Goal: Communication & Community: Answer question/provide support

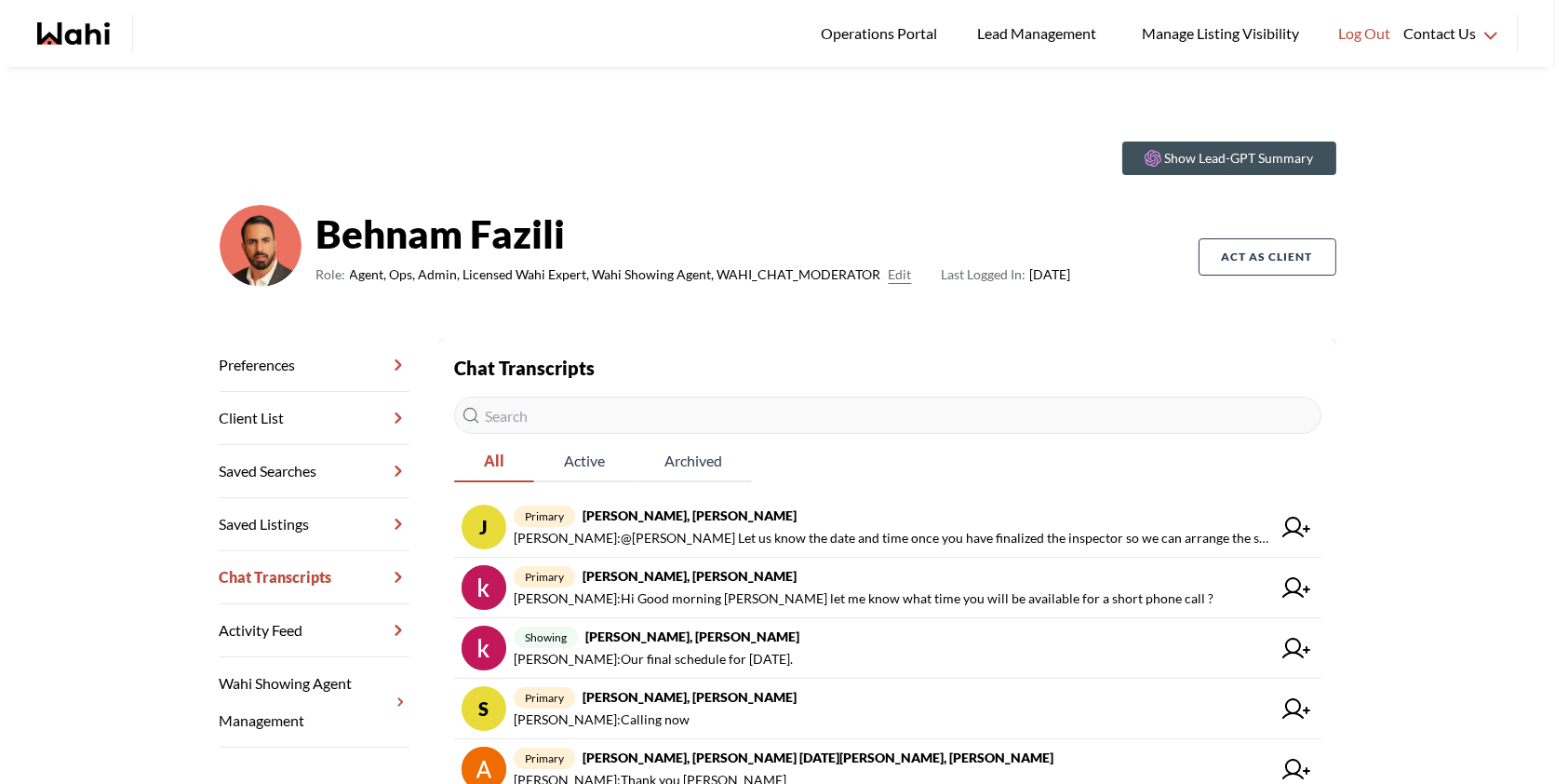
drag, startPoint x: 1030, startPoint y: -59, endPoint x: 985, endPoint y: -100, distance: 60.9
click at [985, 0] on html "Logged In: Behnam Log out Operations Portal Lead Management Manage Listing Visi…" at bounding box center [778, 392] width 1555 height 784
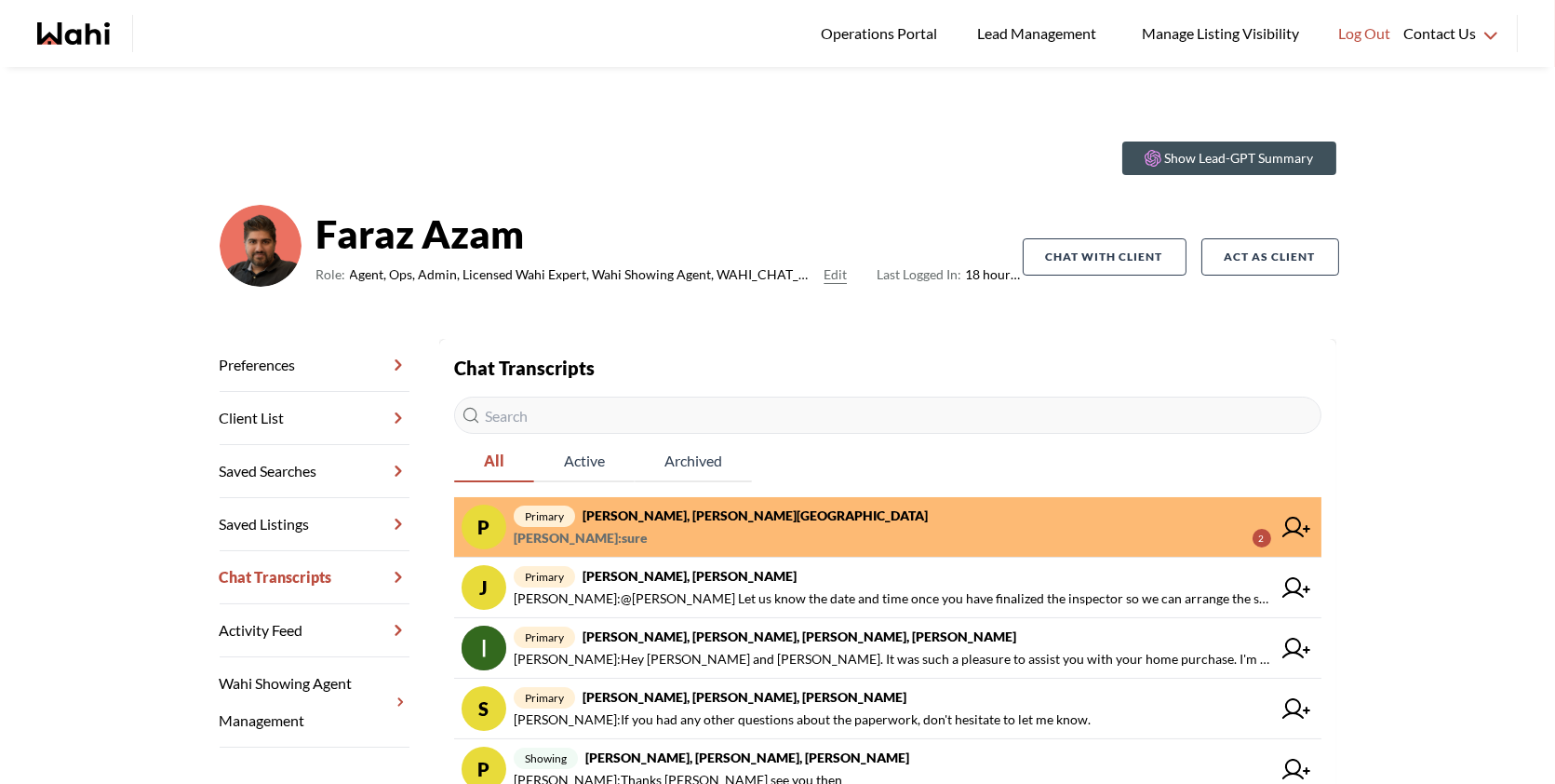
click at [763, 533] on span "Pradeep Pradhan : sure 2" at bounding box center [892, 538] width 757 height 22
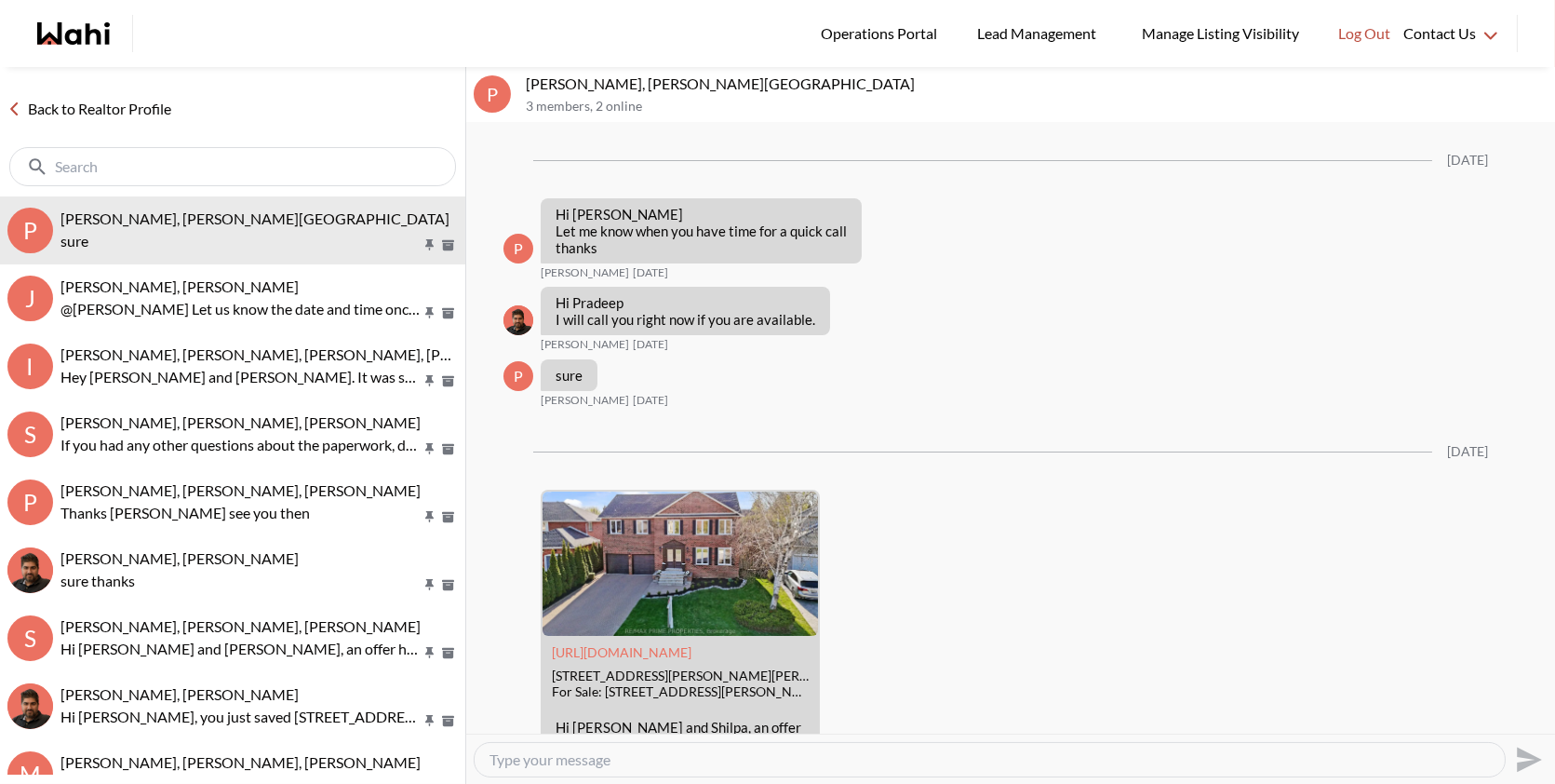
scroll to position [2490, 0]
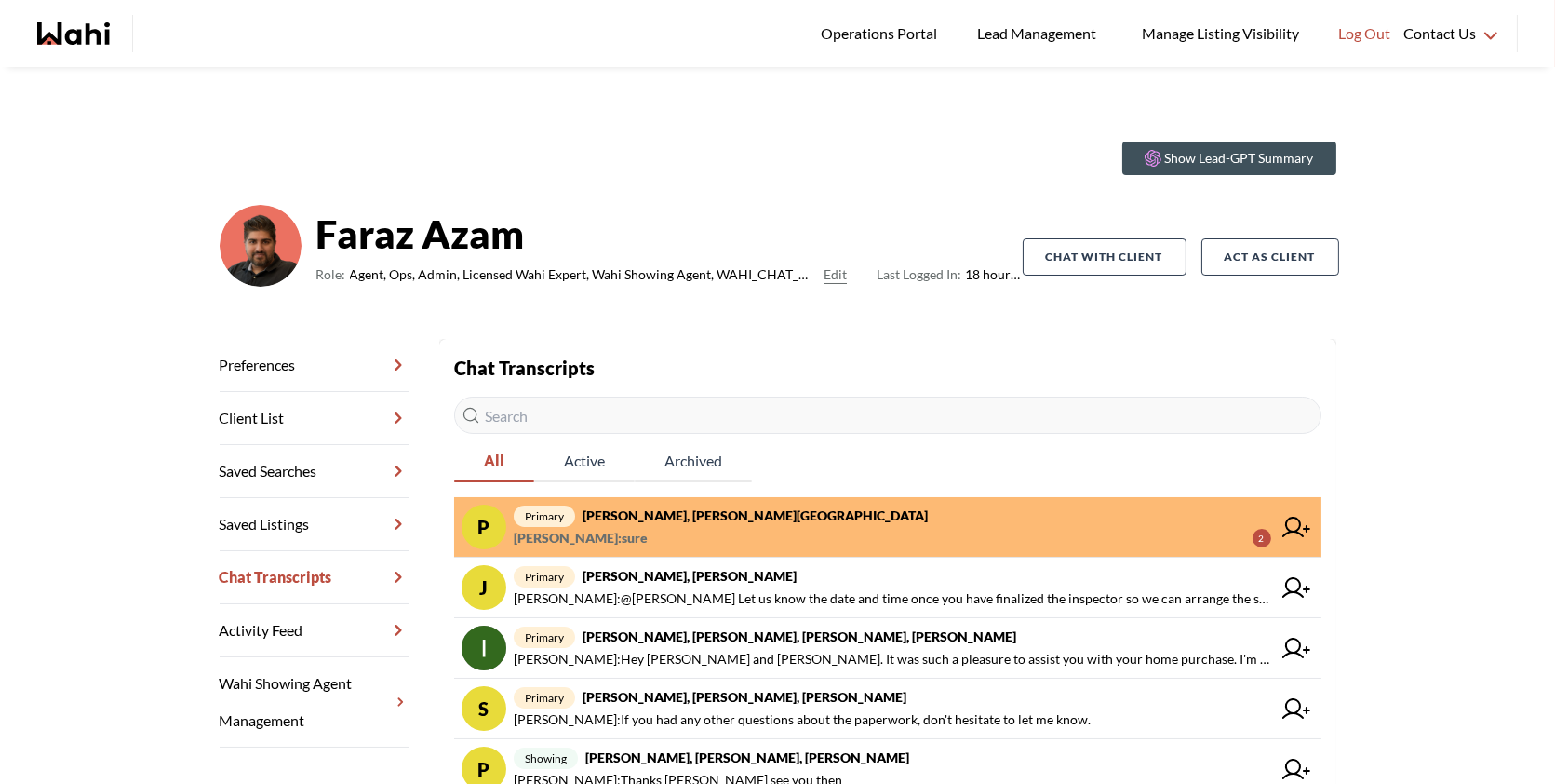
click at [876, 390] on div "Chat Transcripts All Active Archived P primary Pradeep Pradhan, Shilpa Pradhan,…" at bounding box center [888, 761] width 867 height 816
click at [735, 533] on span "Pradeep Pradhan : sure 2" at bounding box center [892, 538] width 757 height 22
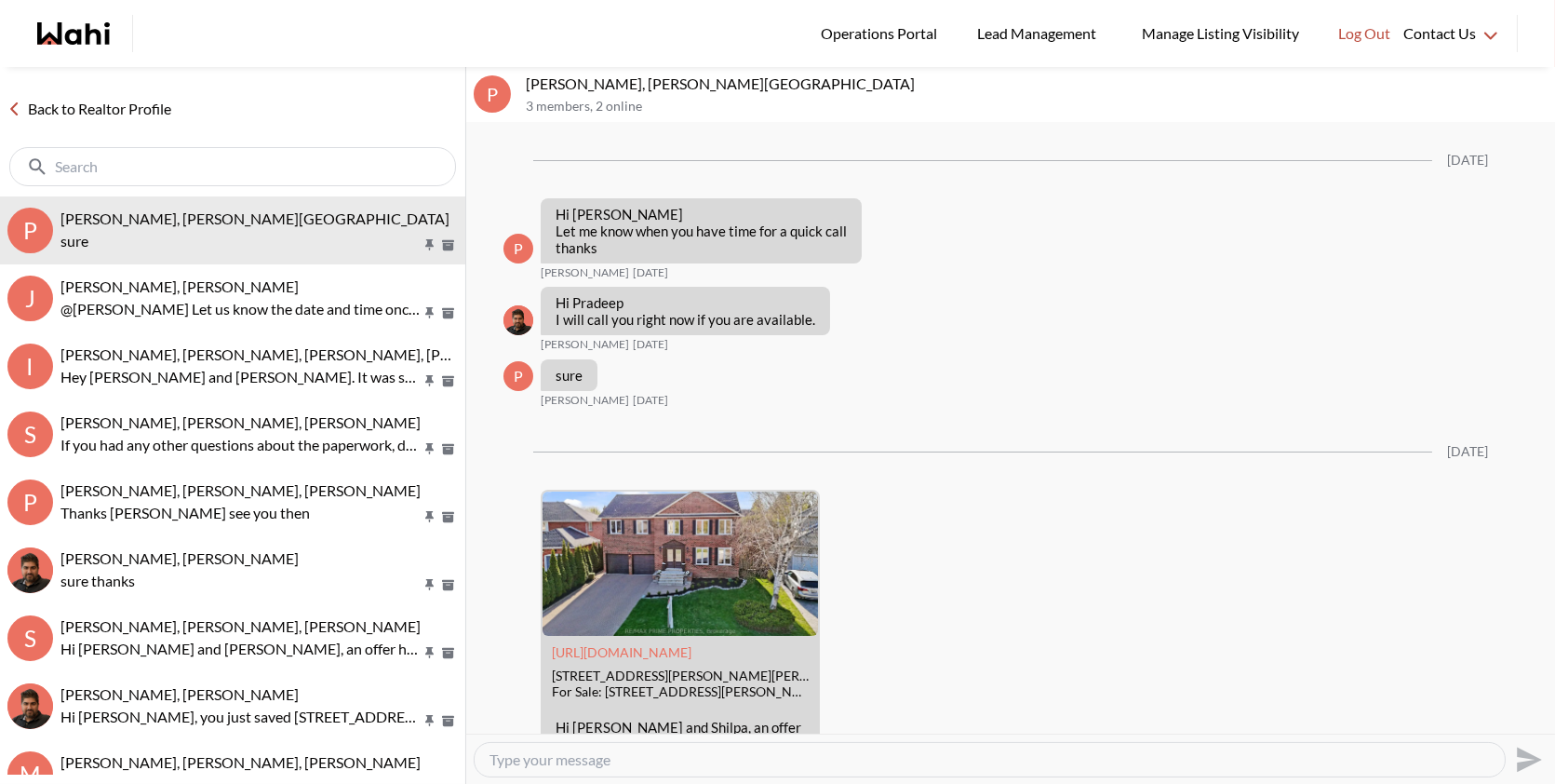
scroll to position [2490, 0]
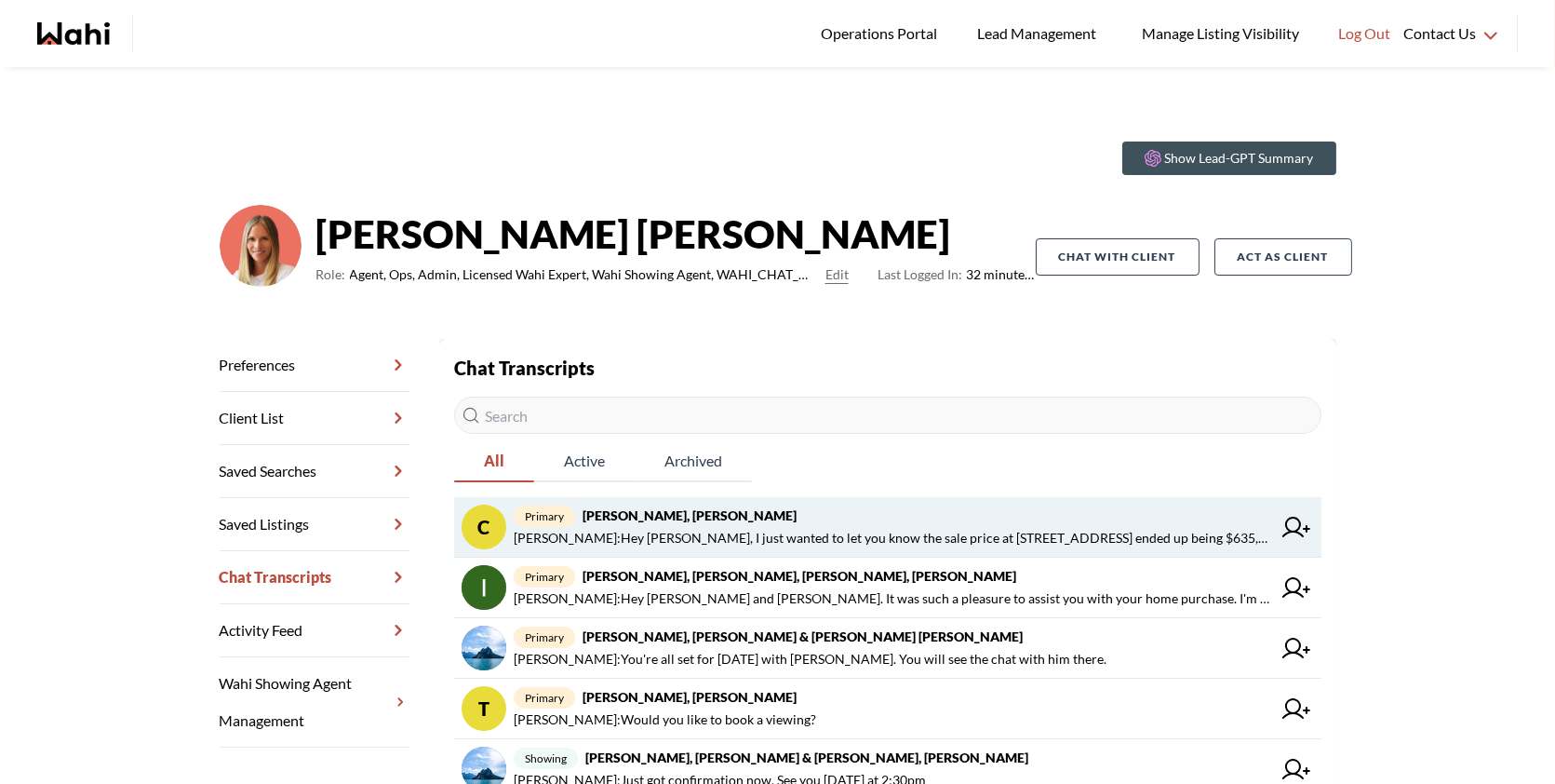
click at [1064, 528] on span "[PERSON_NAME] : Hey [PERSON_NAME], I just wanted to let you know the sale price…" at bounding box center [892, 538] width 757 height 22
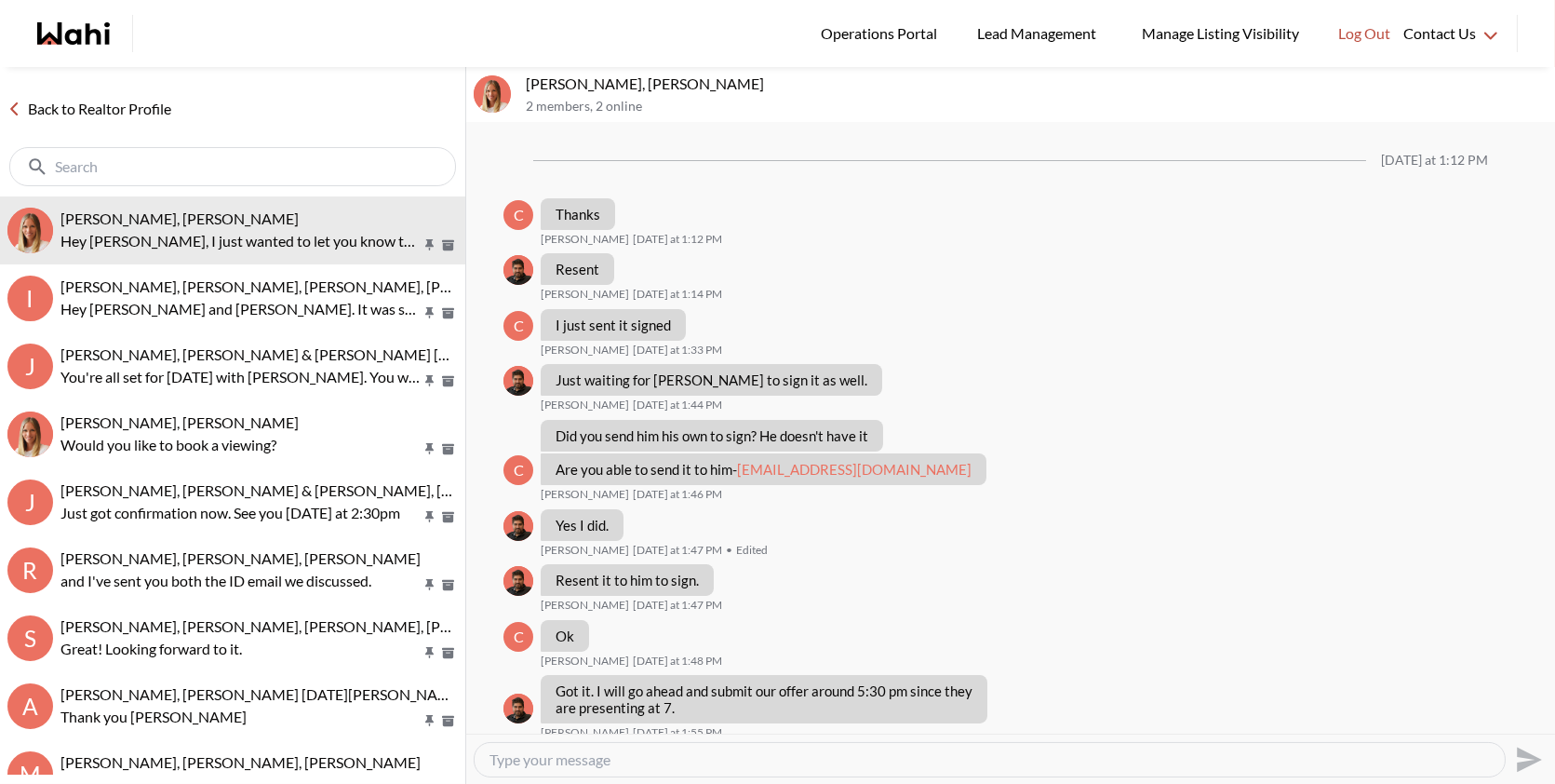
scroll to position [1006, 0]
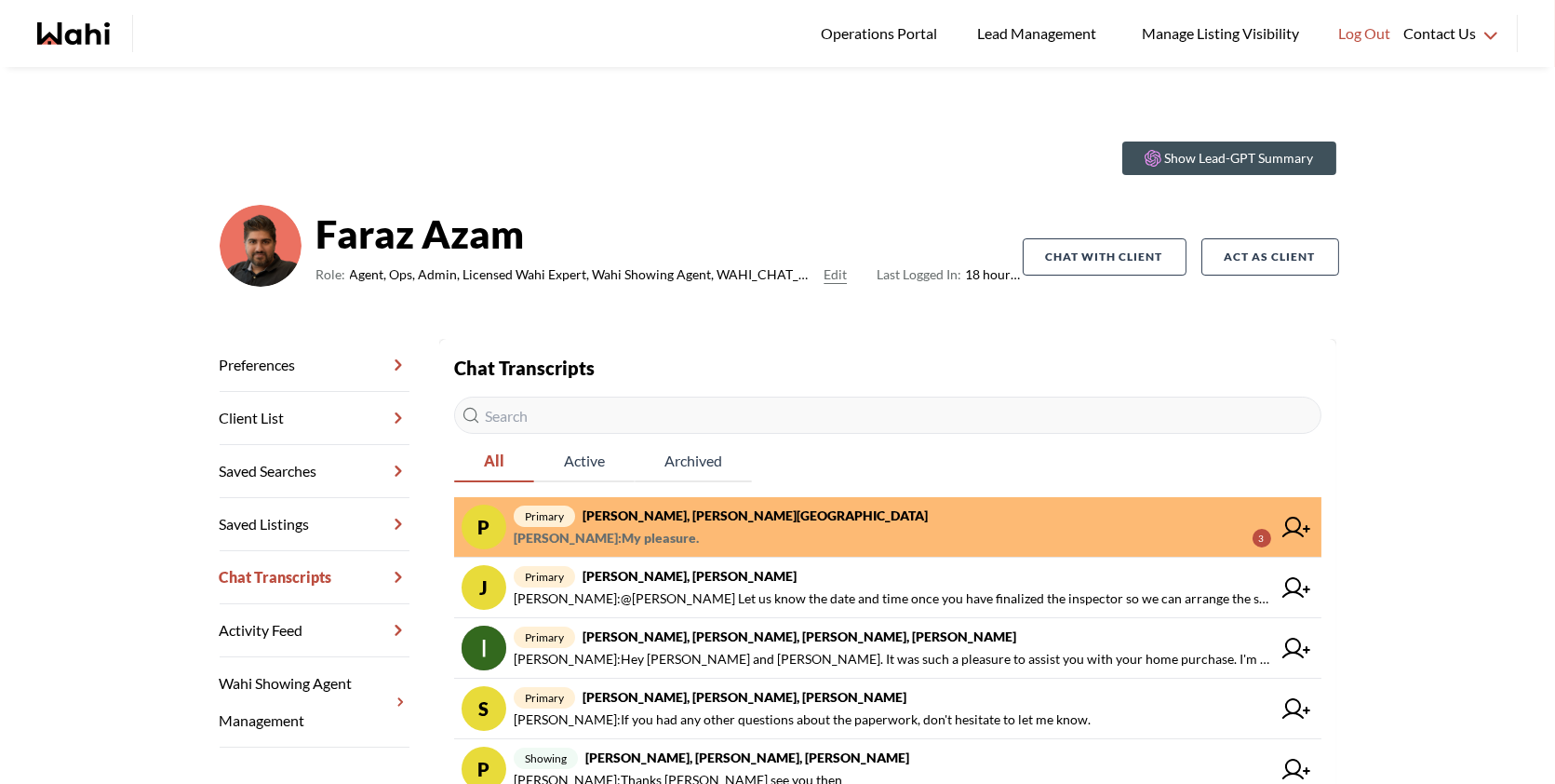
click at [853, 532] on span "Michelle Ryckman : My pleasure. 3" at bounding box center [892, 538] width 757 height 22
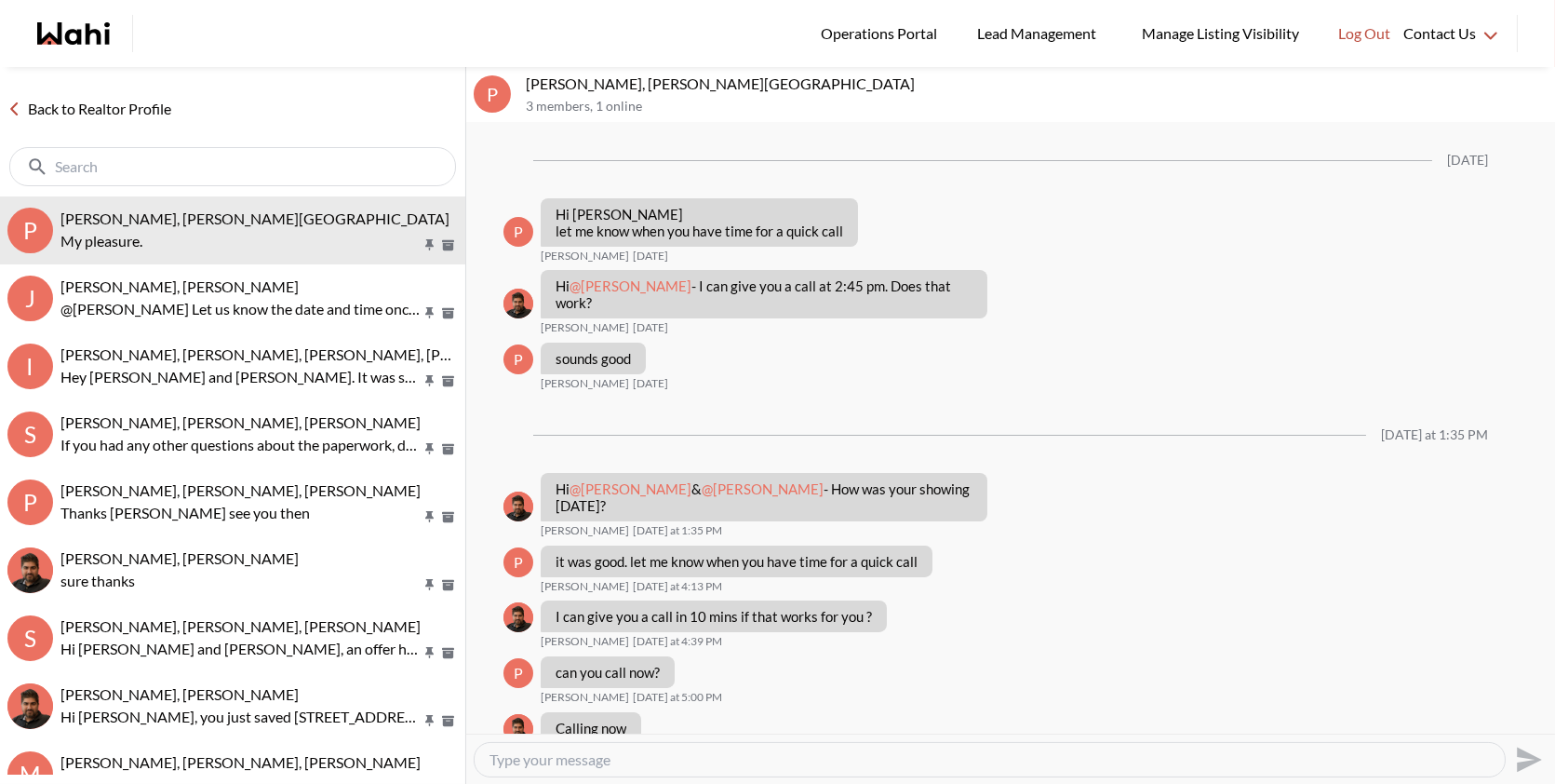
scroll to position [1996, 0]
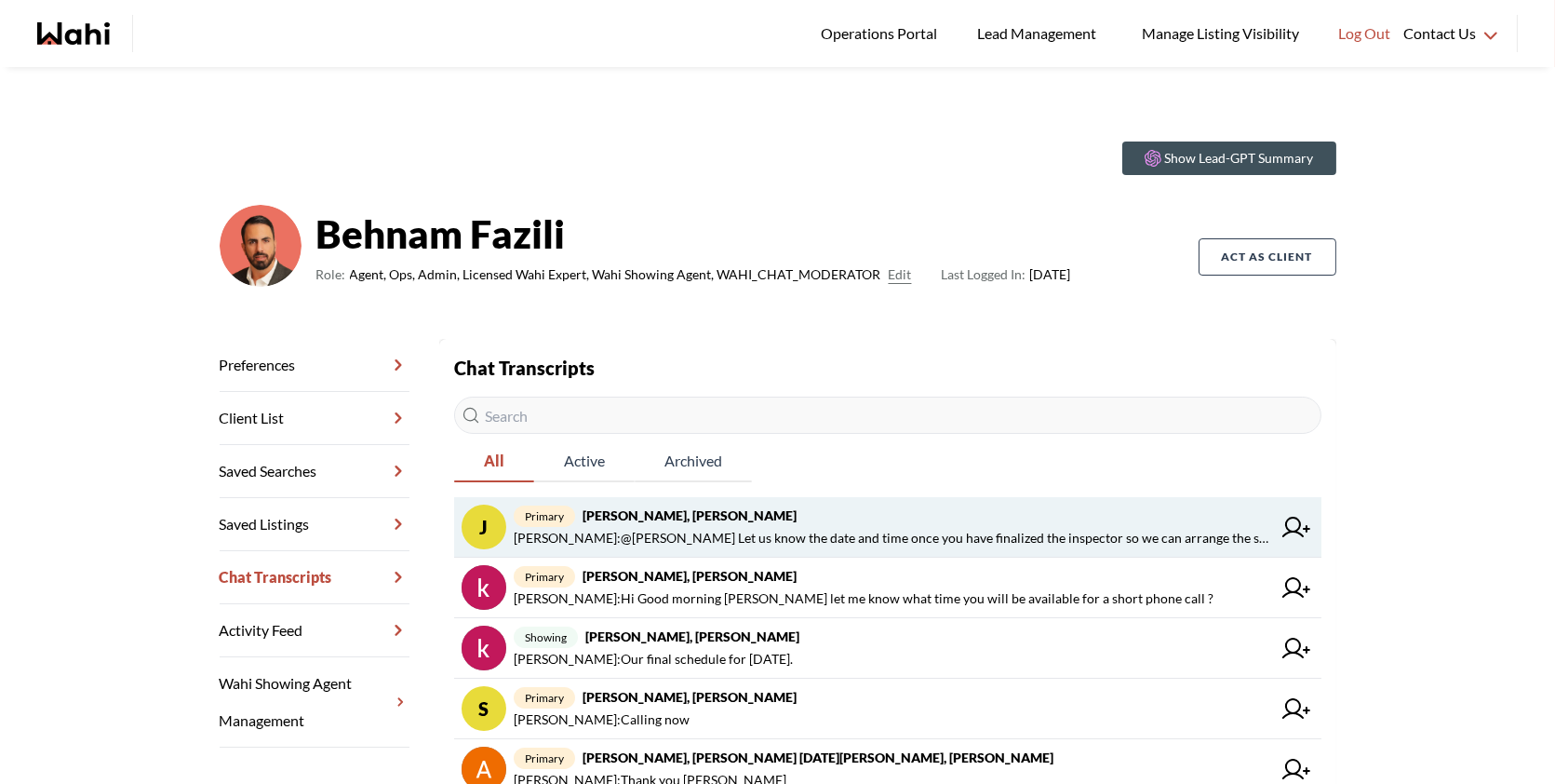
click at [951, 528] on span "[PERSON_NAME] : @[PERSON_NAME] Let us know the date and time once you have fina…" at bounding box center [892, 538] width 757 height 22
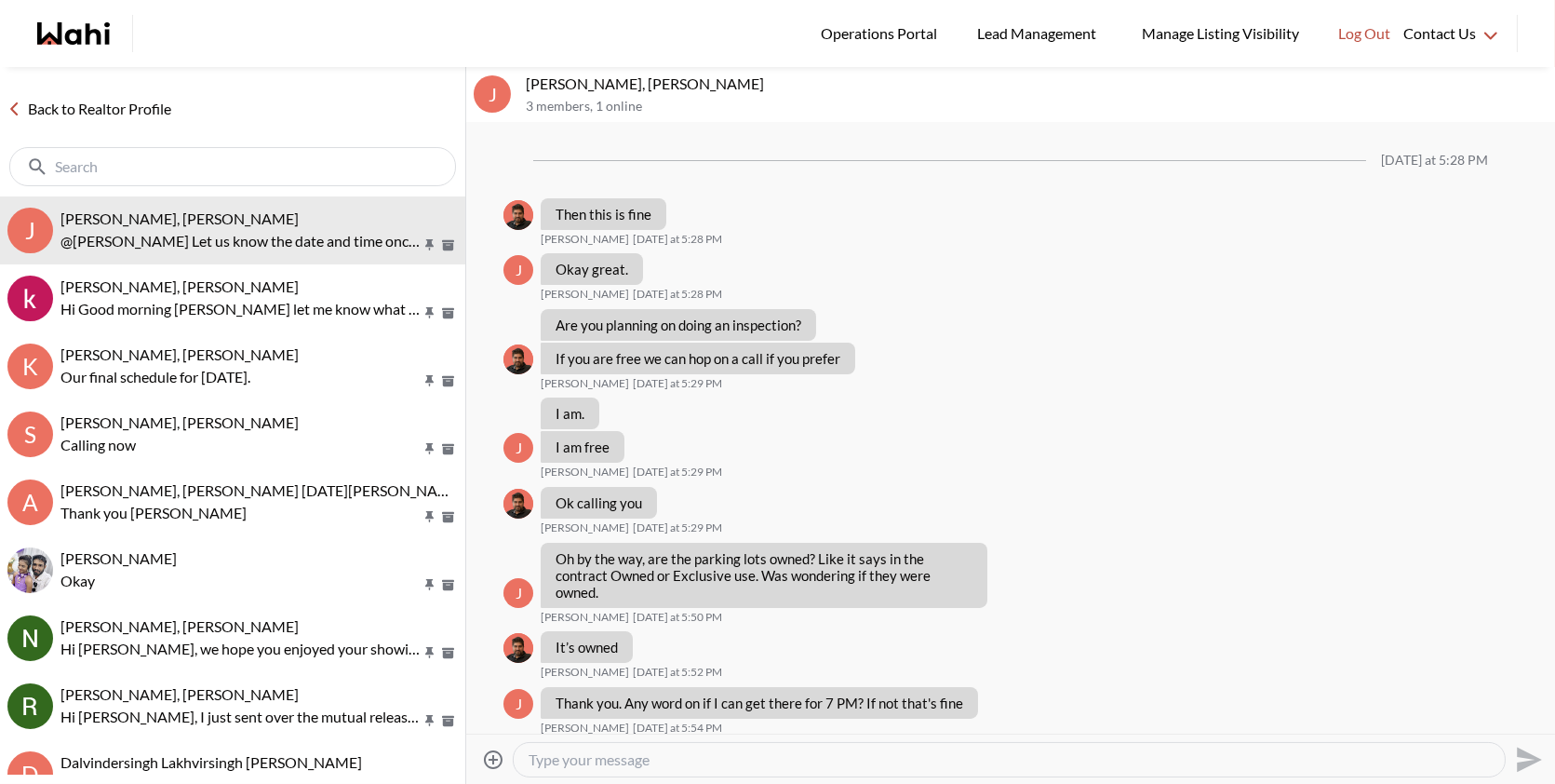
scroll to position [909, 0]
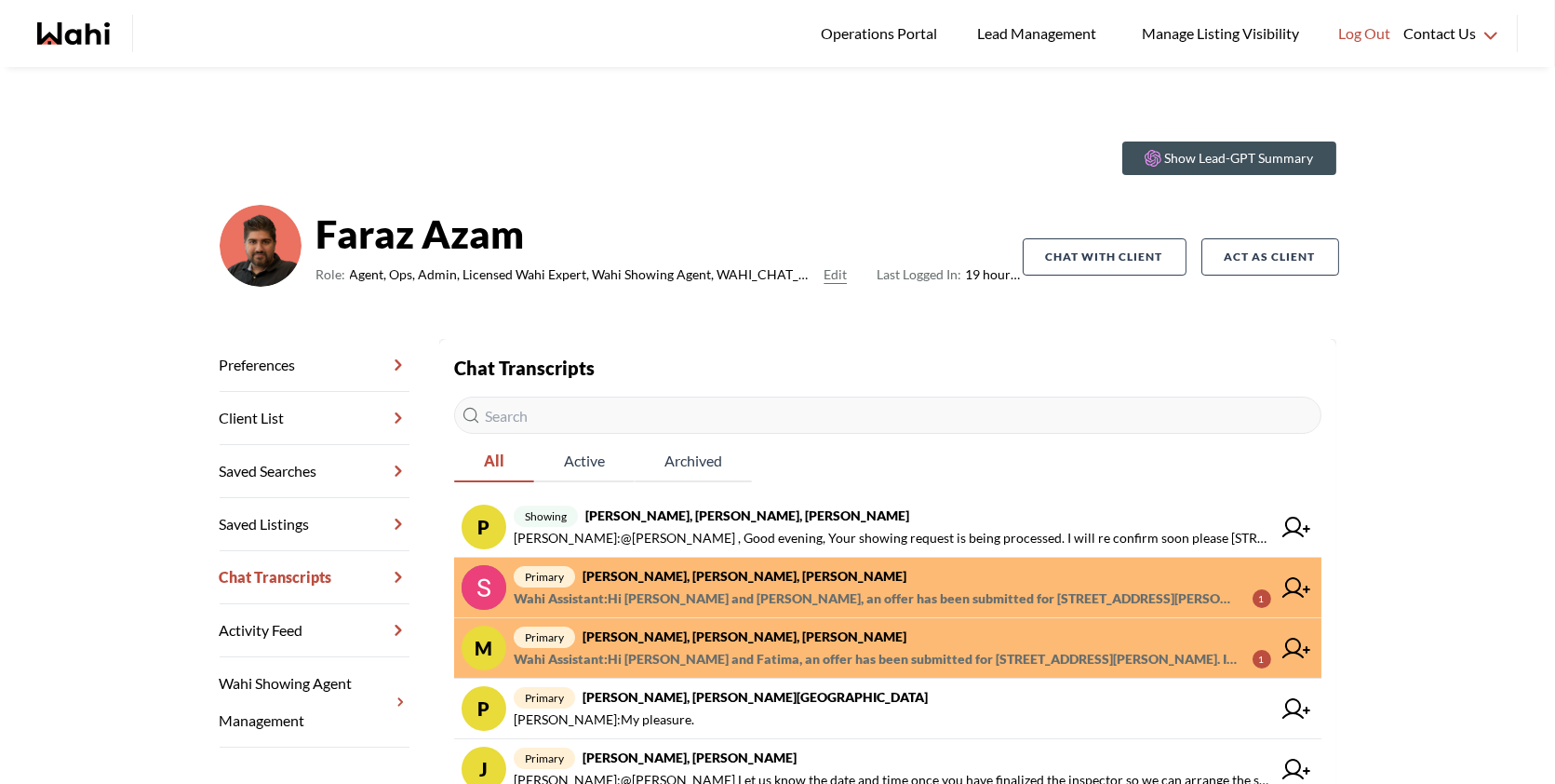
click at [857, 587] on span "Wahi Assistant : Hi Sunil and Ana, an offer has been submitted for 136 Nathan C…" at bounding box center [876, 598] width 724 height 22
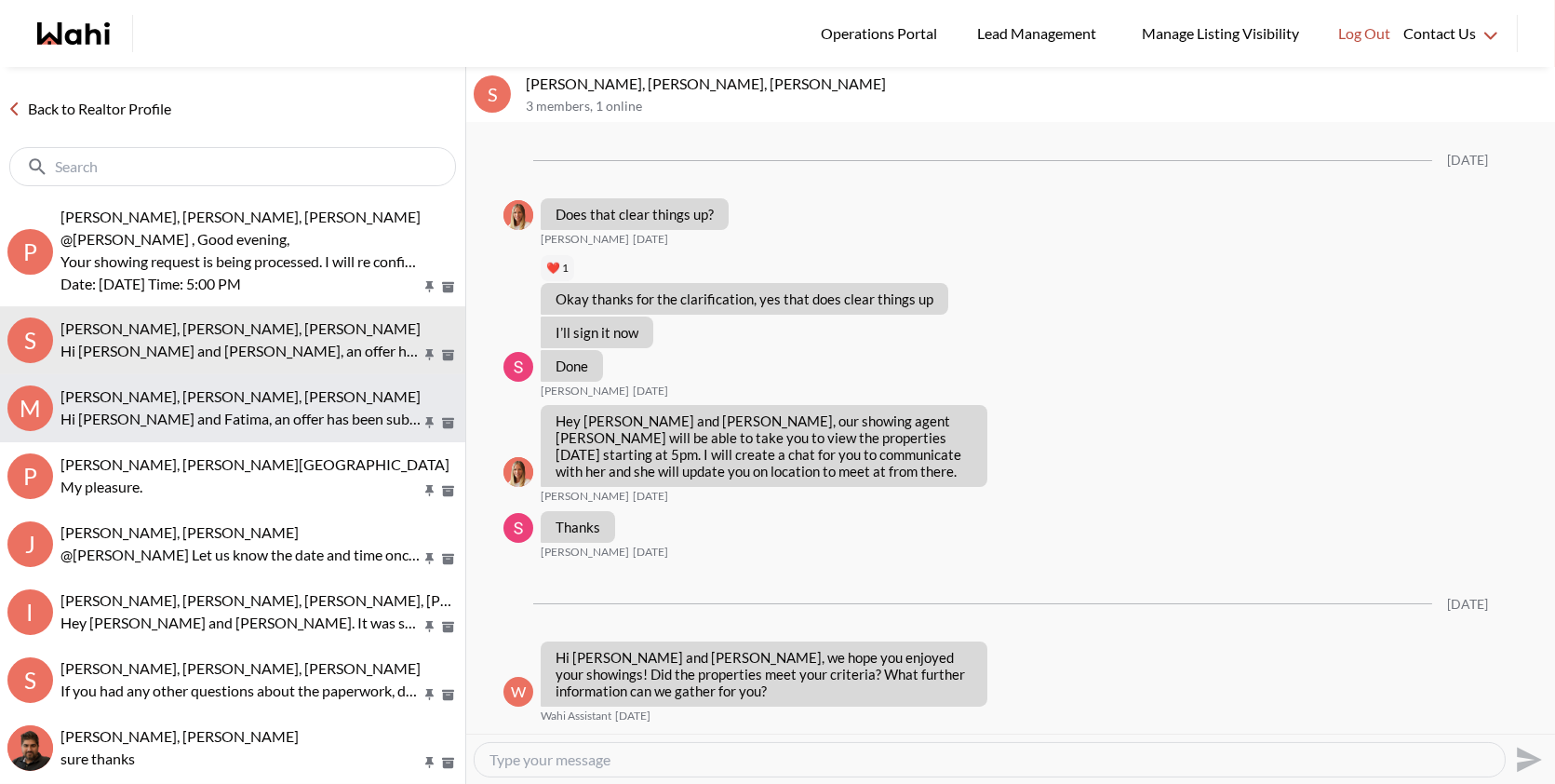
scroll to position [4071, 0]
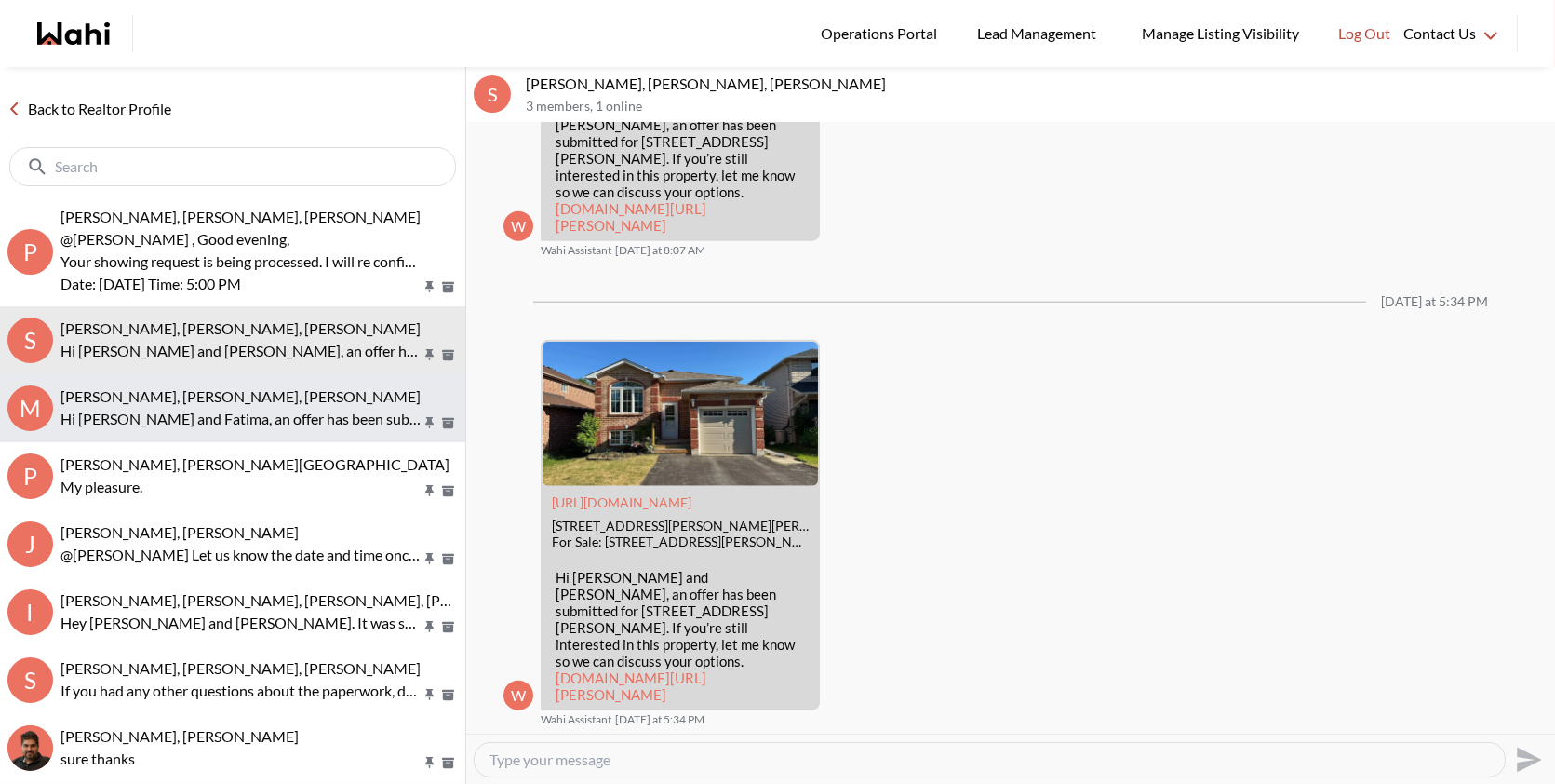
click at [256, 409] on p "Hi [PERSON_NAME] and Fatima, an offer has been submitted for [STREET_ADDRESS][P…" at bounding box center [240, 418] width 360 height 22
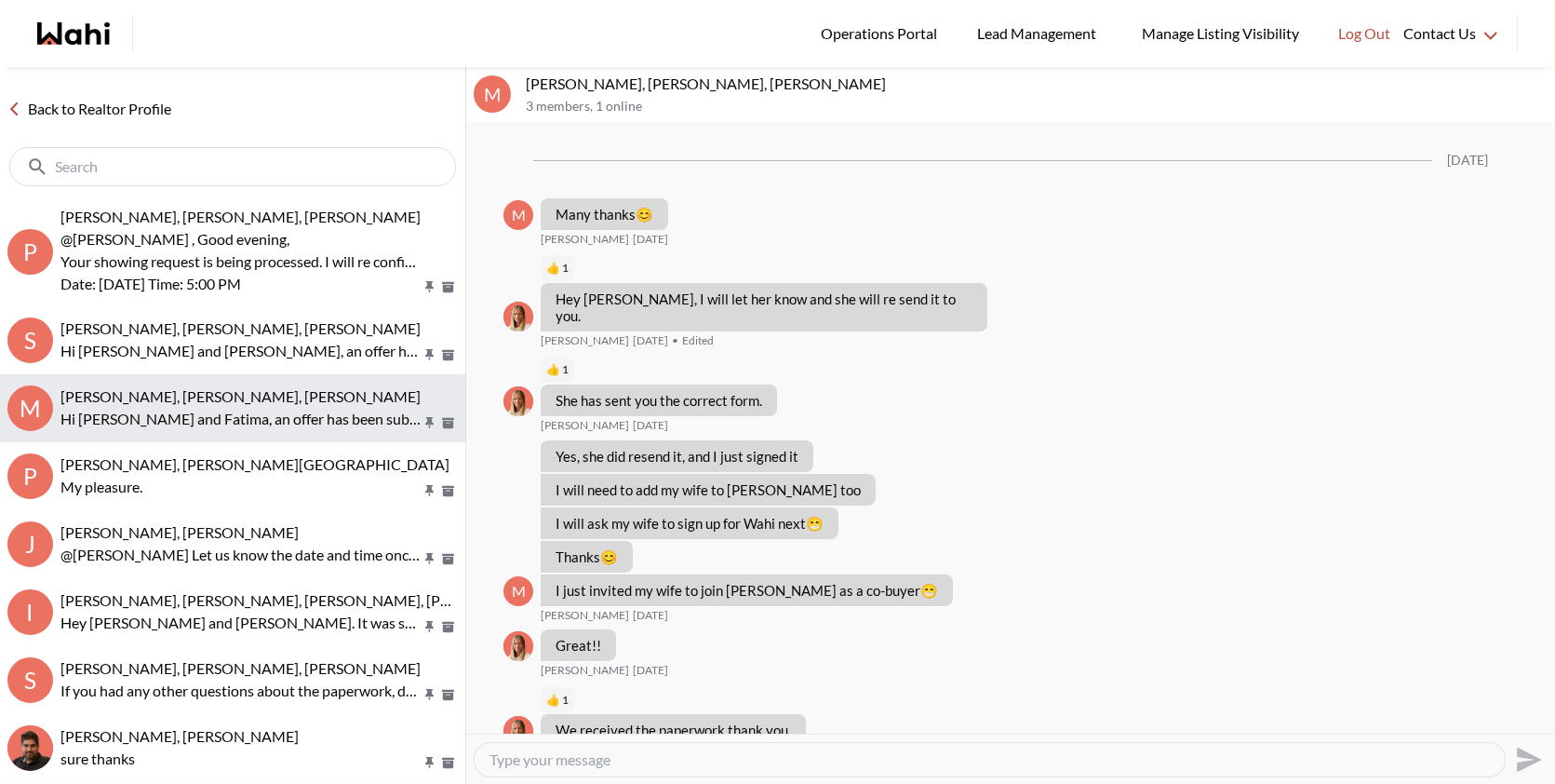
scroll to position [2206, 0]
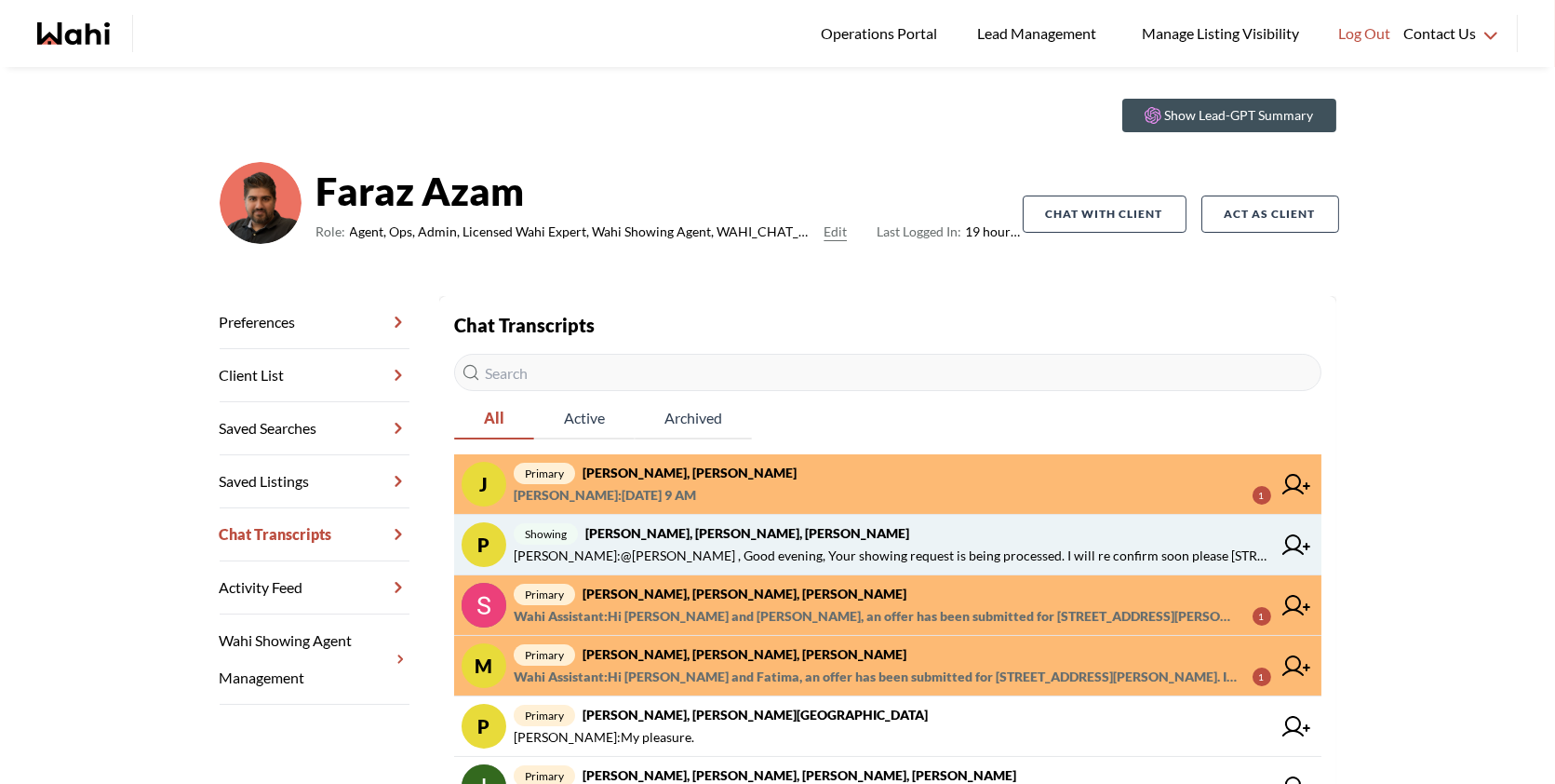
scroll to position [47, 0]
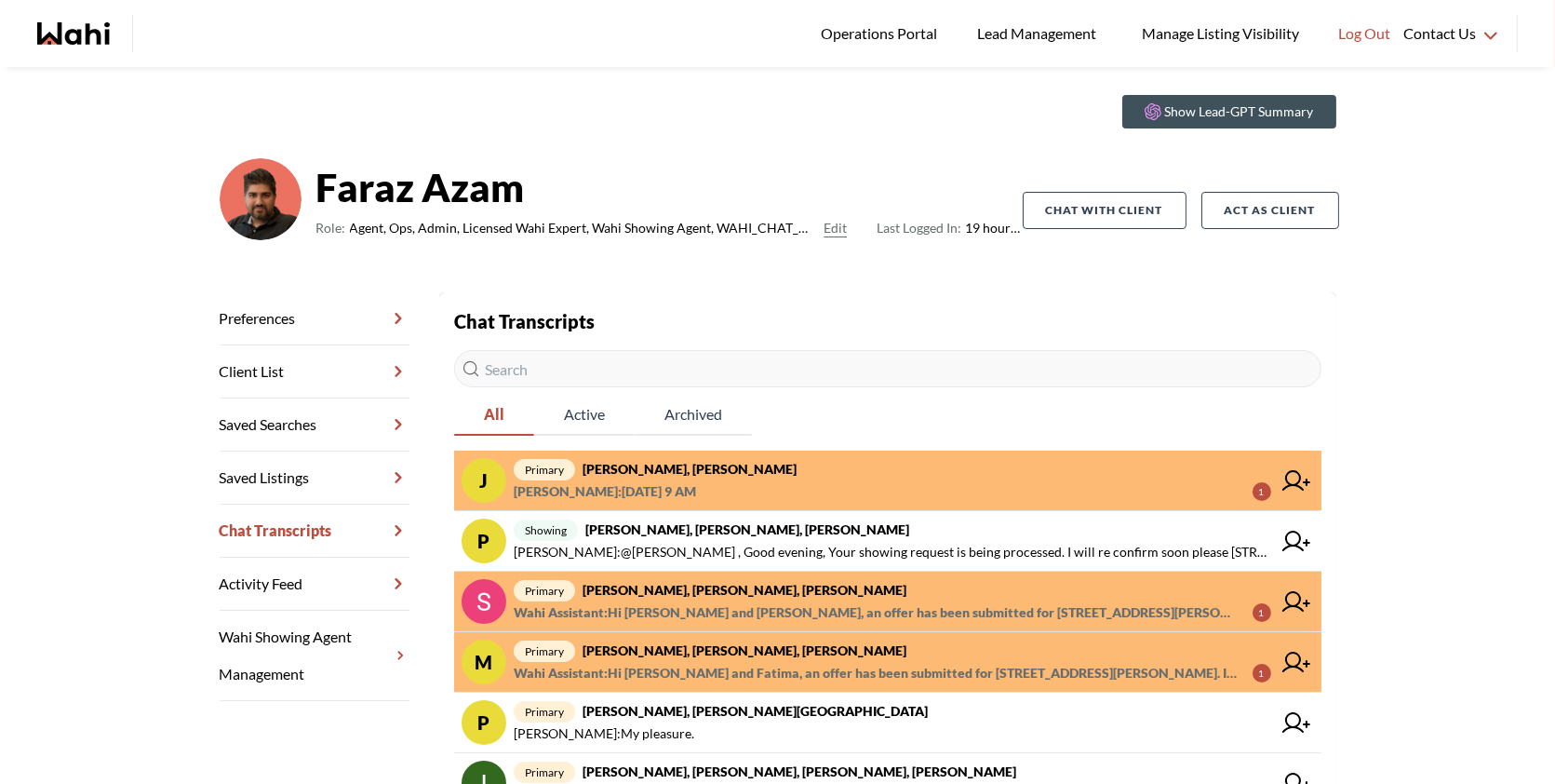
click at [771, 643] on strong "[PERSON_NAME], [PERSON_NAME], [PERSON_NAME]" at bounding box center [744, 649] width 324 height 16
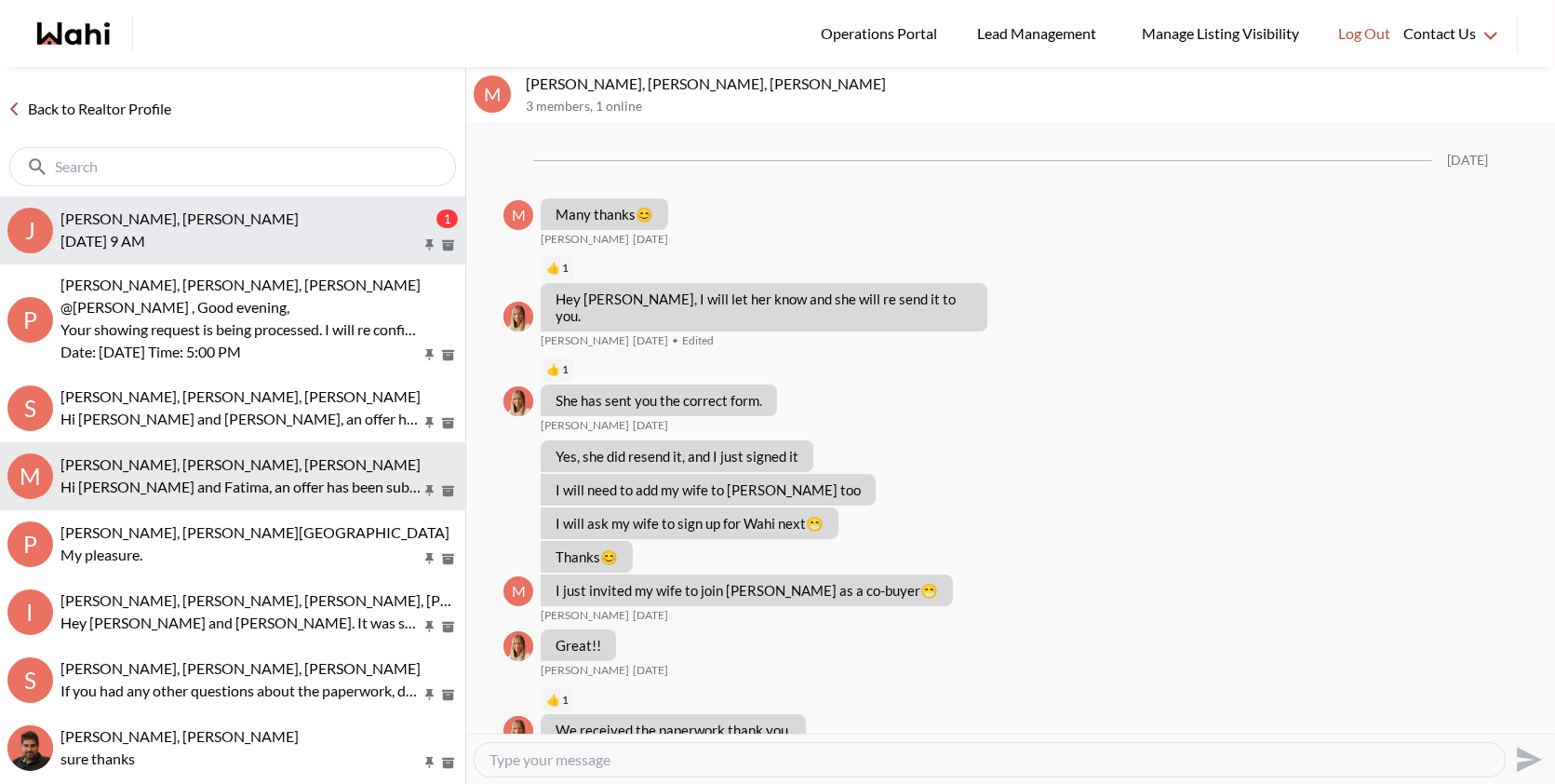
scroll to position [2206, 0]
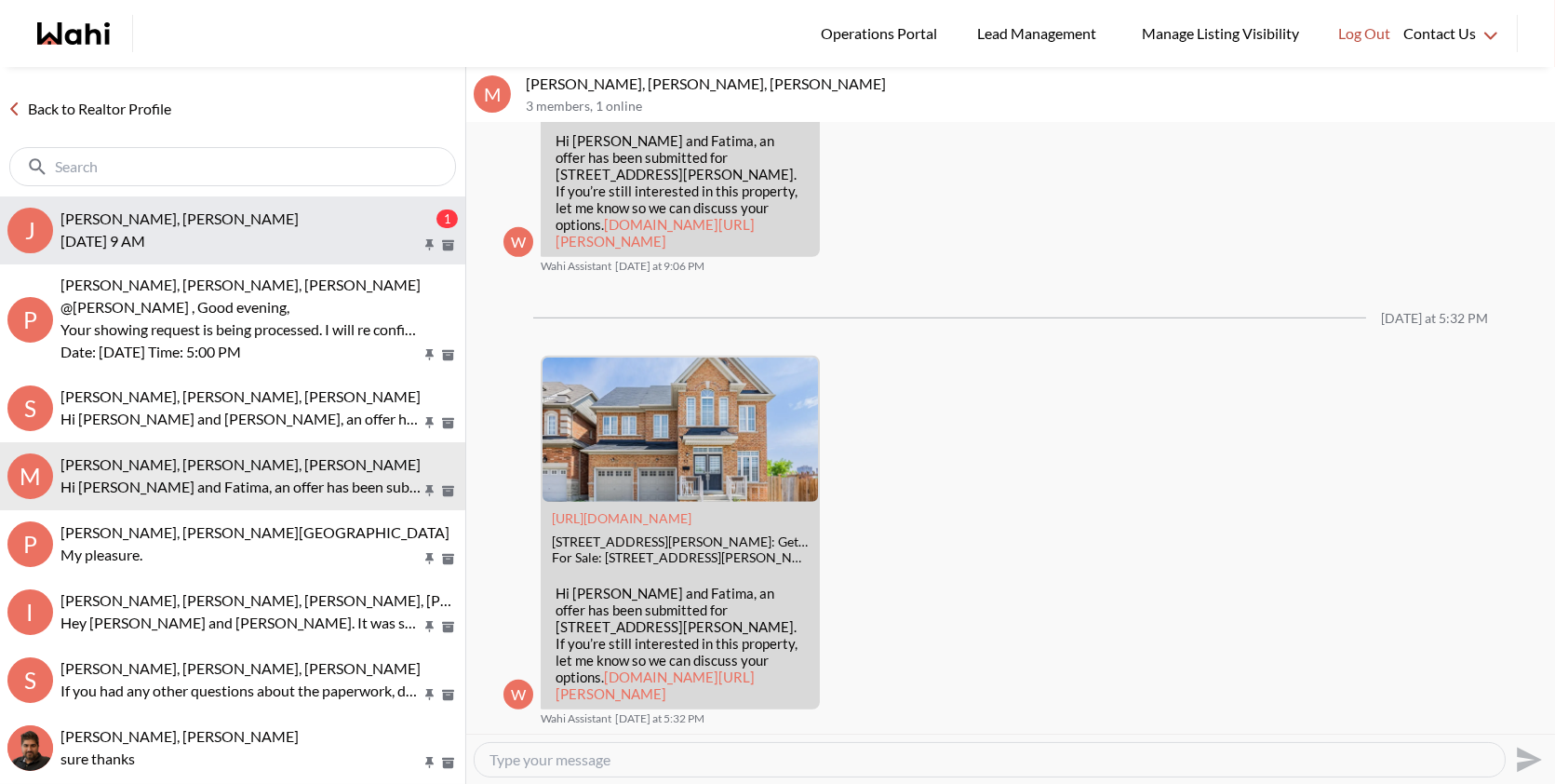
click at [229, 251] on button "J Josh Hortaleza, Faraz, Behnam 1 Tuesday, September 16th at 9 AM" at bounding box center [232, 230] width 465 height 68
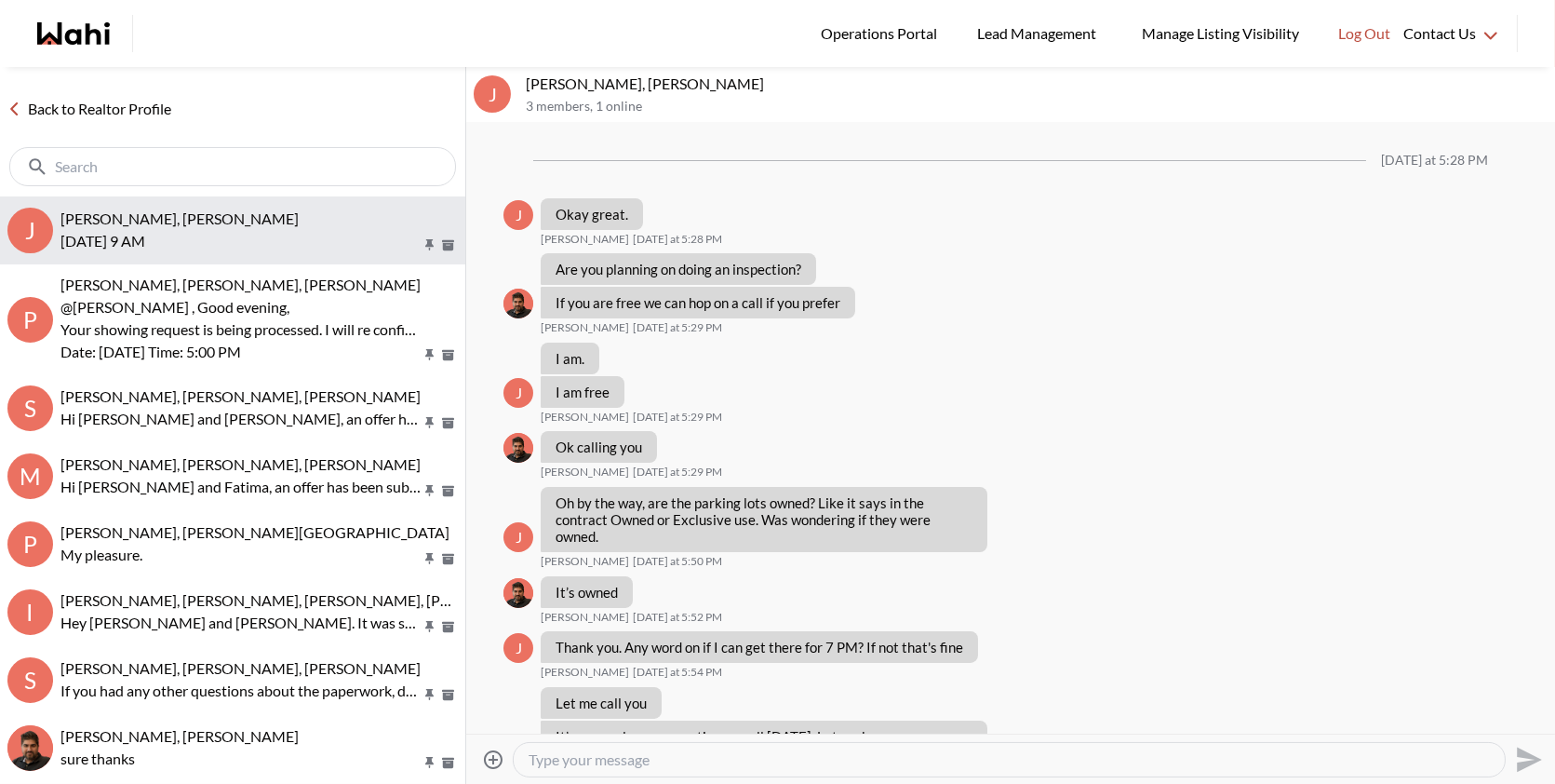
scroll to position [1029, 0]
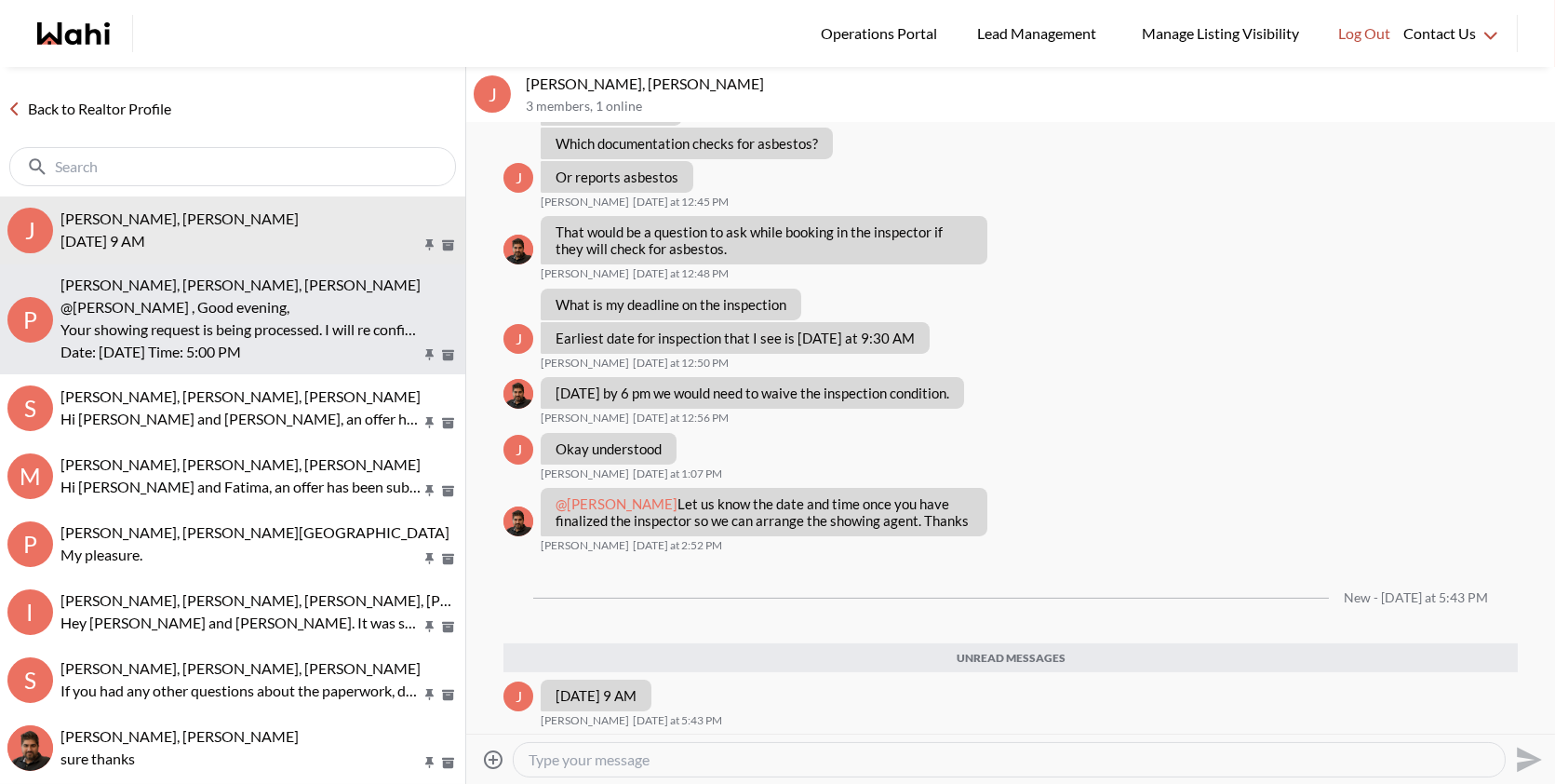
click at [259, 330] on p "Your showing request is being processed. I will re confirm soon please 53 Linwo…" at bounding box center [240, 328] width 360 height 22
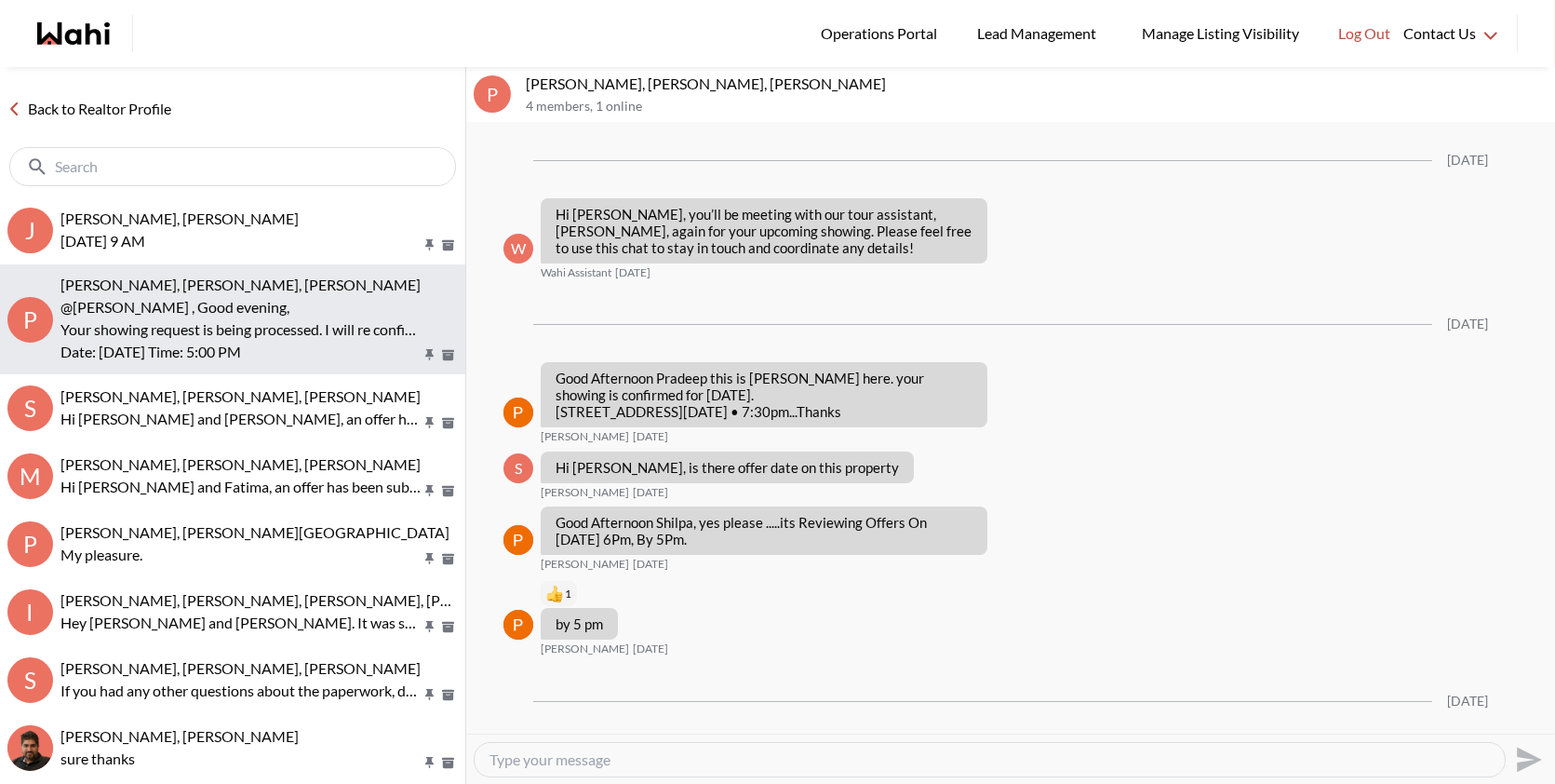
scroll to position [2876, 0]
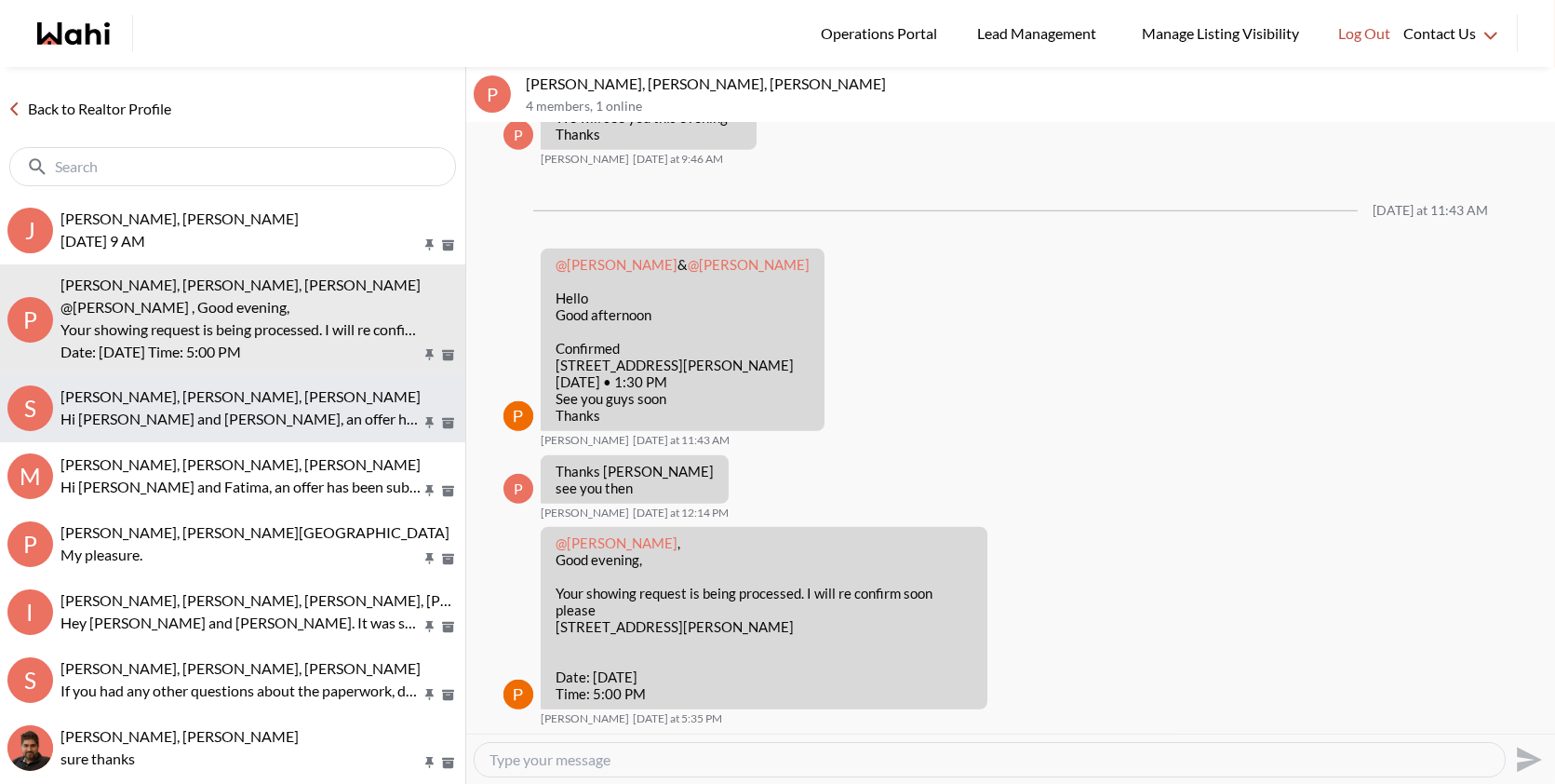
click at [235, 435] on button "S Sunil Murali, Ana Rodriguez, Faraz Hi Sunil and Ana, an offer has been submit…" at bounding box center [232, 408] width 465 height 68
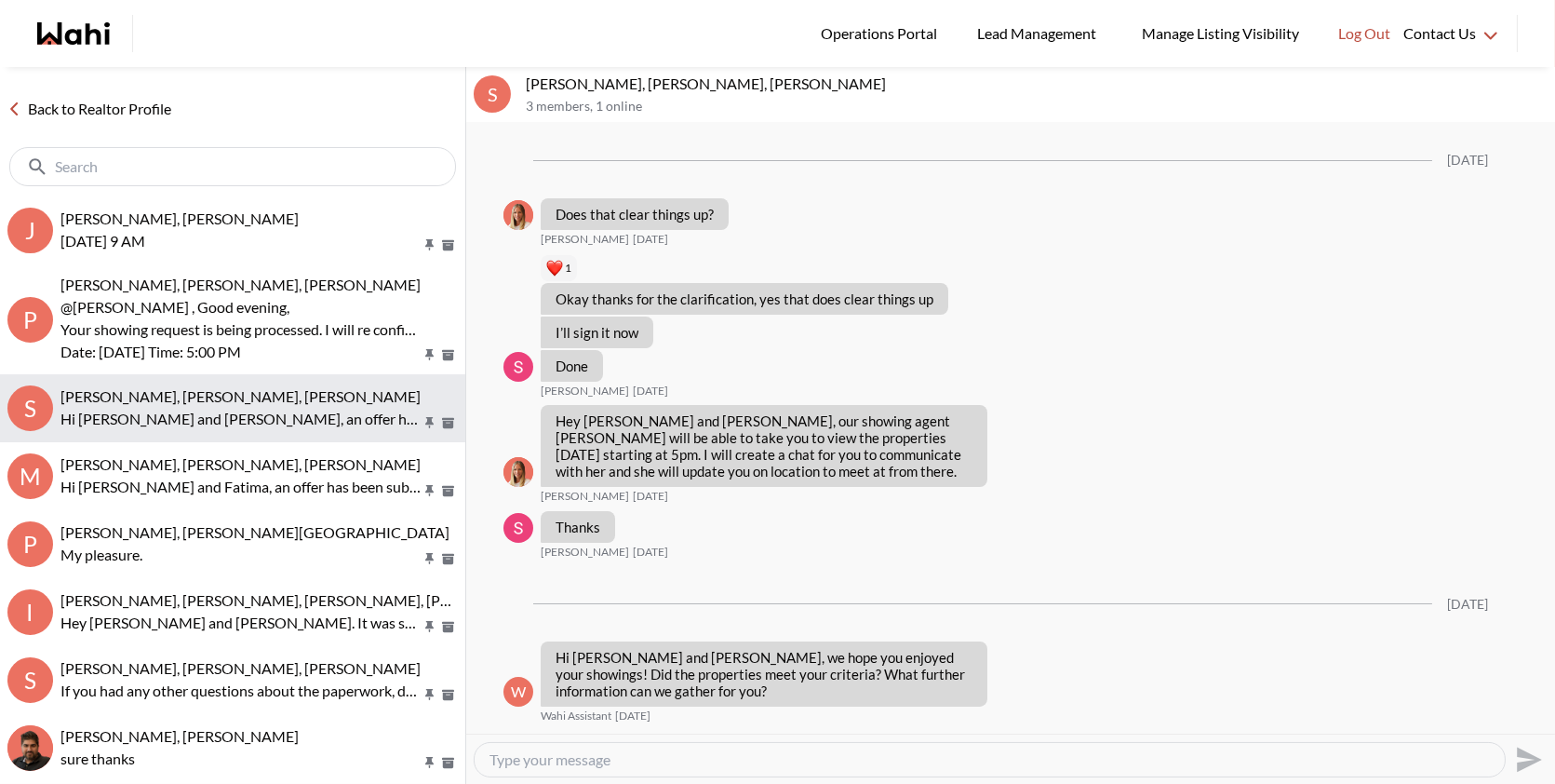
scroll to position [4071, 0]
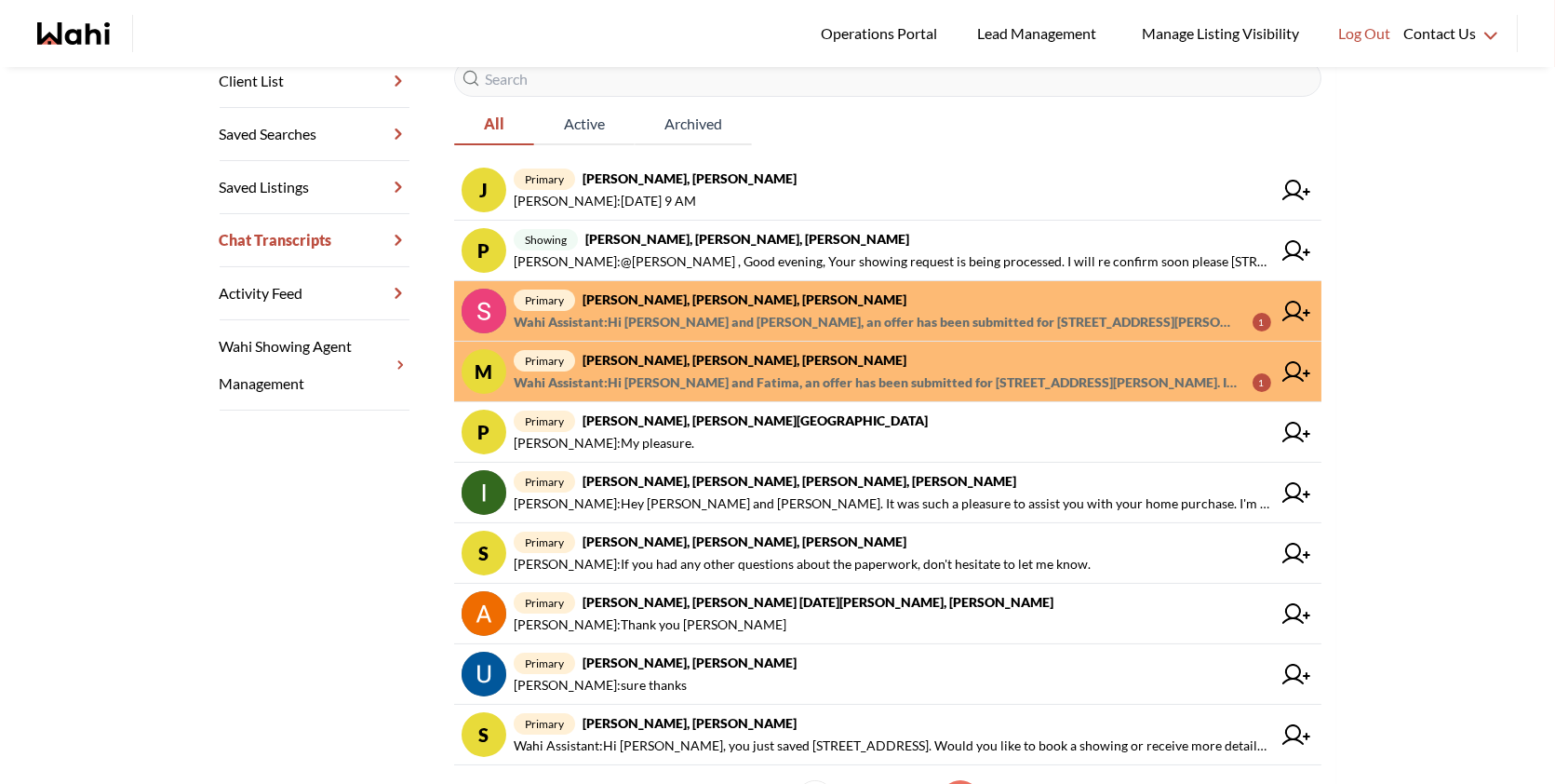
scroll to position [456, 0]
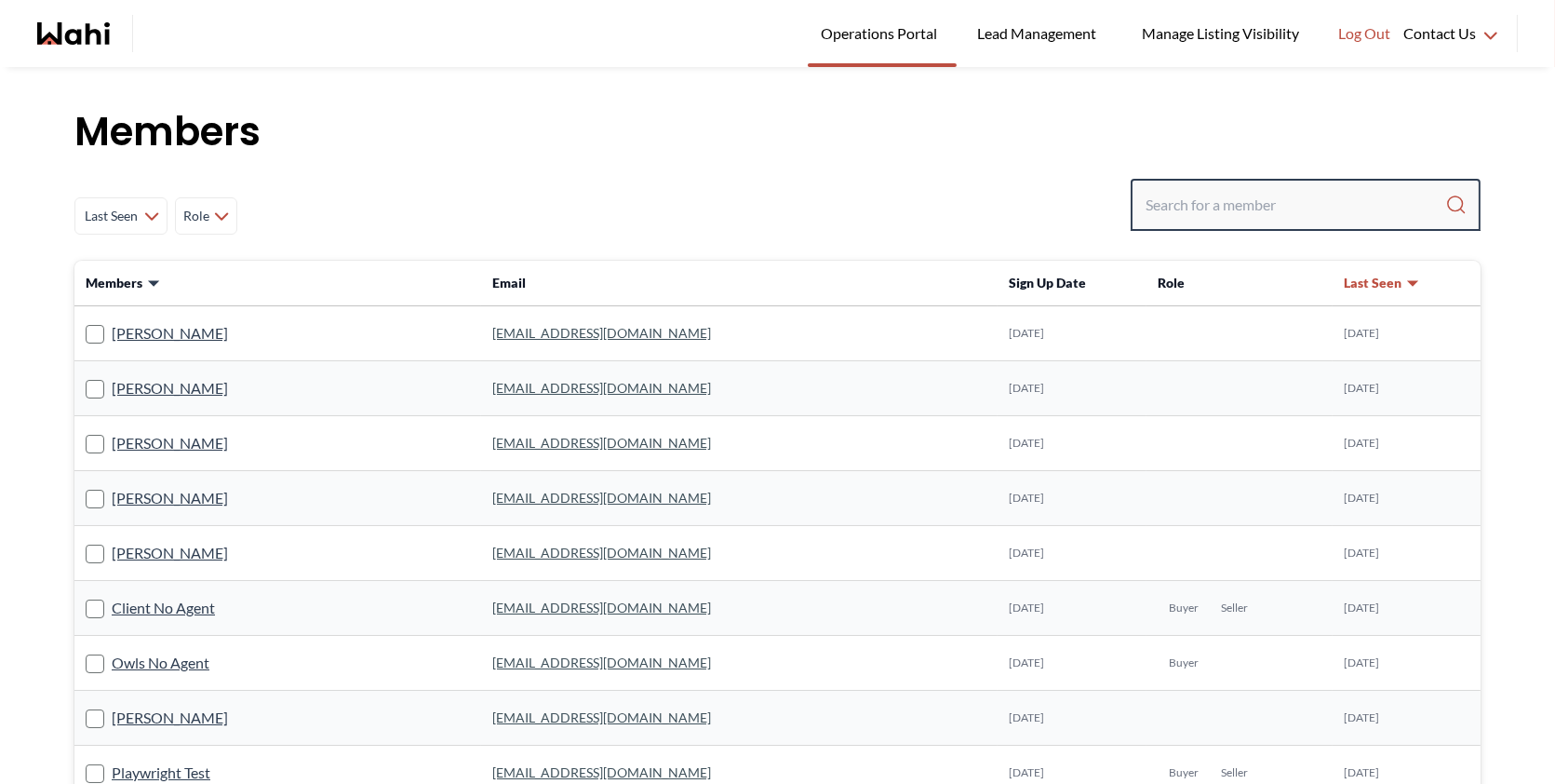
click at [1198, 194] on input "Search input" at bounding box center [1296, 204] width 300 height 33
paste input "fitimsogo@gmail.com"
type input "fitimsogo@gmail.com"
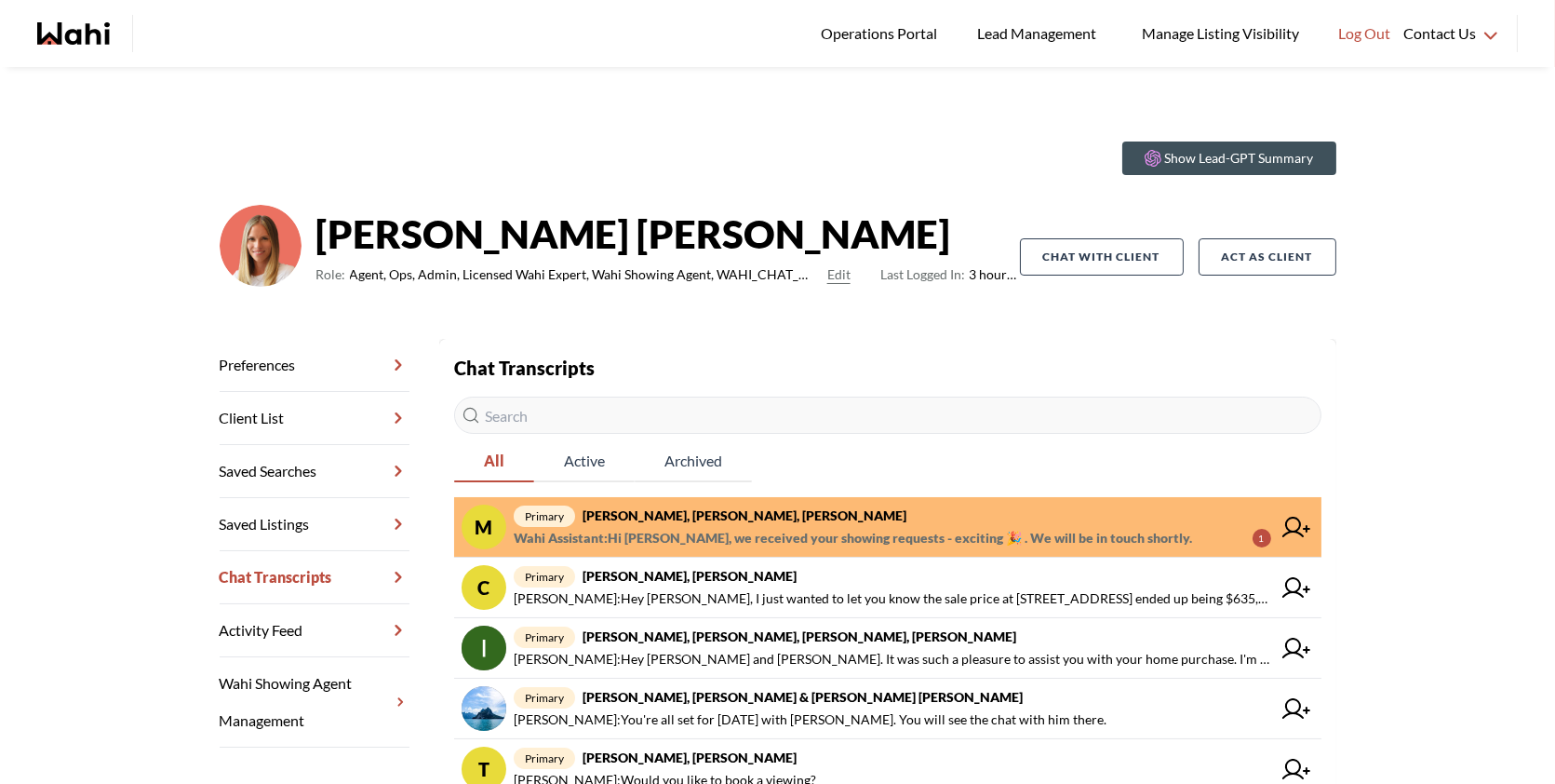
click at [871, 529] on span "Wahi Assistant : Hi [PERSON_NAME], we received your showing requests - exciting…" at bounding box center [853, 538] width 678 height 22
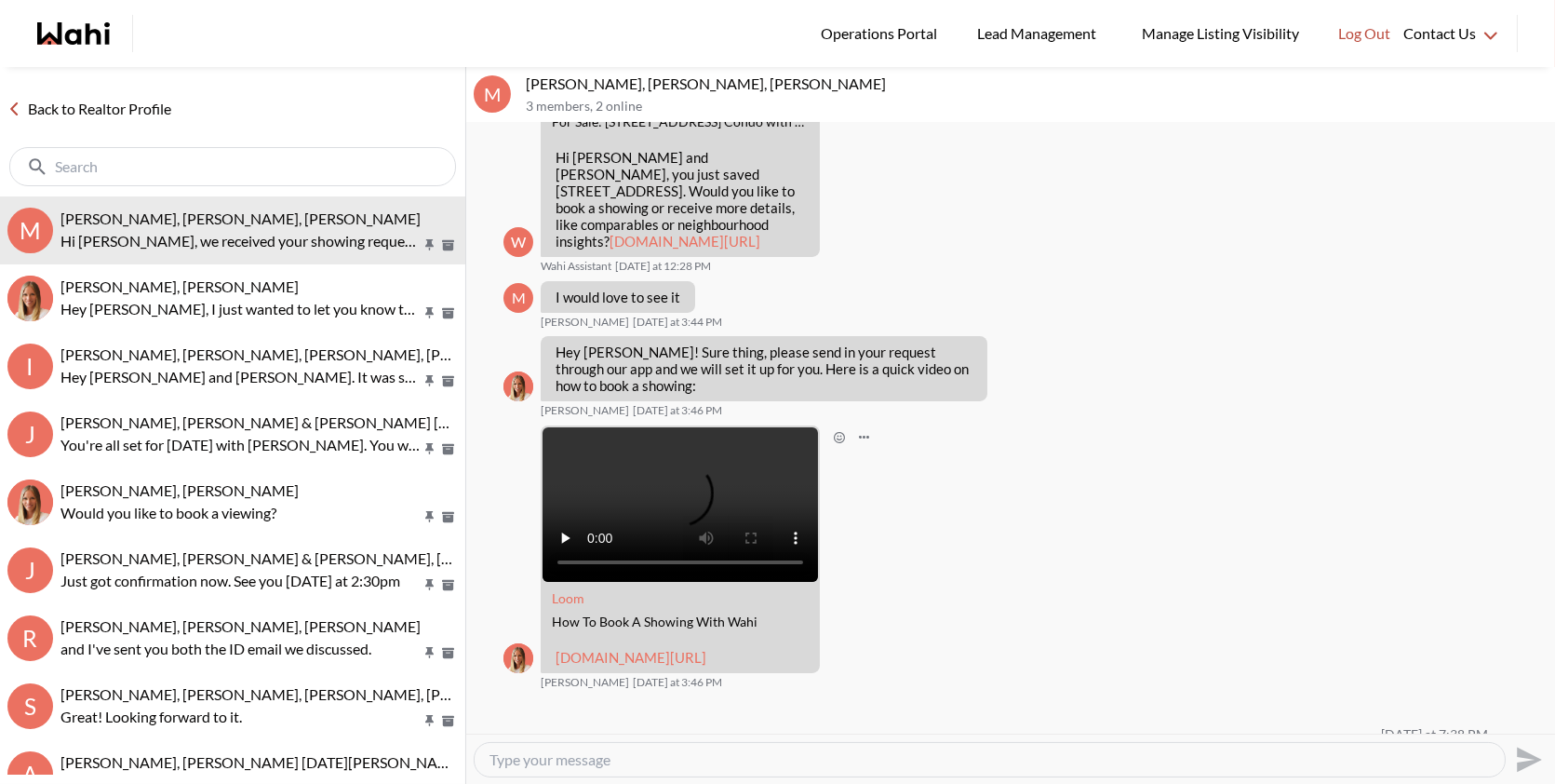
scroll to position [614, 0]
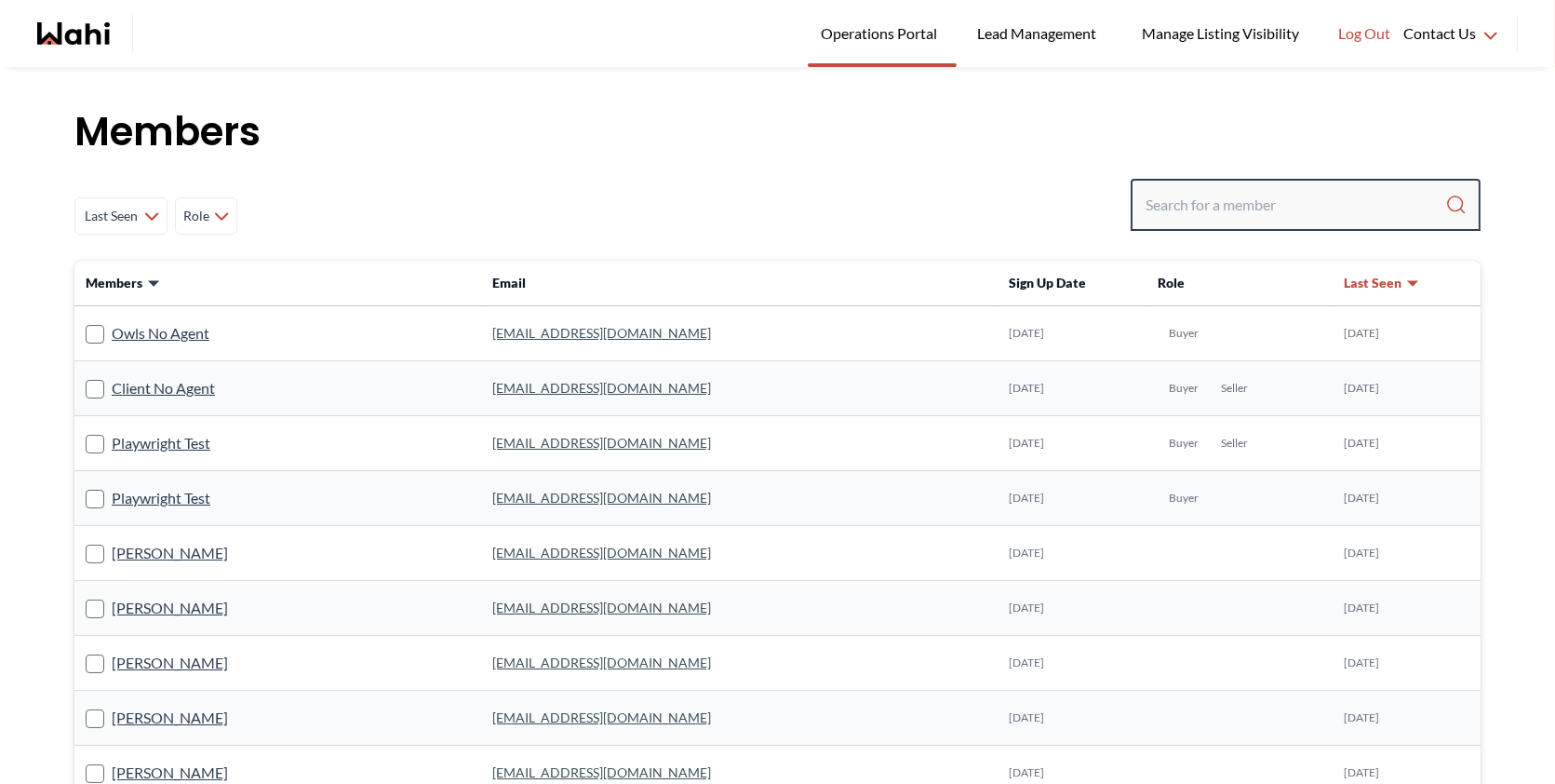
click at [1153, 217] on input "Search input" at bounding box center [1296, 204] width 300 height 33
paste input "[EMAIL_ADDRESS][DOMAIN_NAME]"
type input "[EMAIL_ADDRESS][DOMAIN_NAME]"
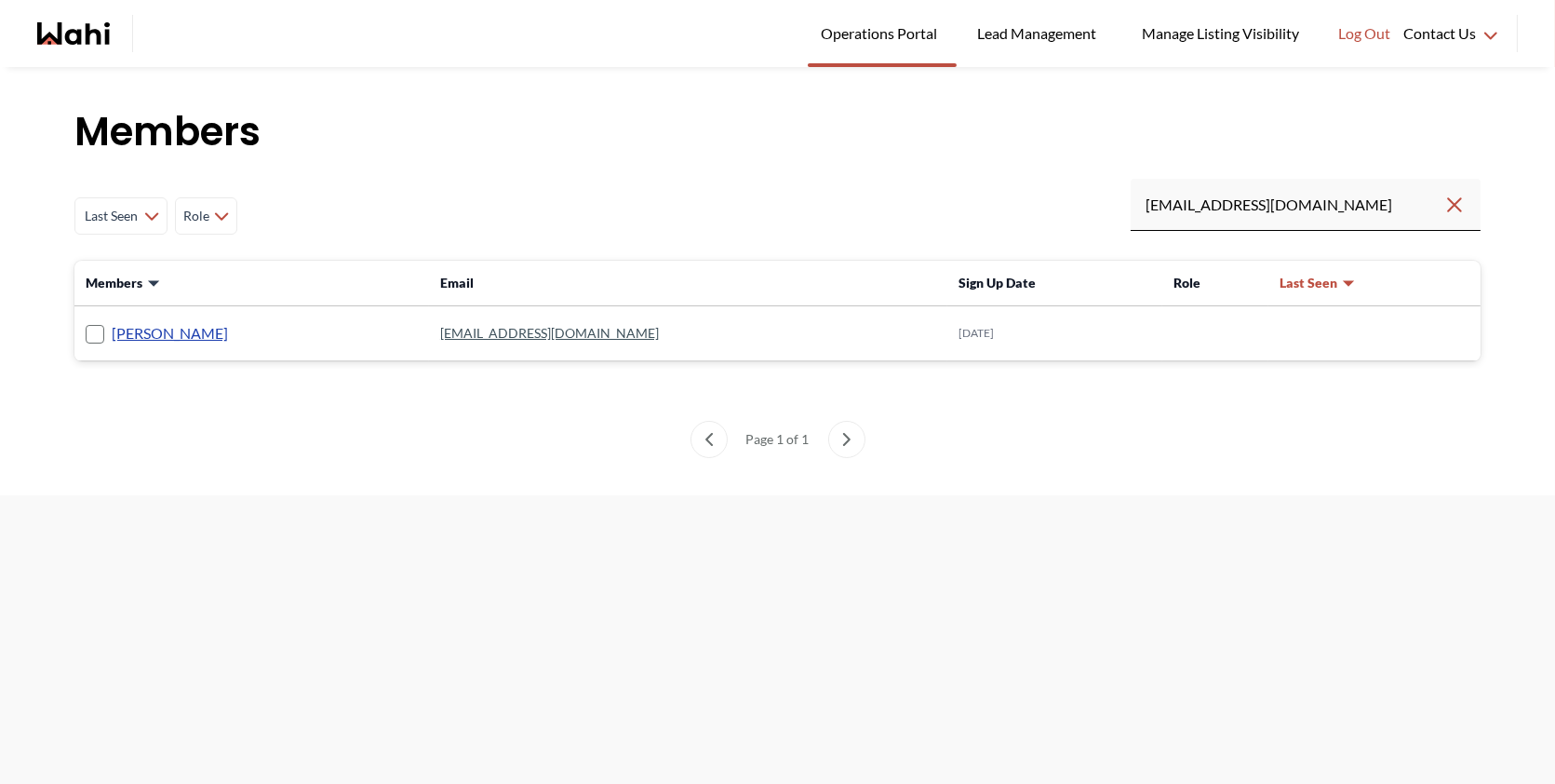
click at [140, 323] on link "[PERSON_NAME]" at bounding box center [170, 332] width 117 height 24
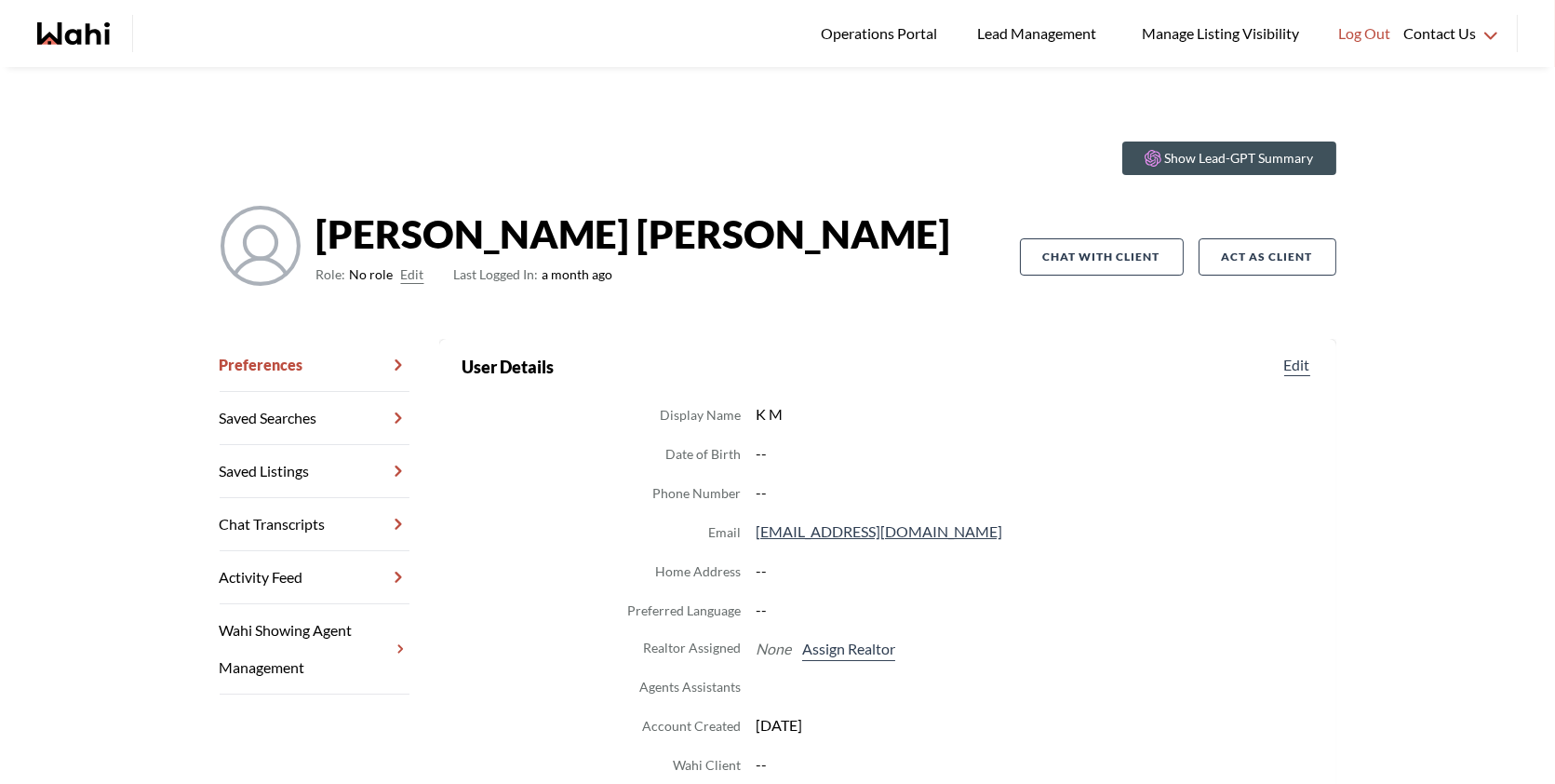
click at [407, 276] on button "Edit" at bounding box center [413, 274] width 23 height 22
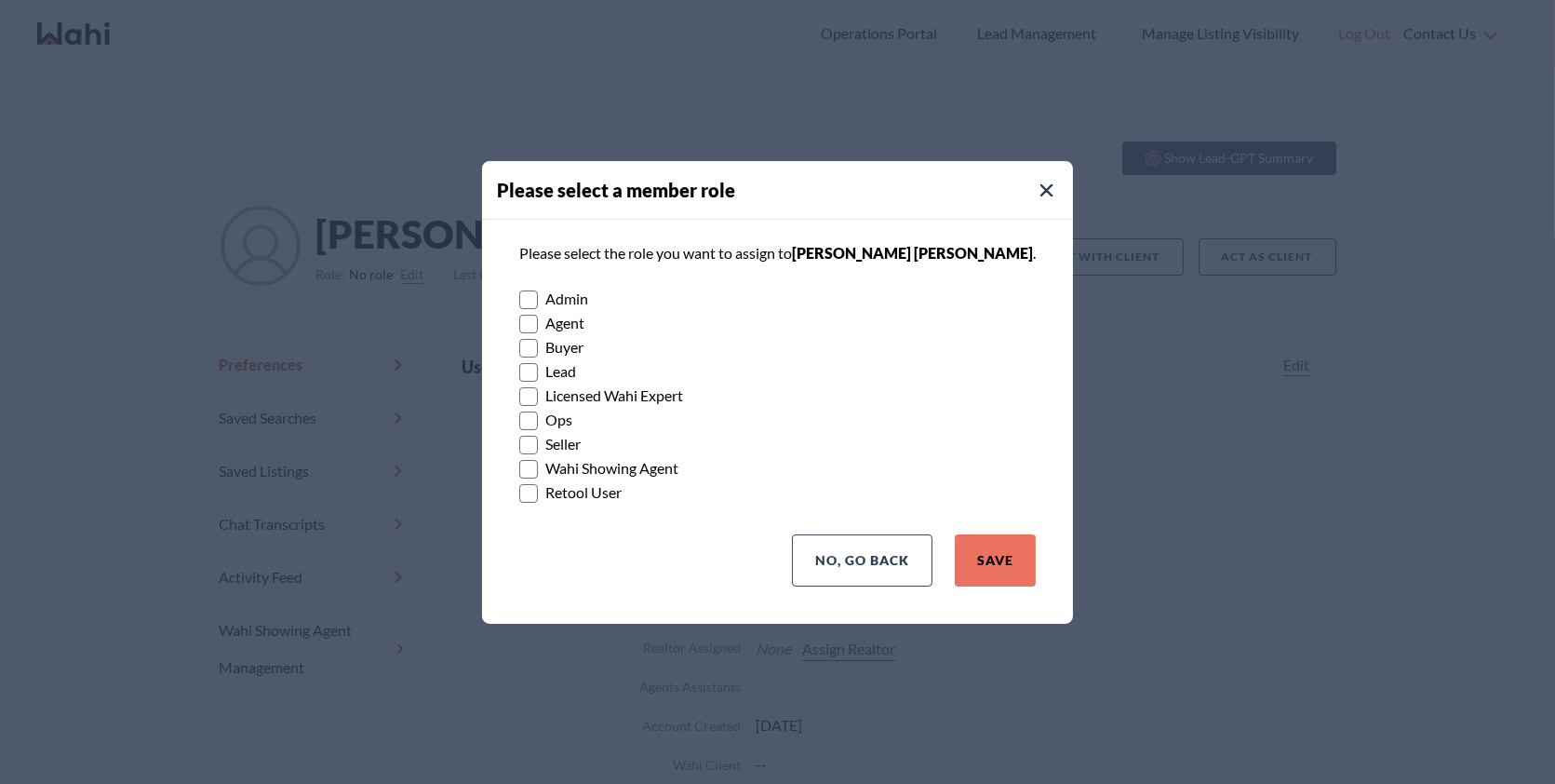
click at [538, 346] on rect at bounding box center [529, 348] width 18 height 18
click at [520, 346] on input "Buyer" at bounding box center [520, 341] width 0 height 12
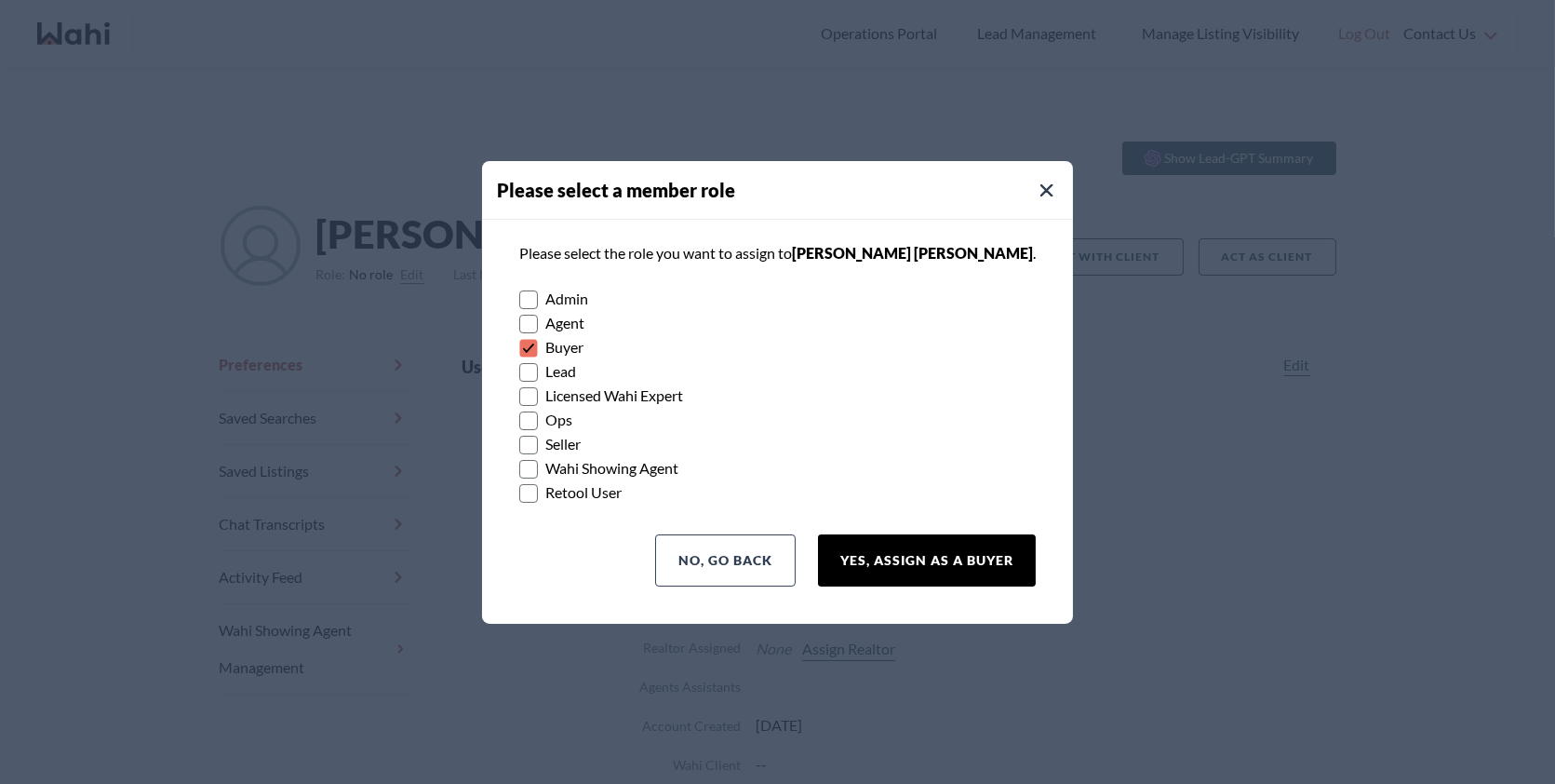
click at [899, 536] on button "Yes, Assign as a Buyer" at bounding box center [927, 560] width 218 height 53
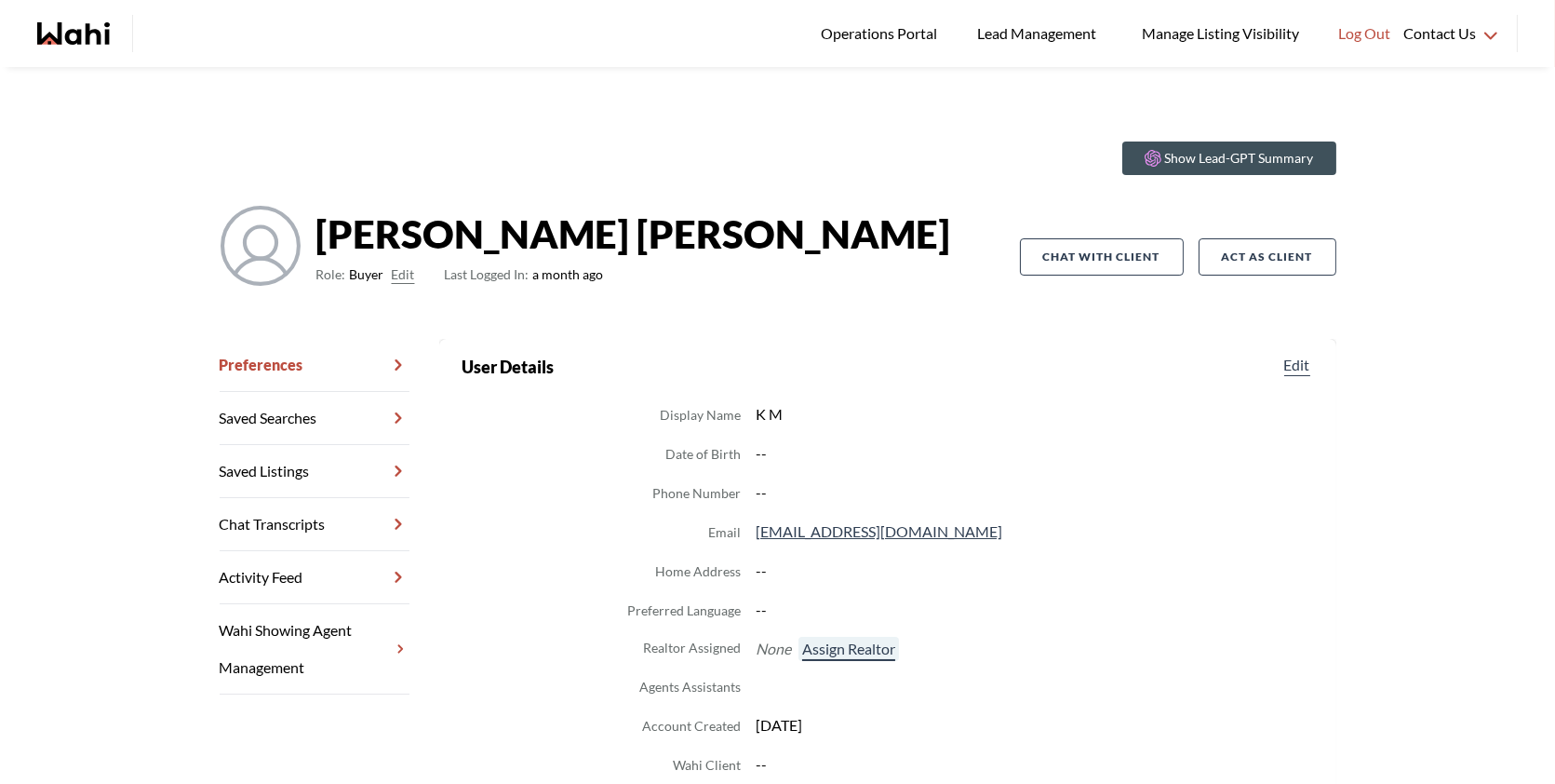
click at [853, 646] on button "Assign Realtor" at bounding box center [848, 648] width 100 height 24
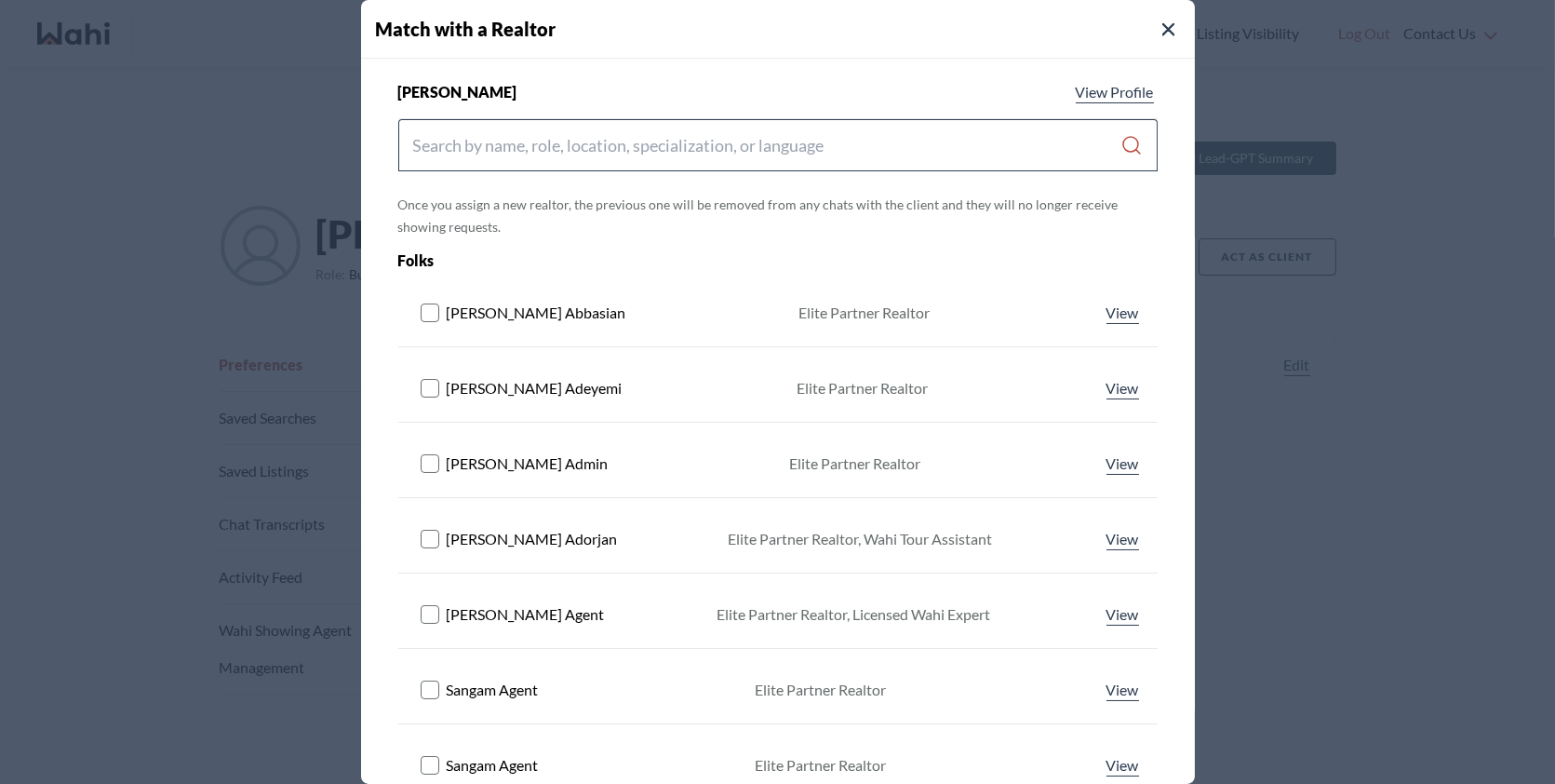
click at [756, 164] on div at bounding box center [778, 145] width 759 height 53
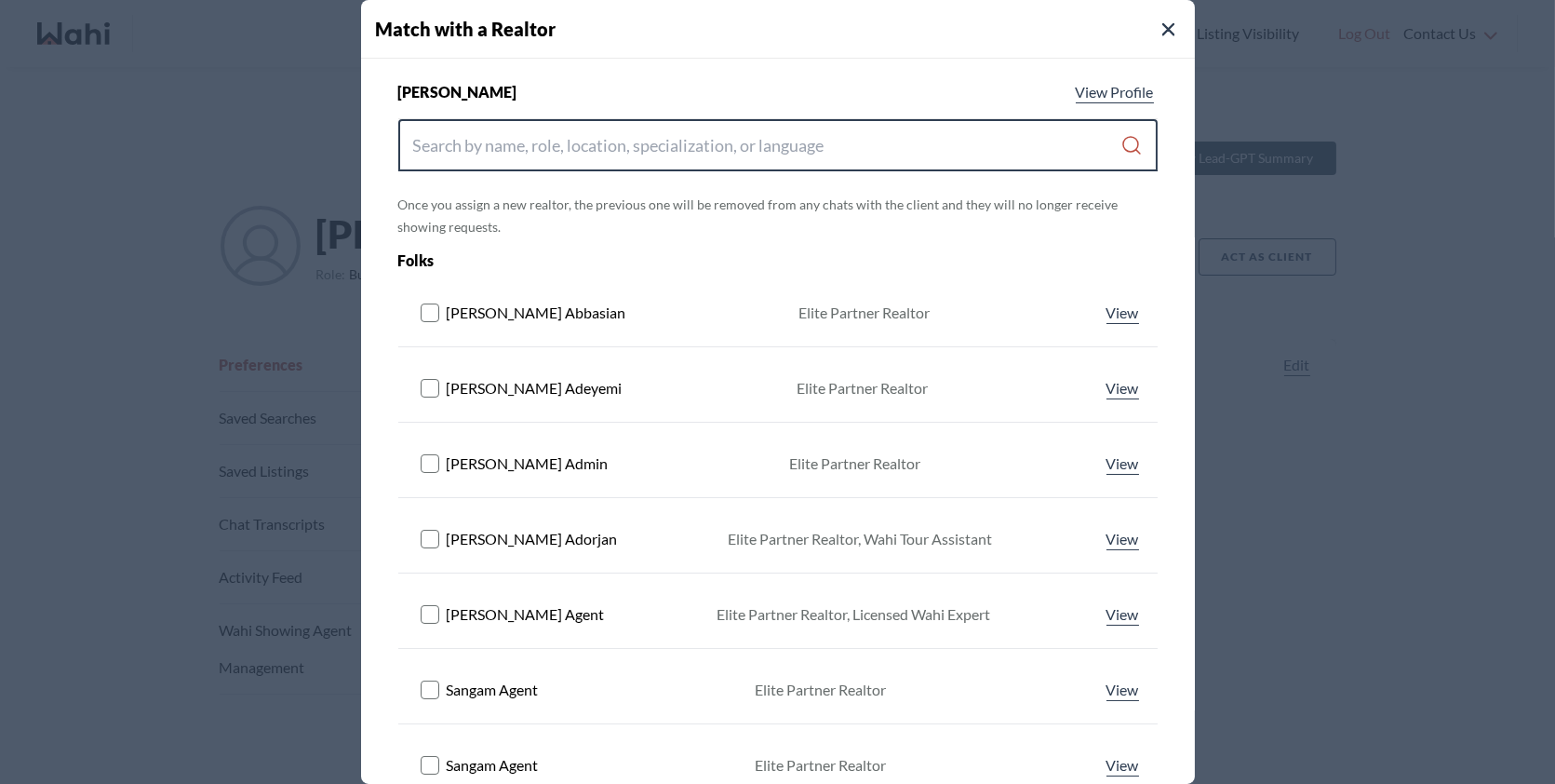
click at [715, 145] on input "Search input" at bounding box center [768, 144] width 709 height 33
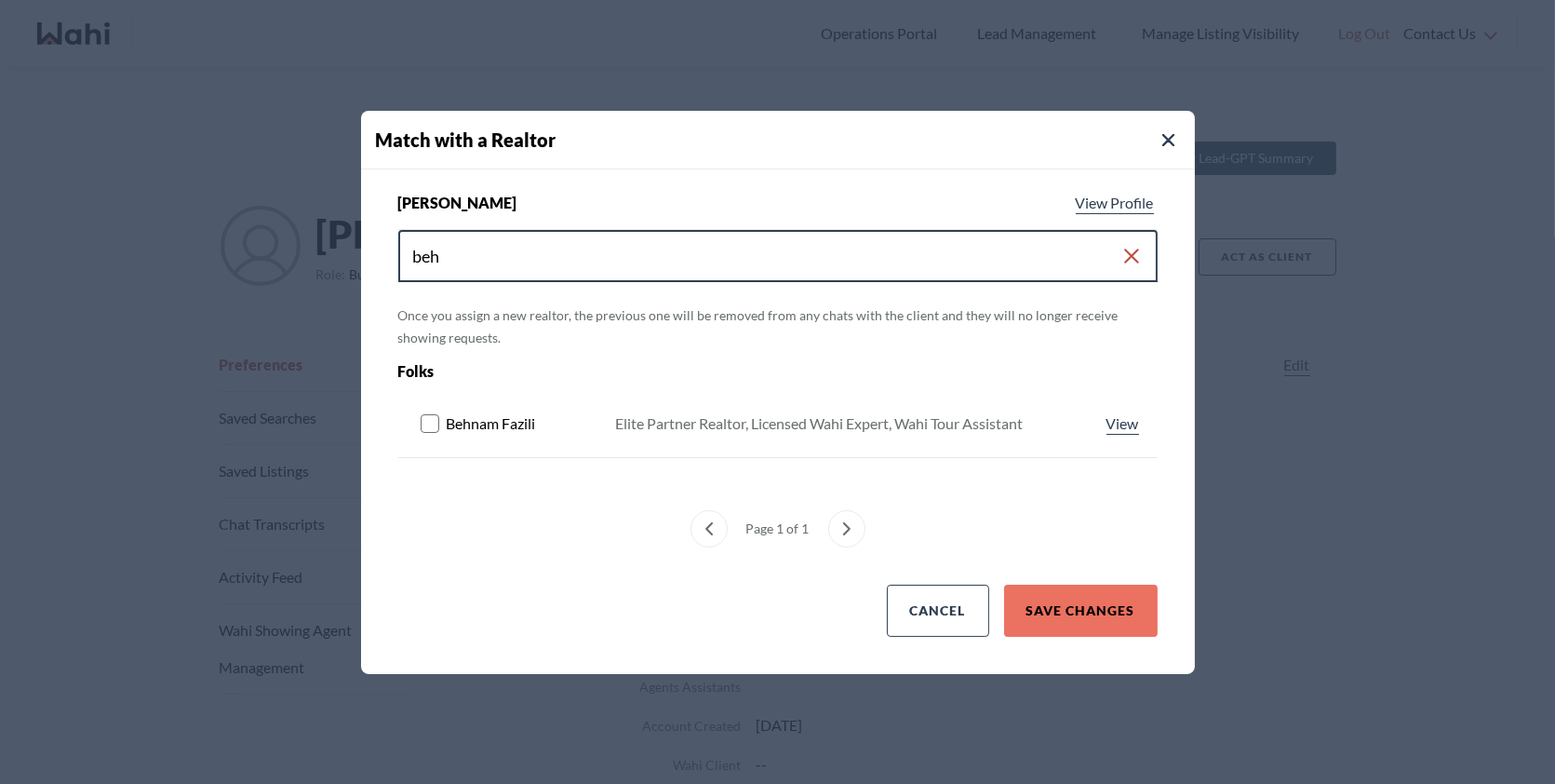
type input "beh"
click at [429, 428] on rect at bounding box center [429, 423] width 18 height 18
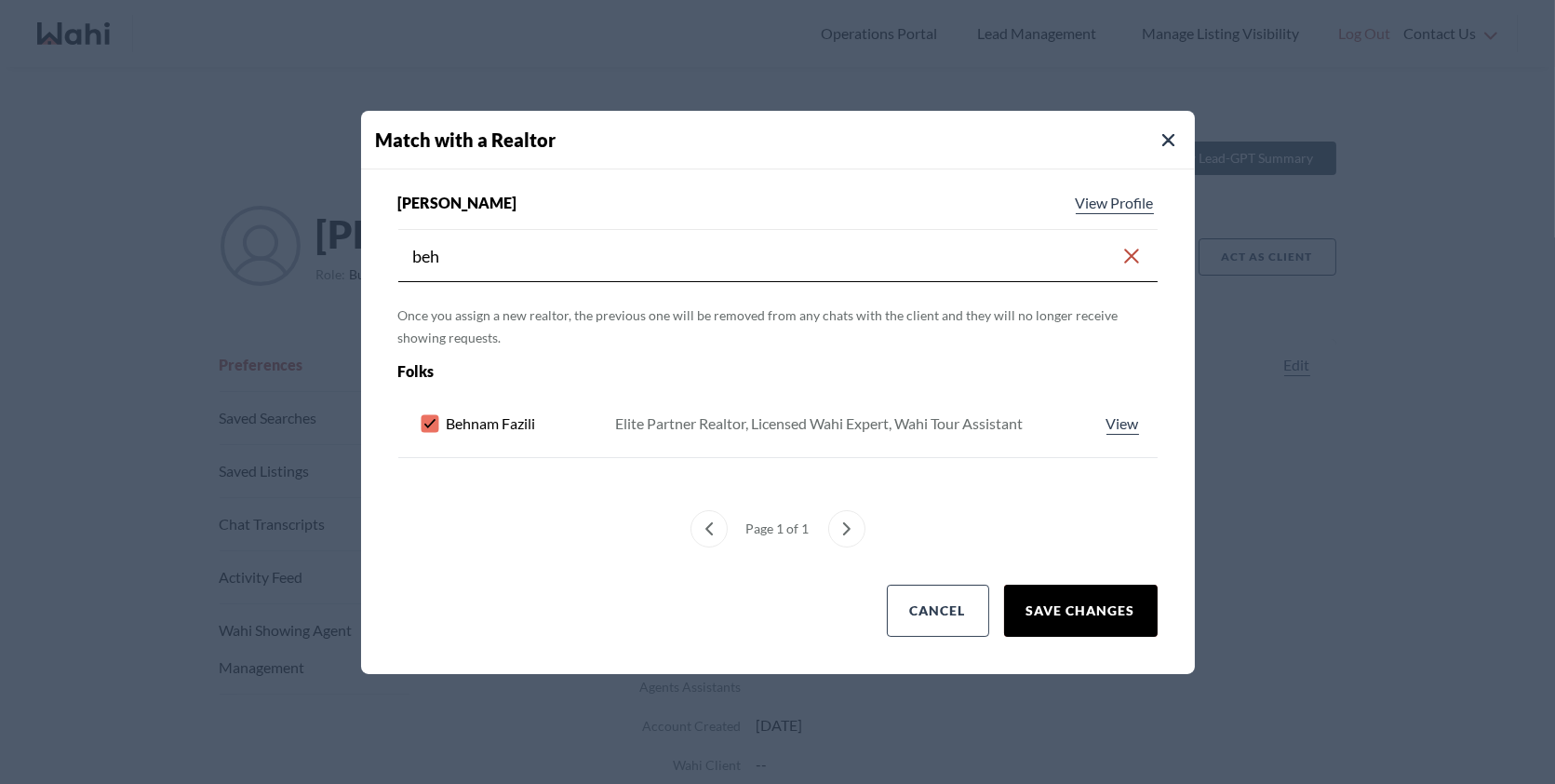
click at [1062, 617] on button "Save Changes" at bounding box center [1080, 610] width 154 height 53
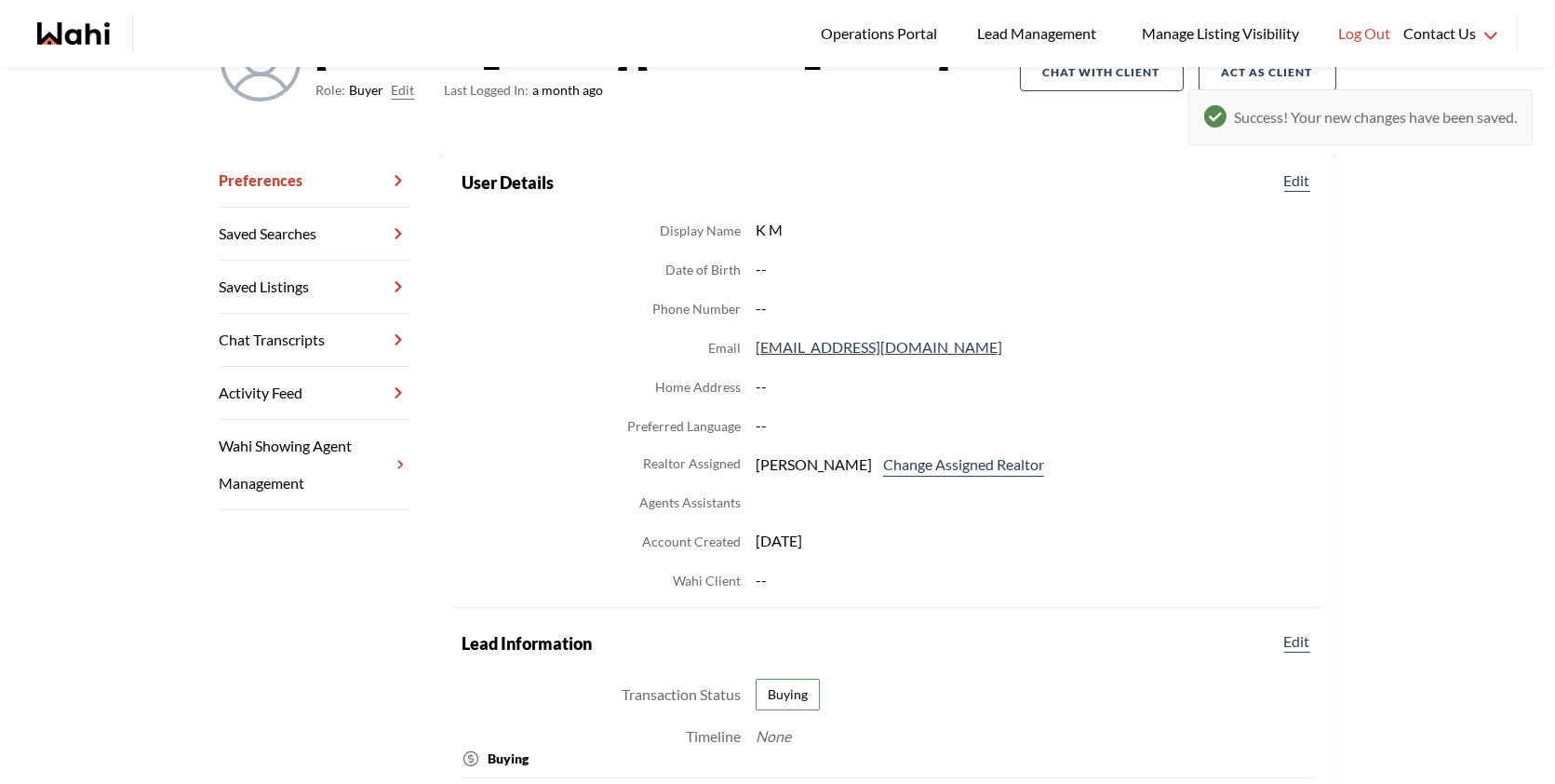
scroll to position [201, 0]
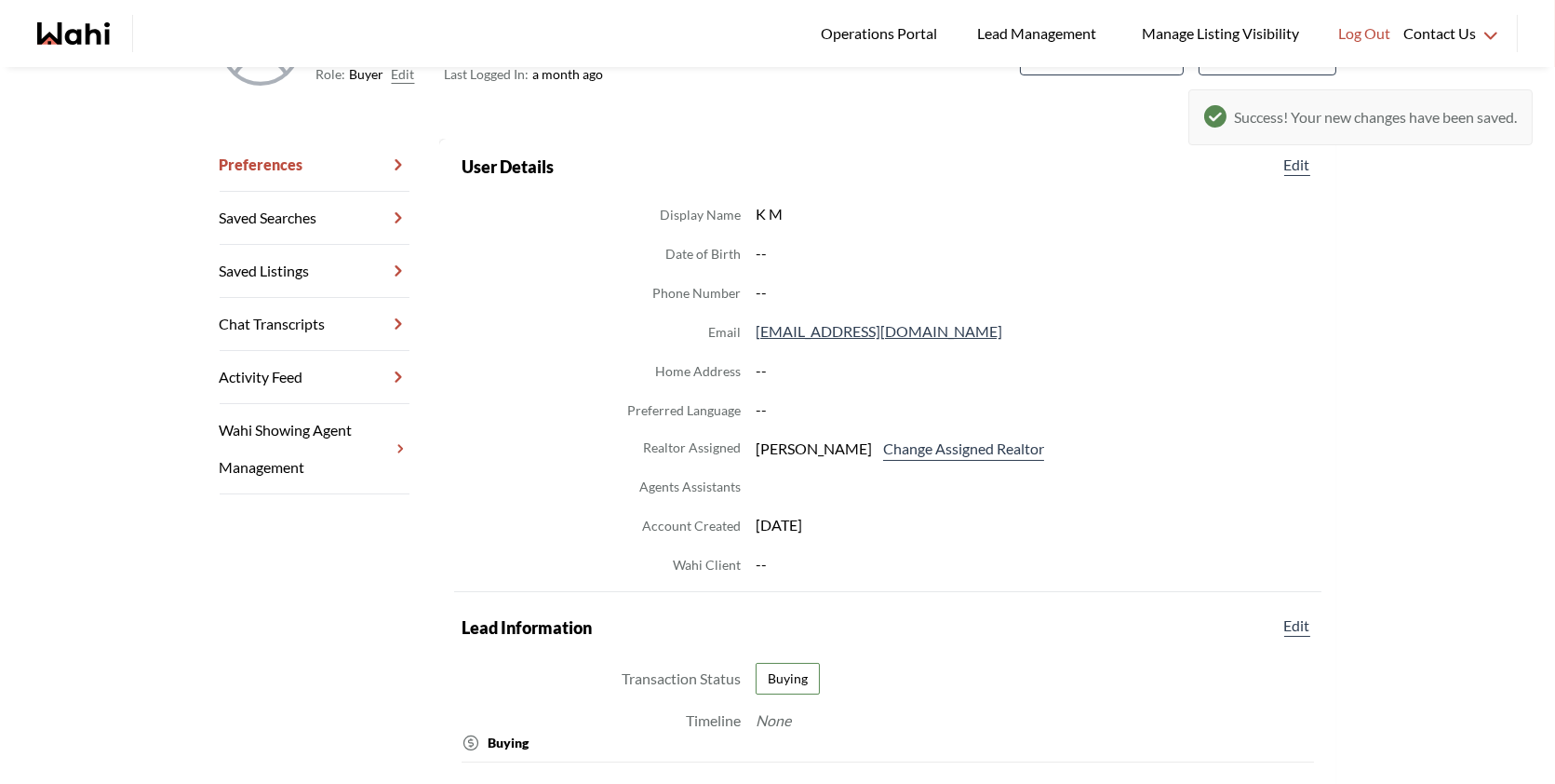
click at [339, 319] on link "Chat Transcripts" at bounding box center [314, 325] width 190 height 53
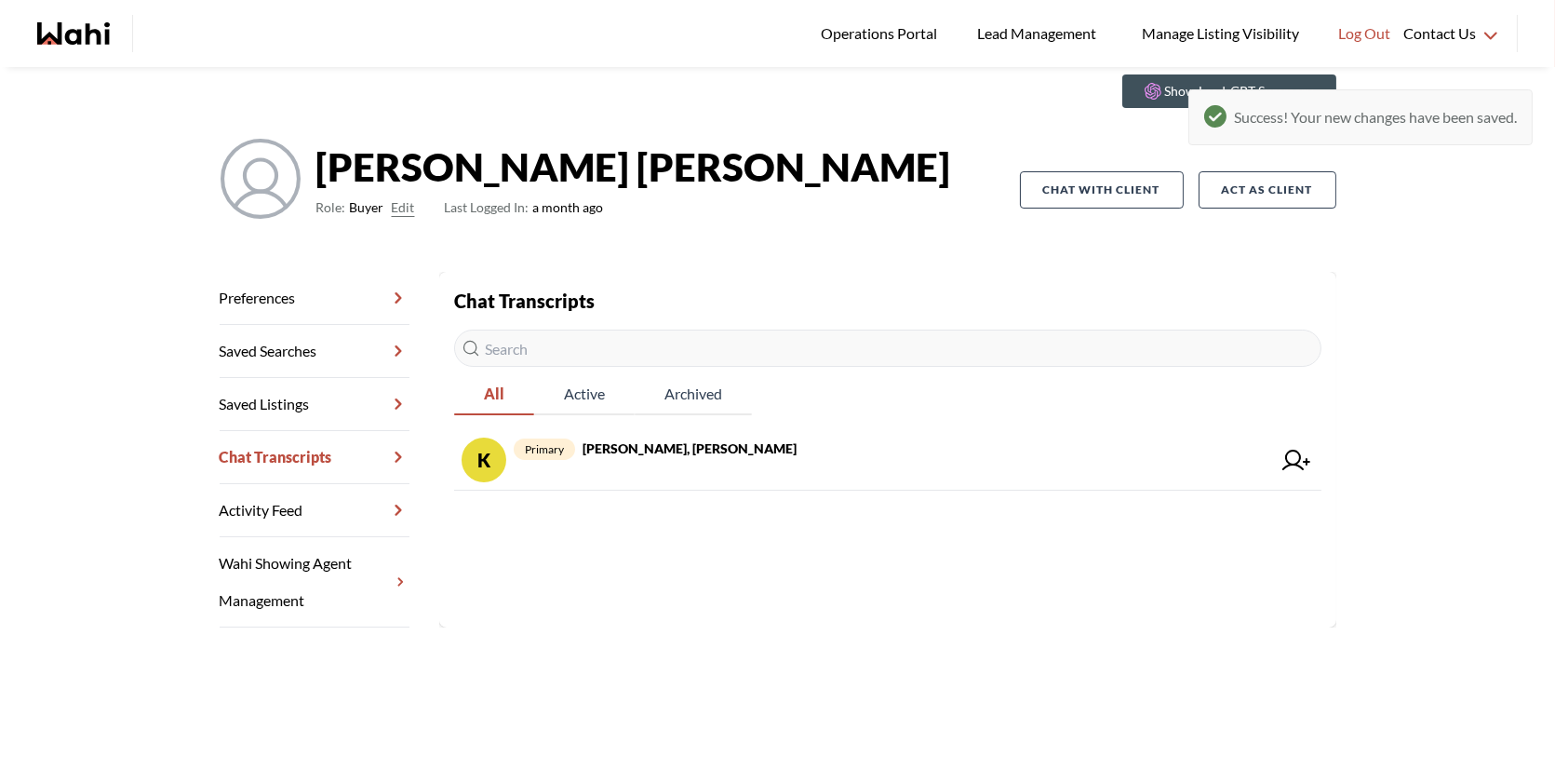
scroll to position [67, 0]
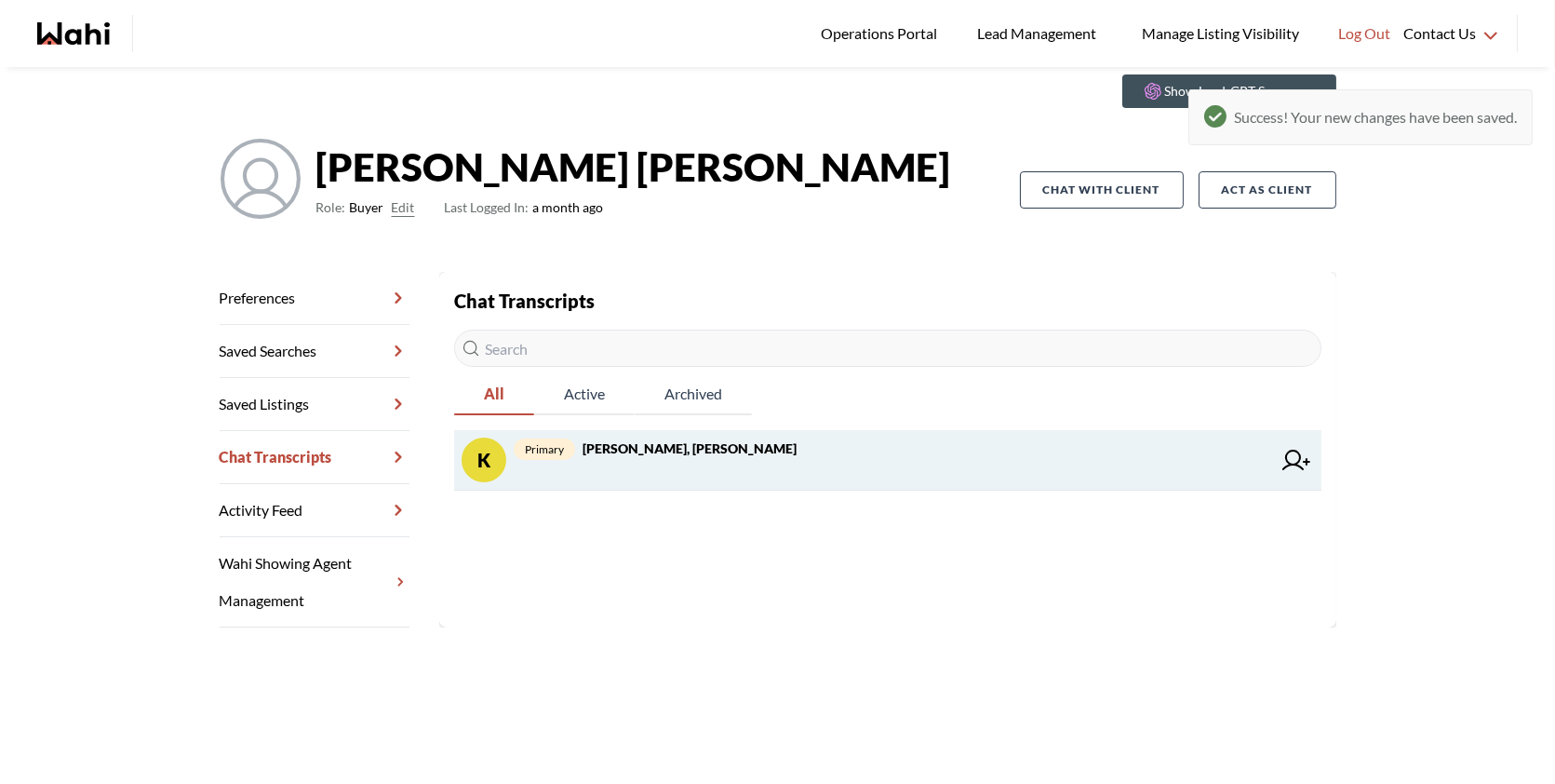
click at [731, 475] on div "primary [PERSON_NAME], [PERSON_NAME]" at bounding box center [892, 459] width 757 height 45
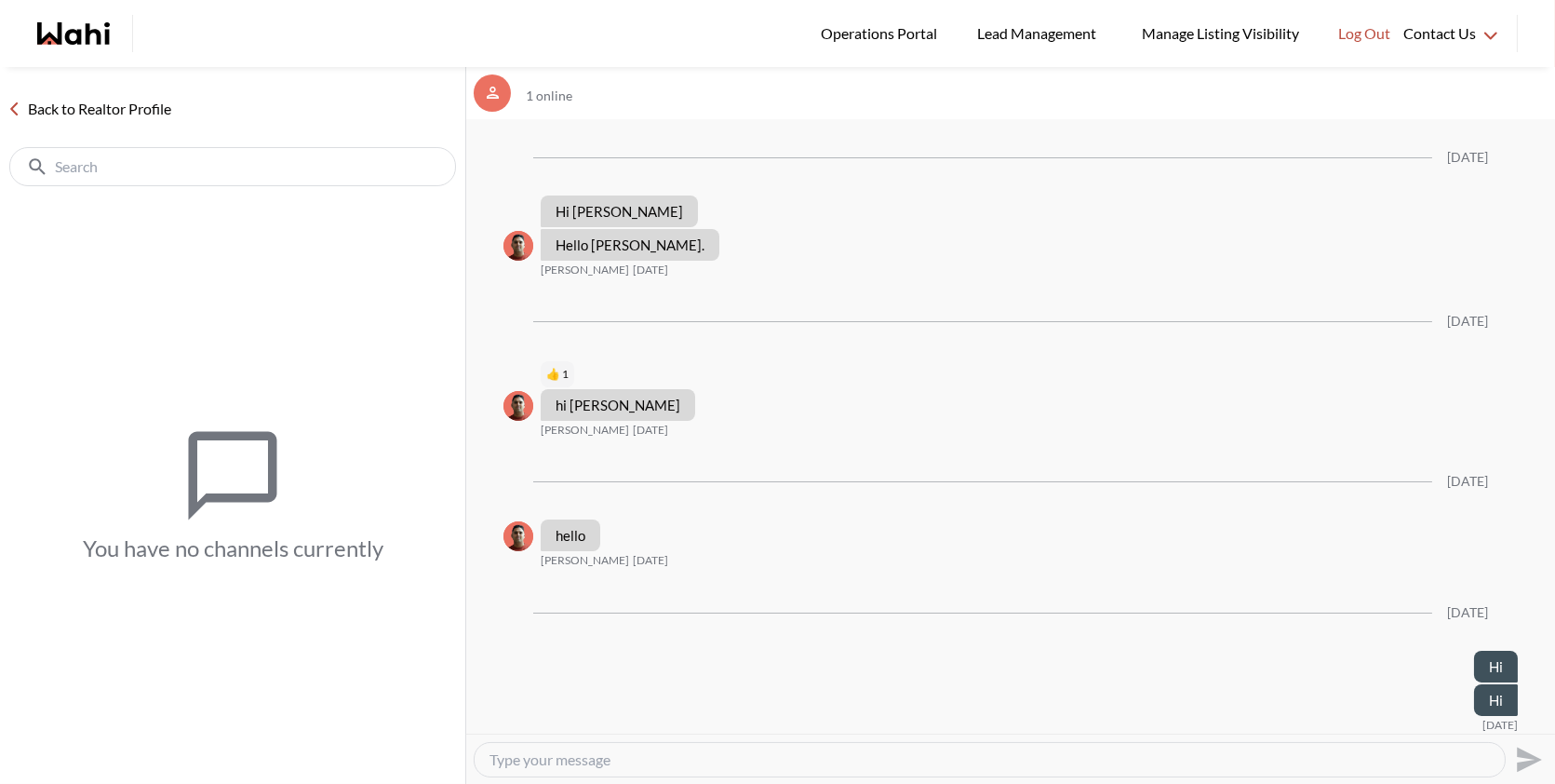
scroll to position [4451, 0]
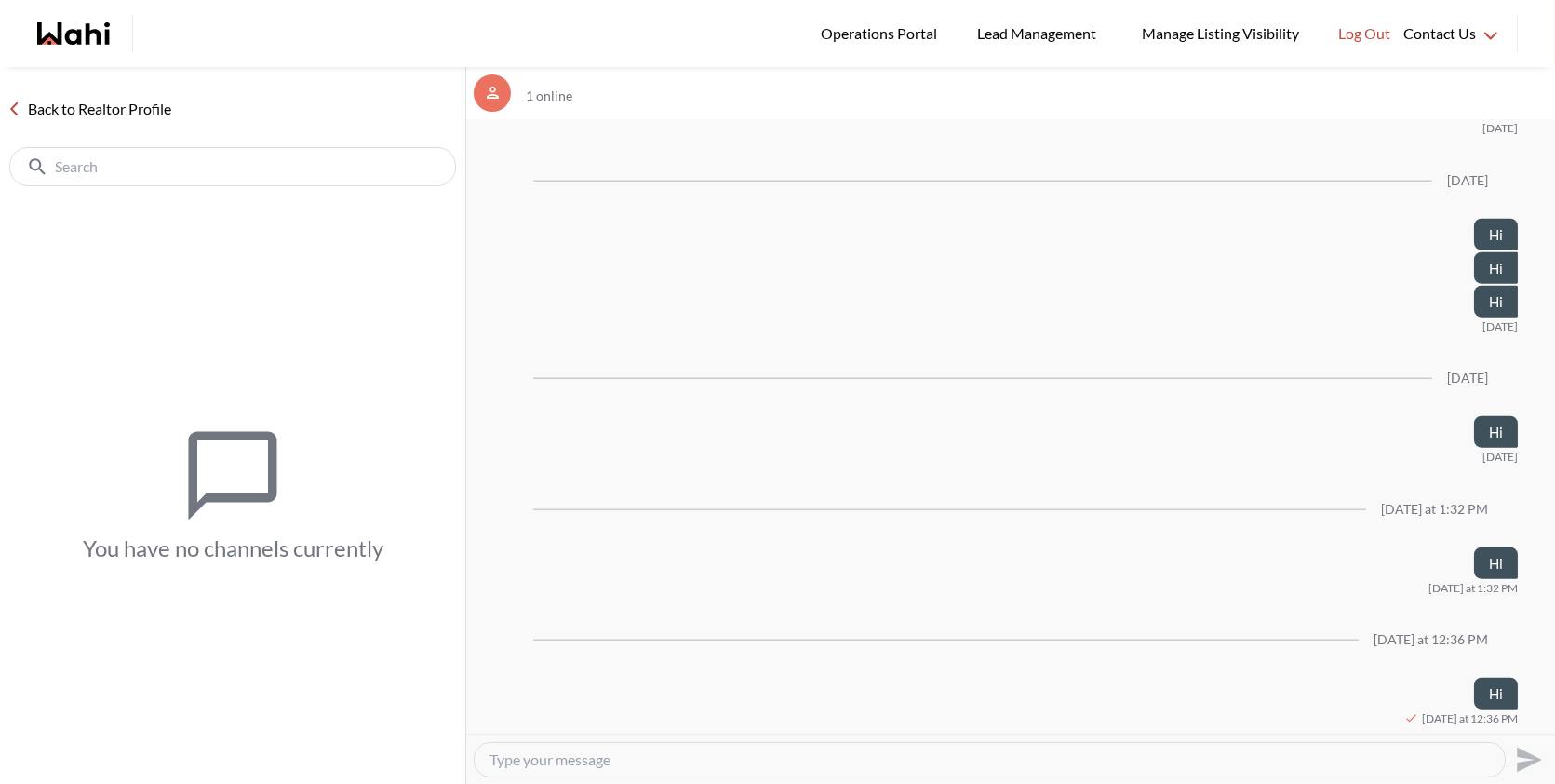
click at [639, 766] on textarea "Type your message" at bounding box center [991, 758] width 1001 height 18
type textarea "Hi"
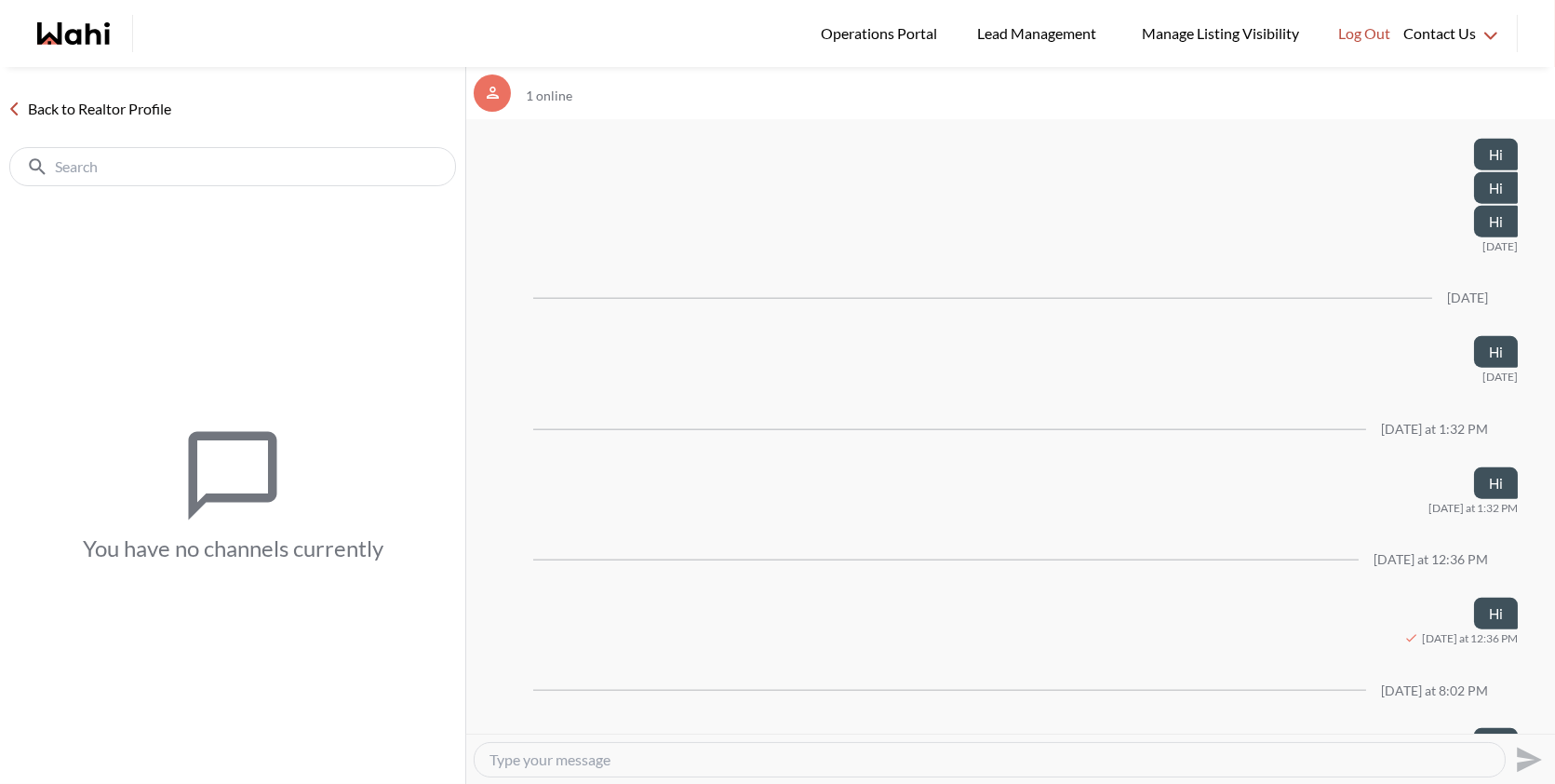
scroll to position [4582, 0]
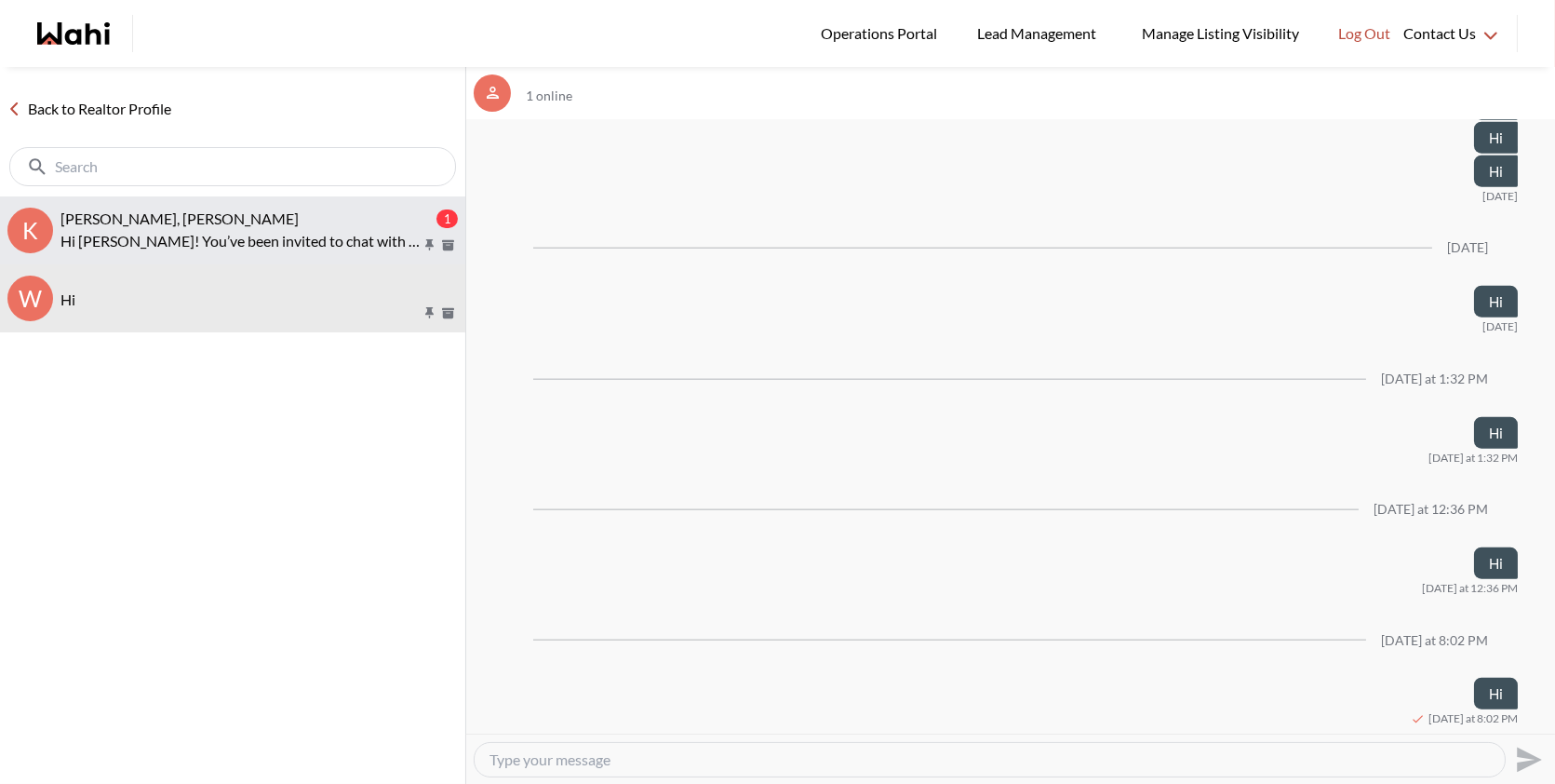
click at [237, 209] on div "[PERSON_NAME], [PERSON_NAME]" at bounding box center [246, 218] width 373 height 18
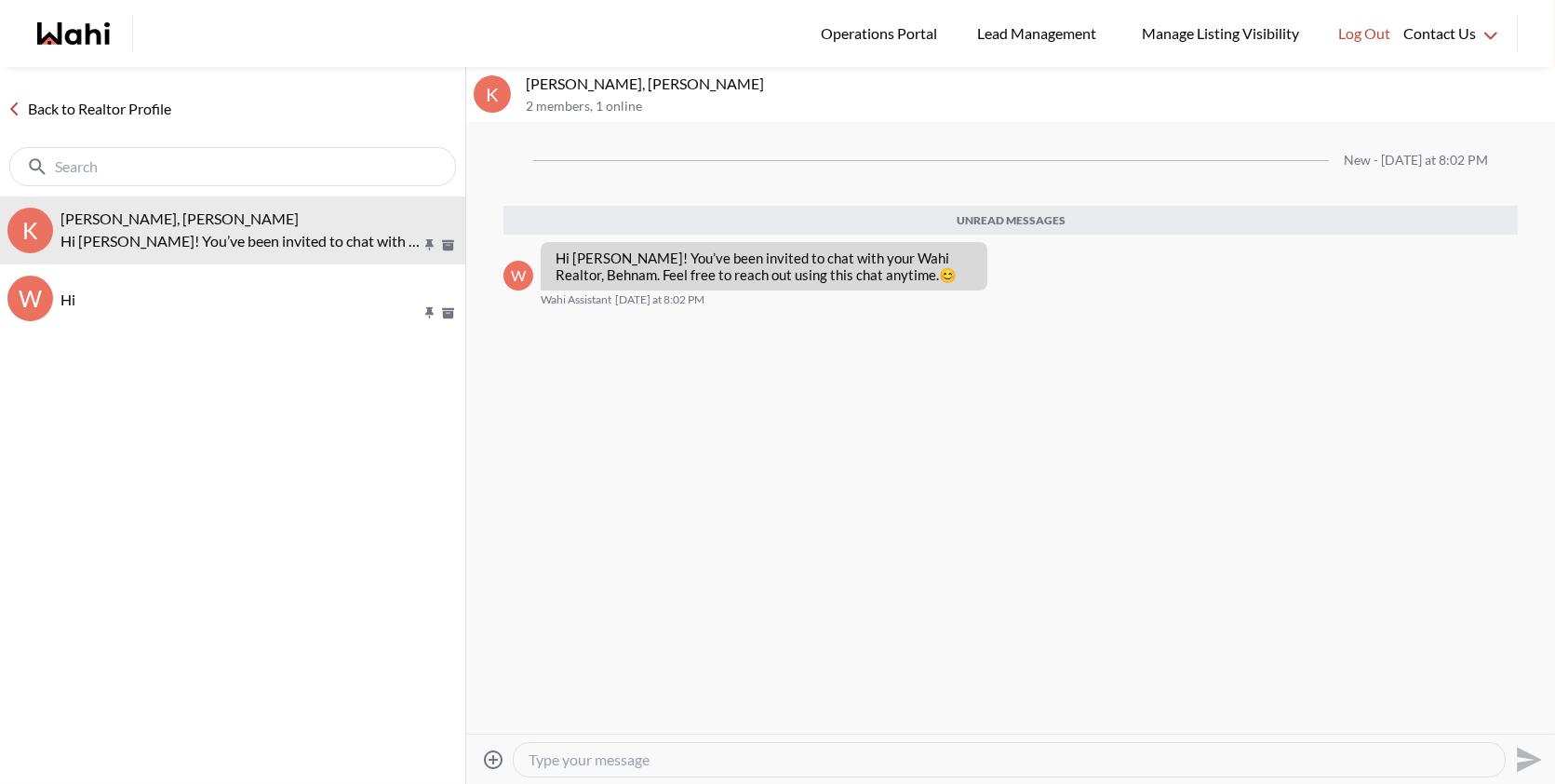
click at [602, 755] on textarea "Type your message" at bounding box center [1010, 758] width 962 height 18
type textarea "Hi"
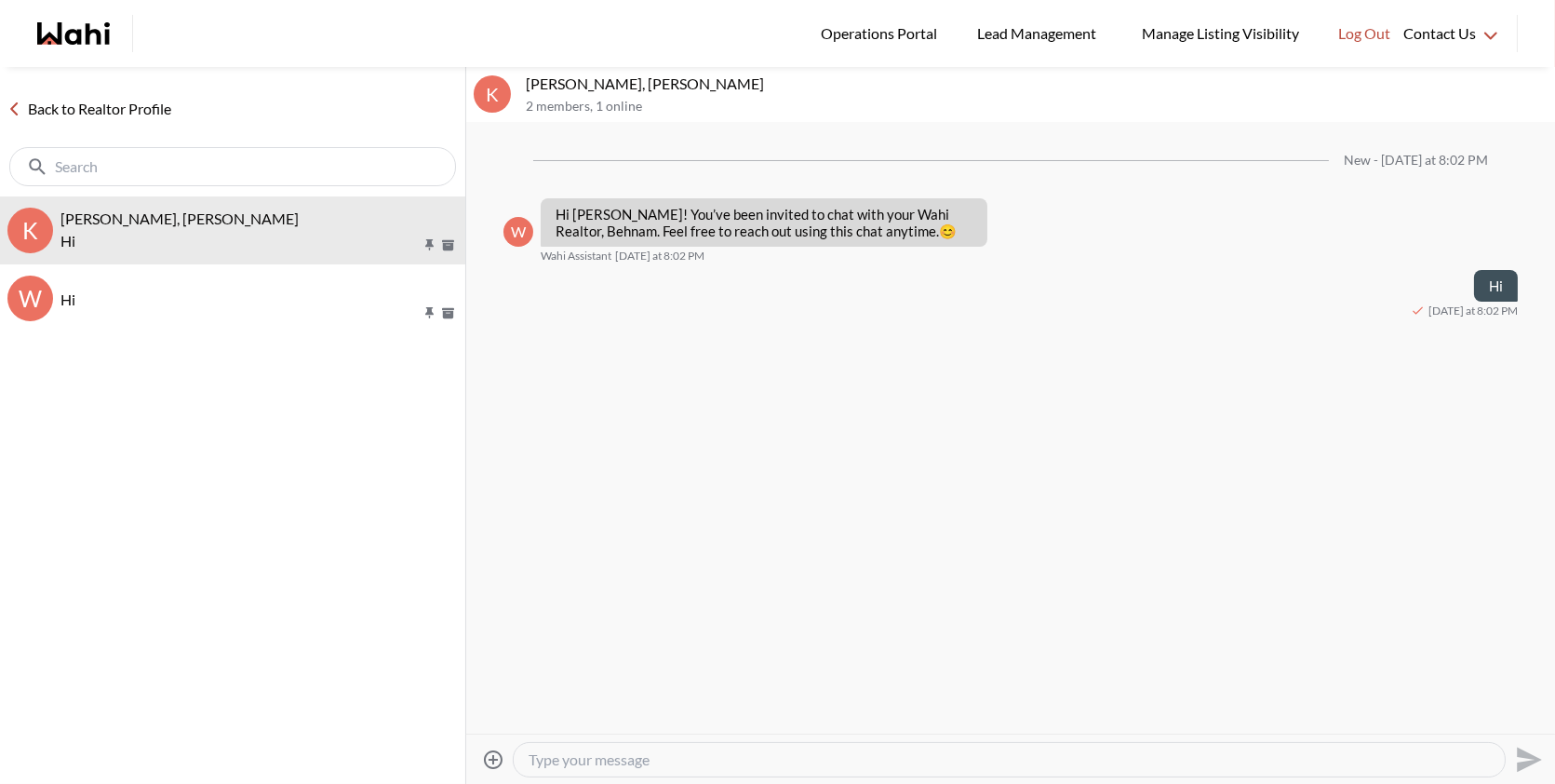
click at [590, 756] on textarea "Type your message" at bounding box center [1010, 758] width 962 height 18
type textarea "I"
type textarea "Here"
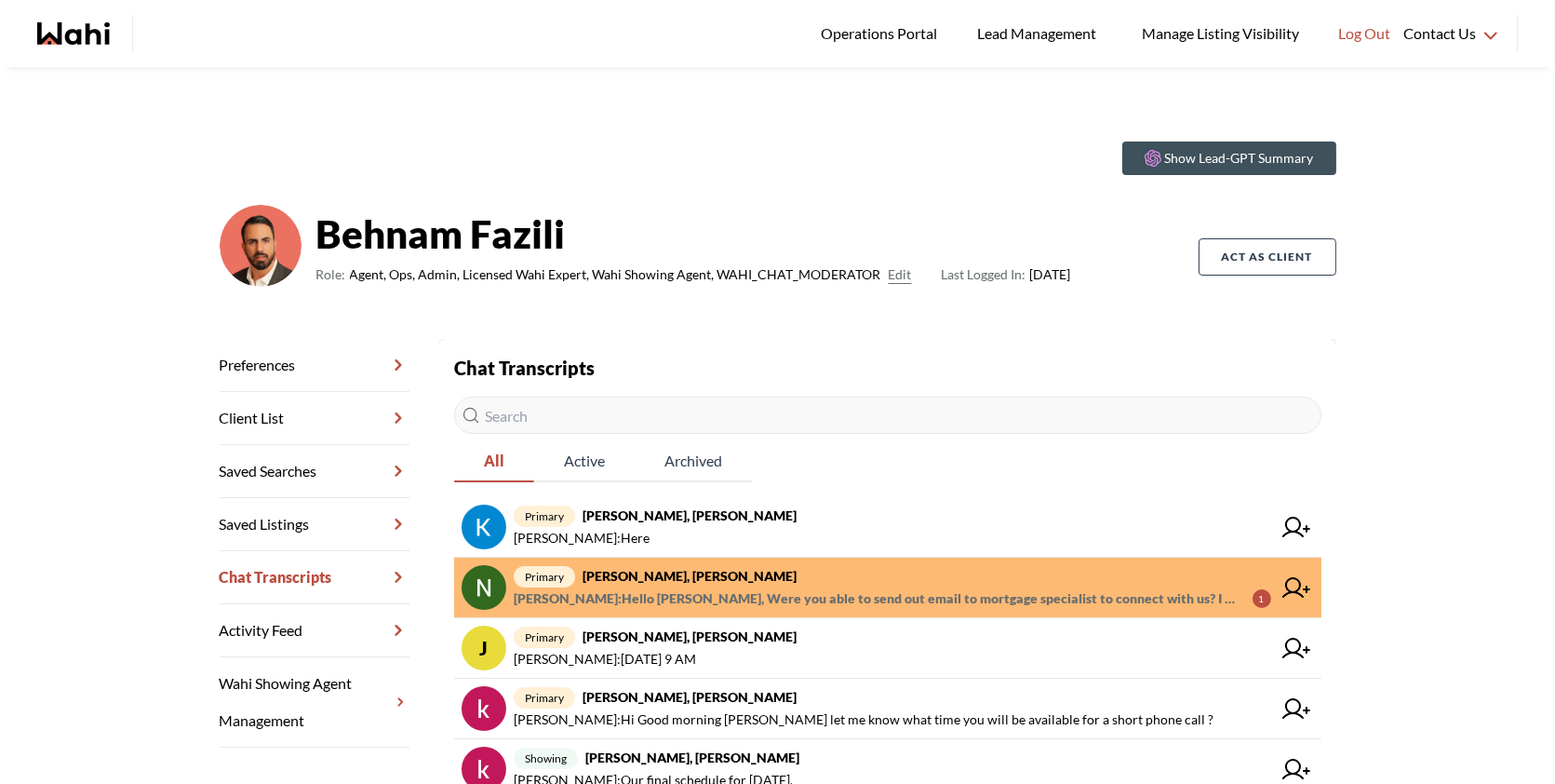
click at [819, 561] on link "primary [PERSON_NAME], [PERSON_NAME] [PERSON_NAME] : Hello [PERSON_NAME], Were …" at bounding box center [888, 587] width 867 height 60
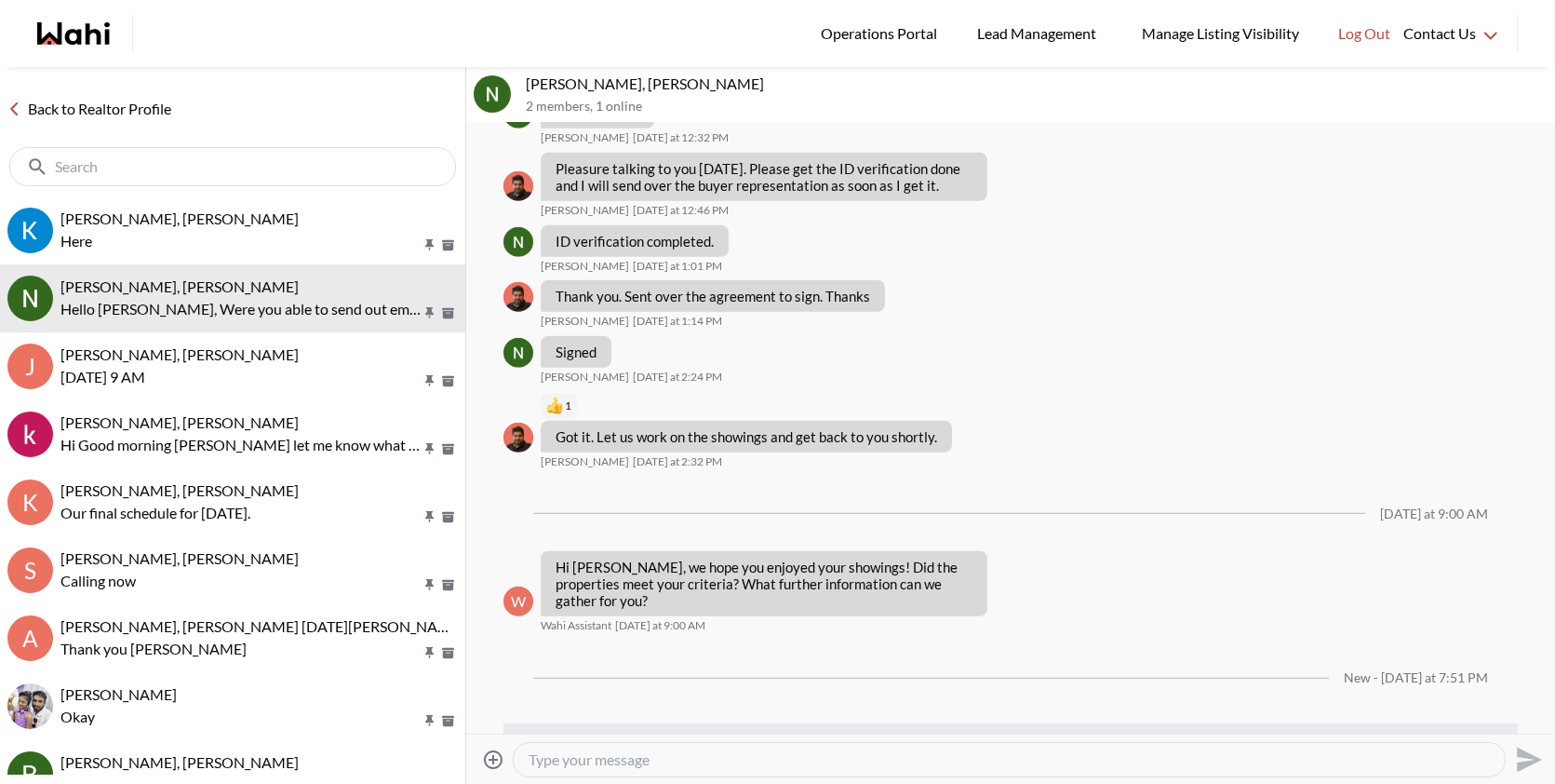
scroll to position [2776, 0]
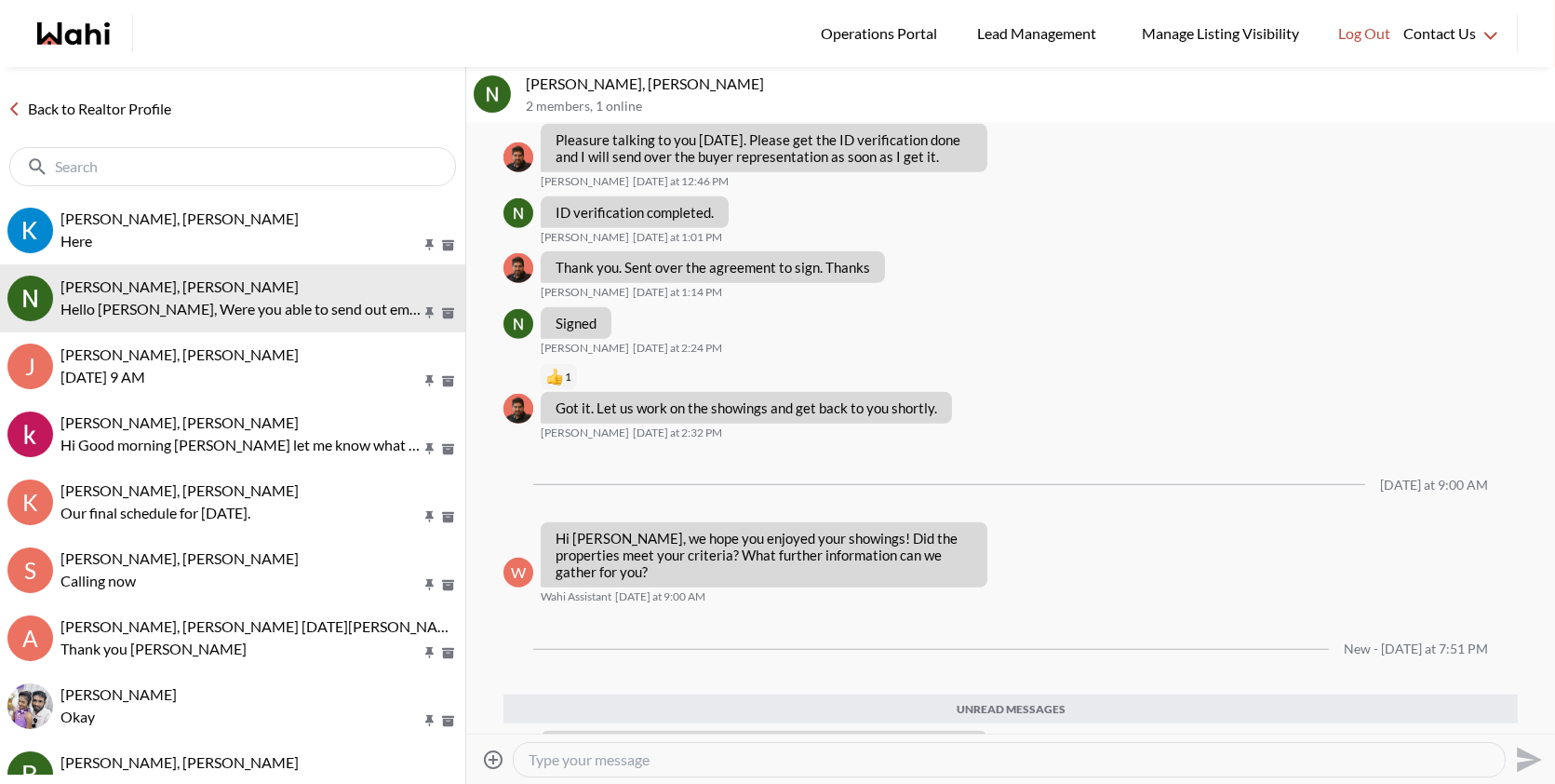
drag, startPoint x: 905, startPoint y: 700, endPoint x: 558, endPoint y: 672, distance: 348.1
click at [558, 738] on p "Hello [PERSON_NAME], Were you able to send out email to mortgage specialist to …" at bounding box center [764, 763] width 417 height 51
copy p "Hello Behnam, Were you able to send out email to mortgage specialist to connect…"
drag, startPoint x: 602, startPoint y: 85, endPoint x: 526, endPoint y: 86, distance: 76.0
click at [525, 86] on div "Nidhi Singh, Behnam 2 members , 1 online" at bounding box center [1011, 95] width 1089 height 55
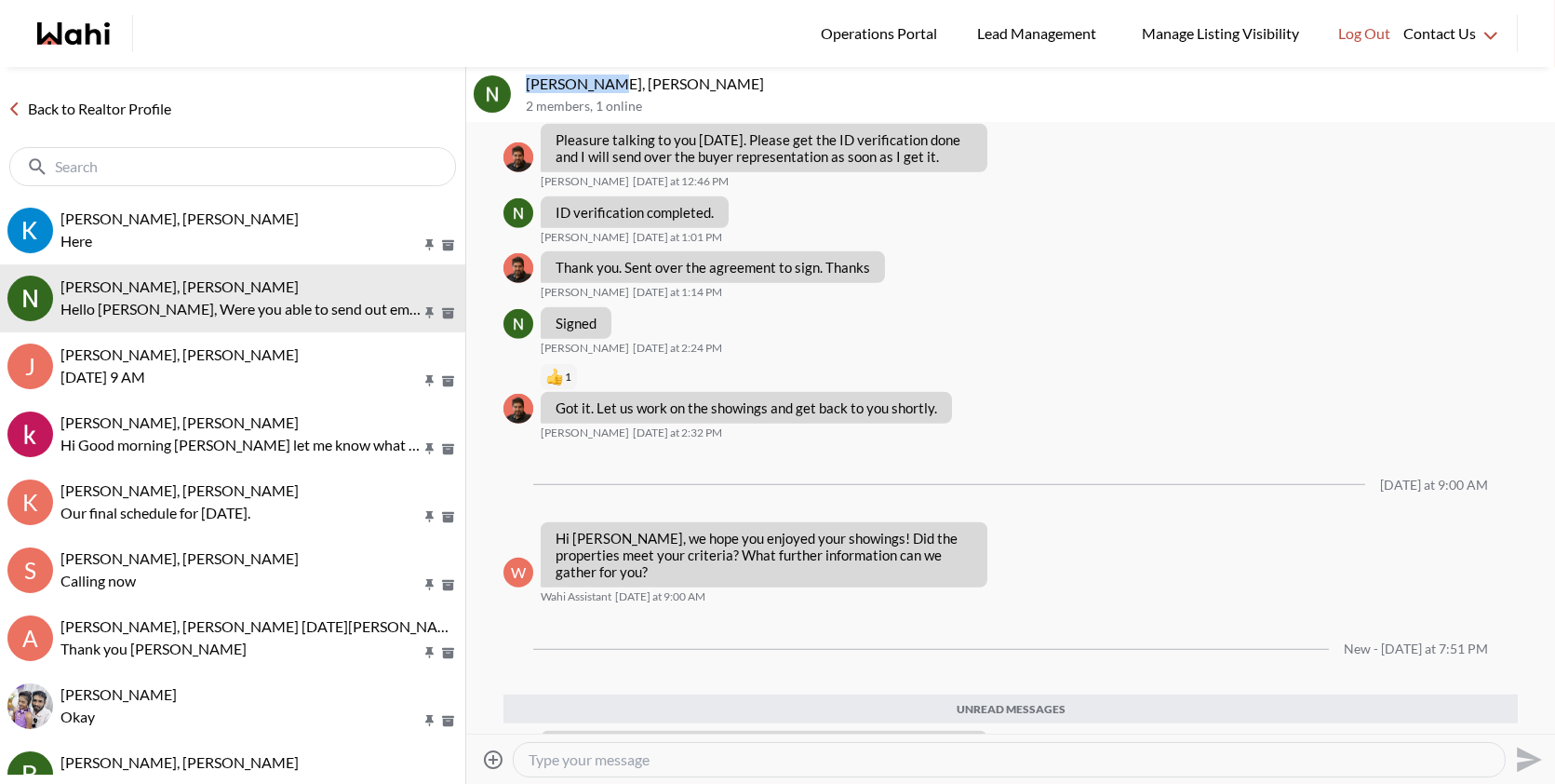
copy p "Nidhi Singh"
click at [584, 759] on textarea "Type your message" at bounding box center [1010, 758] width 962 height 18
paste textarea "Hi Nidhi, I’m not sure who you asked about the mortgage company, but I’ll defin…"
type textarea "Hi Nidhi, I’m not sure who you asked about the mortgage company, but I’ll defin…"
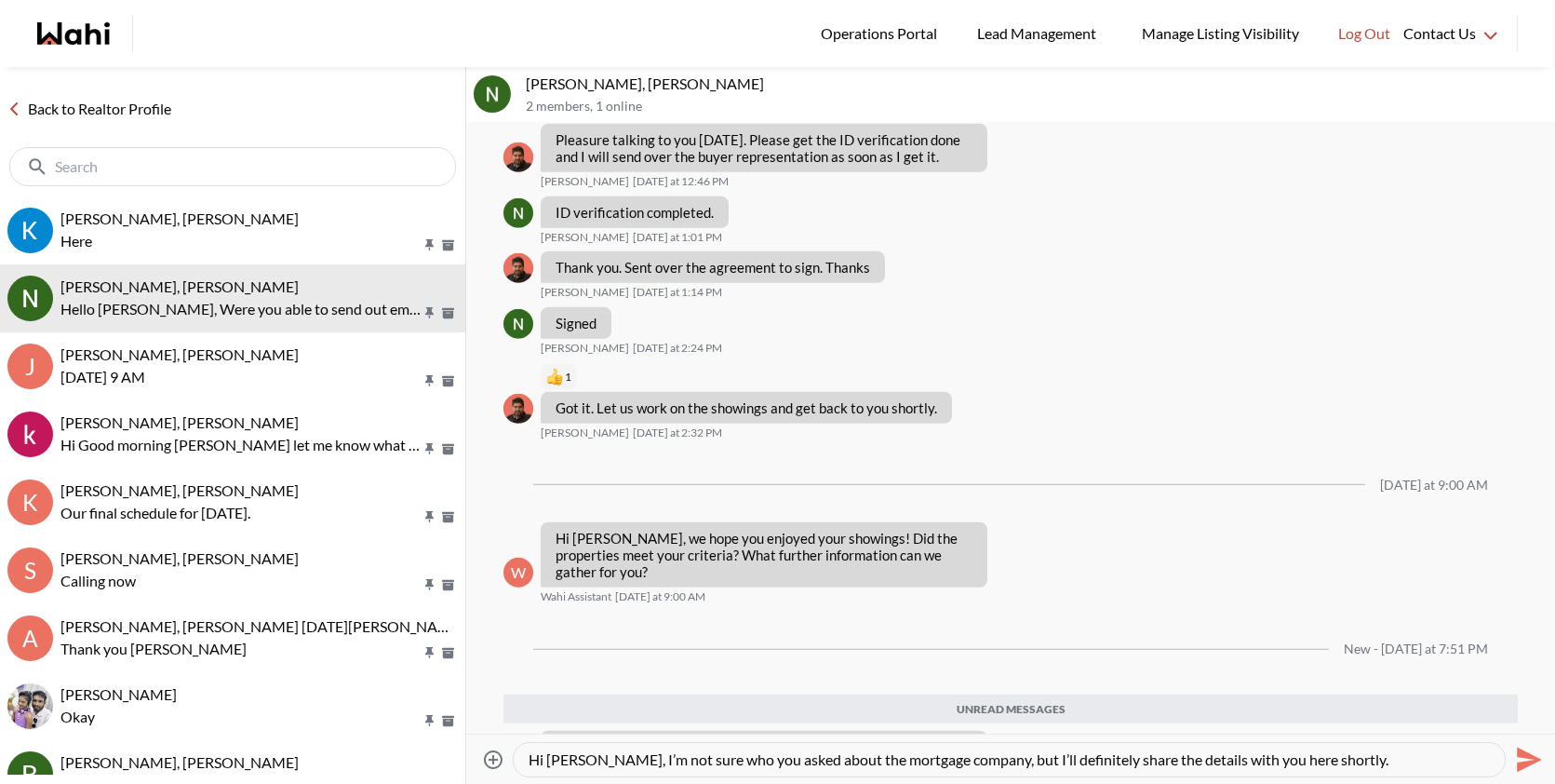
click at [1536, 753] on icon "Send" at bounding box center [1527, 759] width 30 height 30
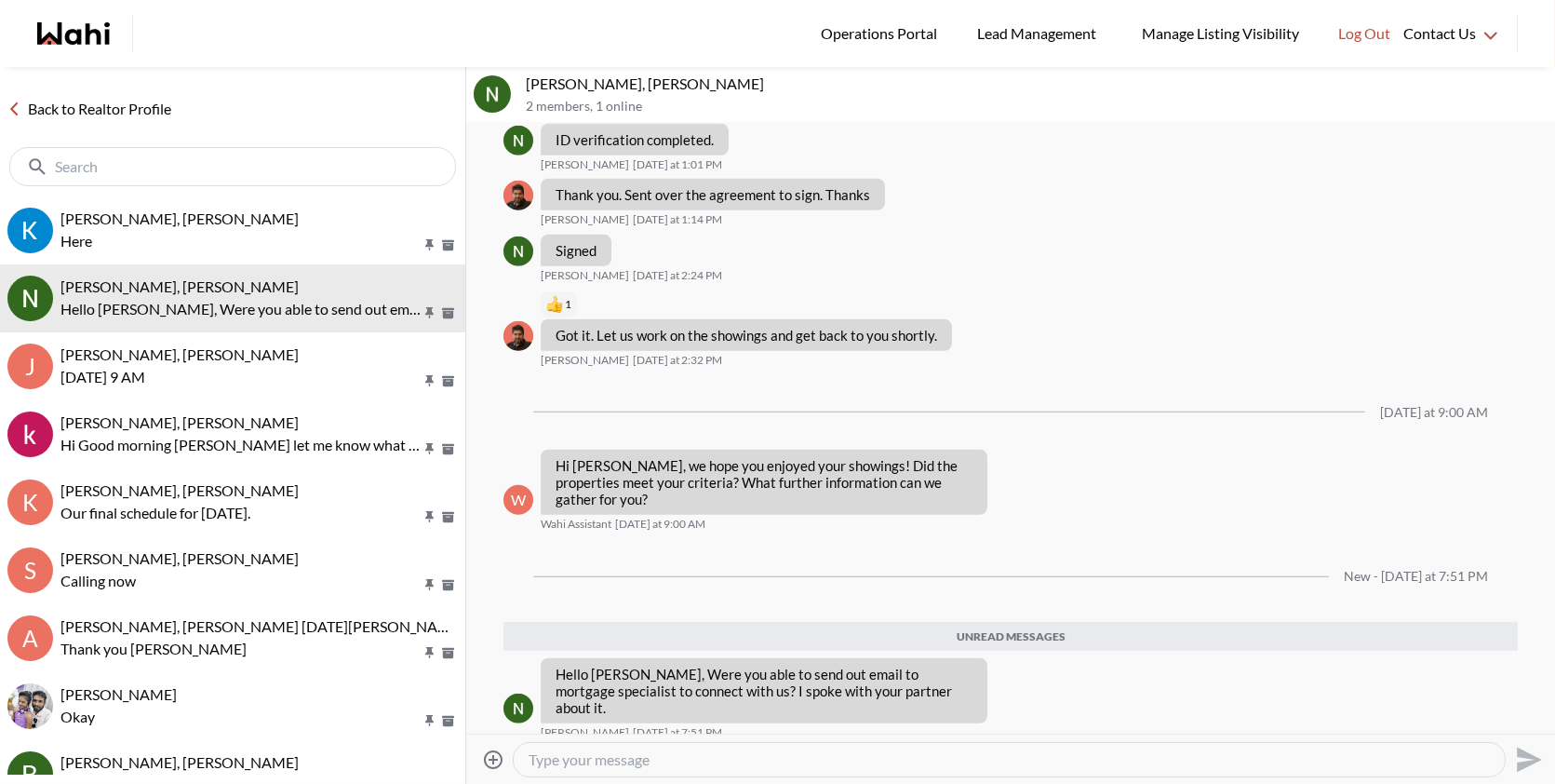
scroll to position [2804, 0]
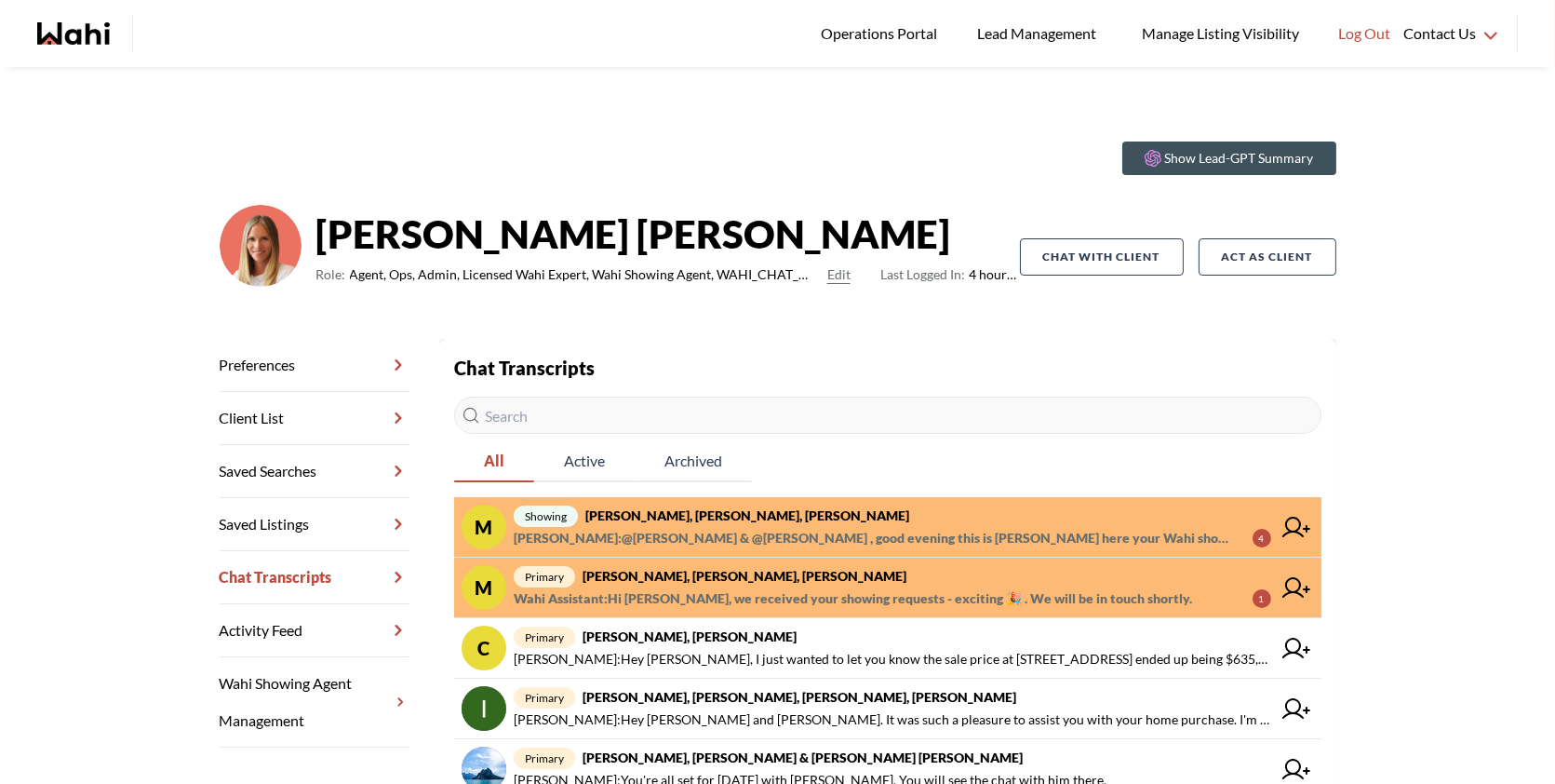
click at [821, 566] on span "primary [PERSON_NAME], [PERSON_NAME], [PERSON_NAME]" at bounding box center [892, 576] width 757 height 22
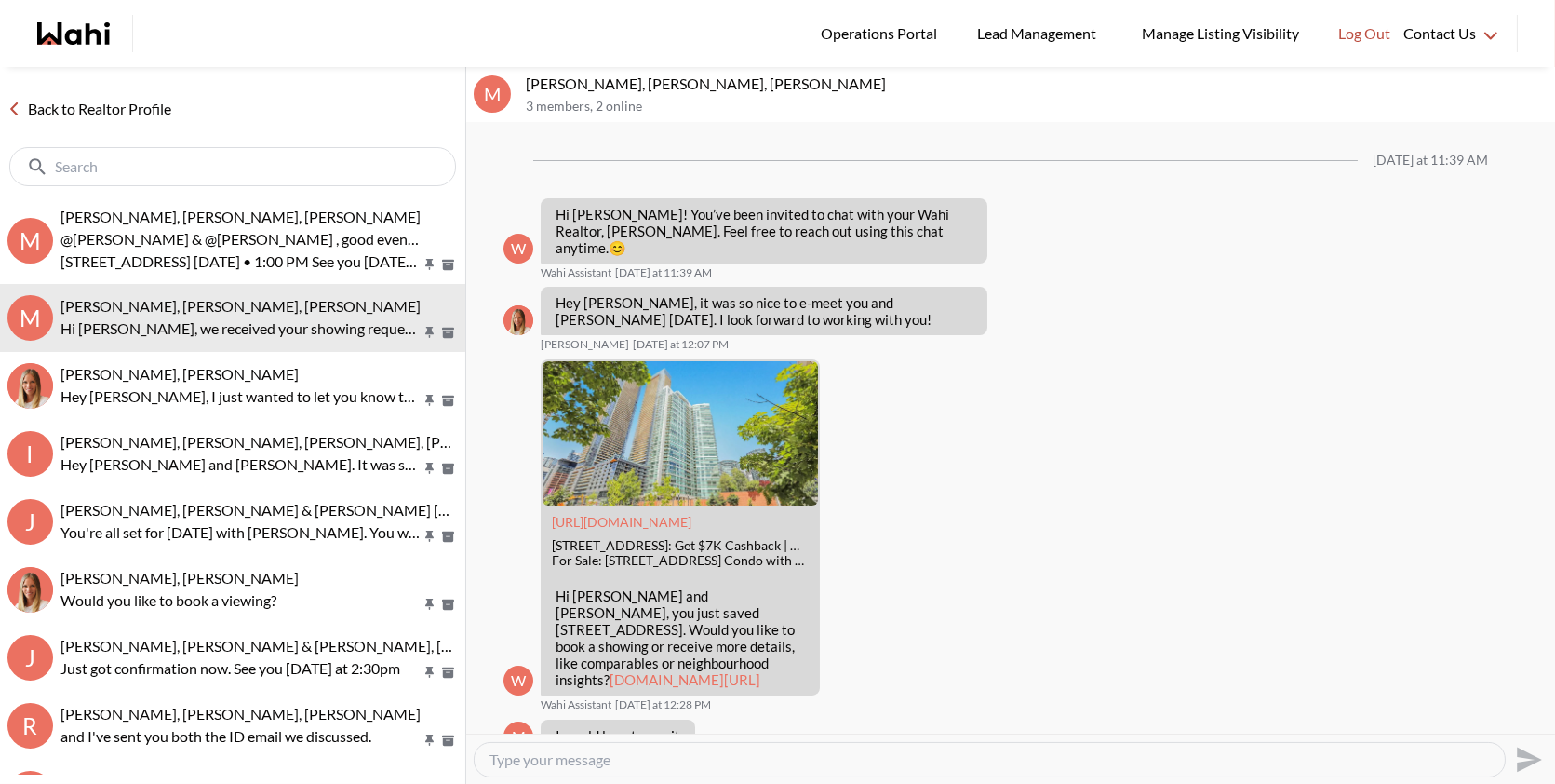
scroll to position [614, 0]
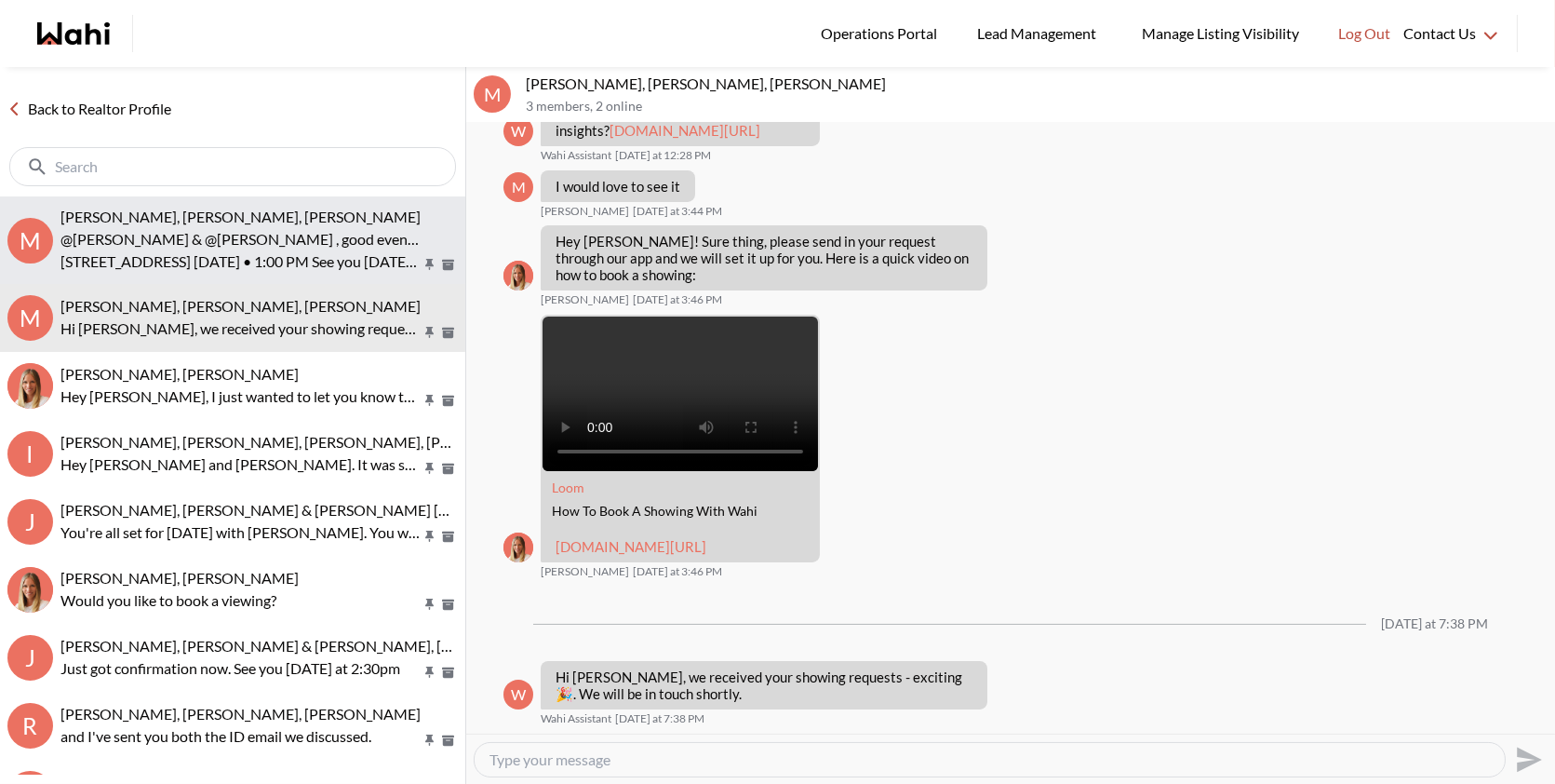
click at [334, 259] on p "[STREET_ADDRESS] [DATE] • 1:00 PM See you [DATE] Thanks" at bounding box center [240, 261] width 360 height 22
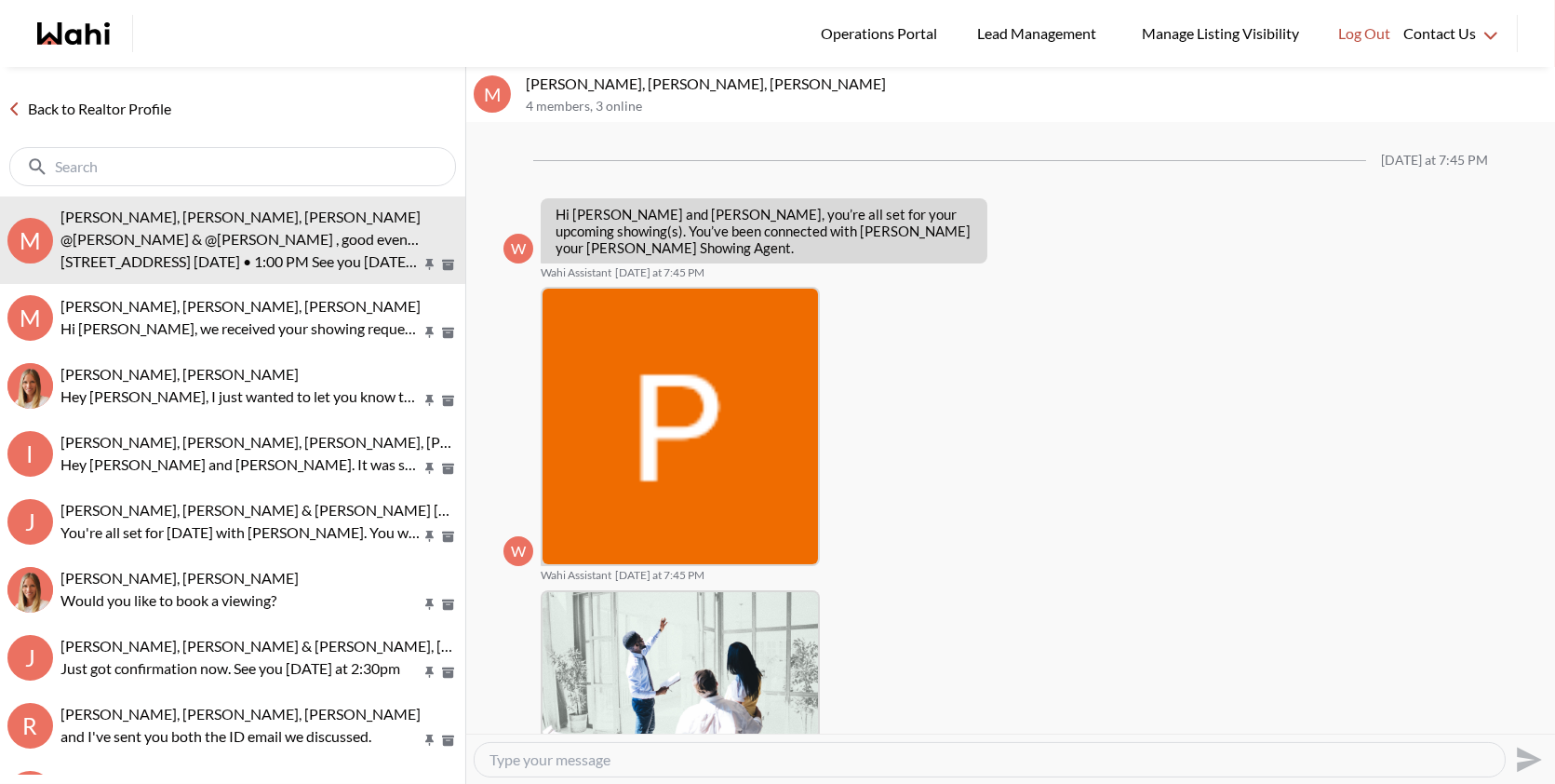
scroll to position [354, 0]
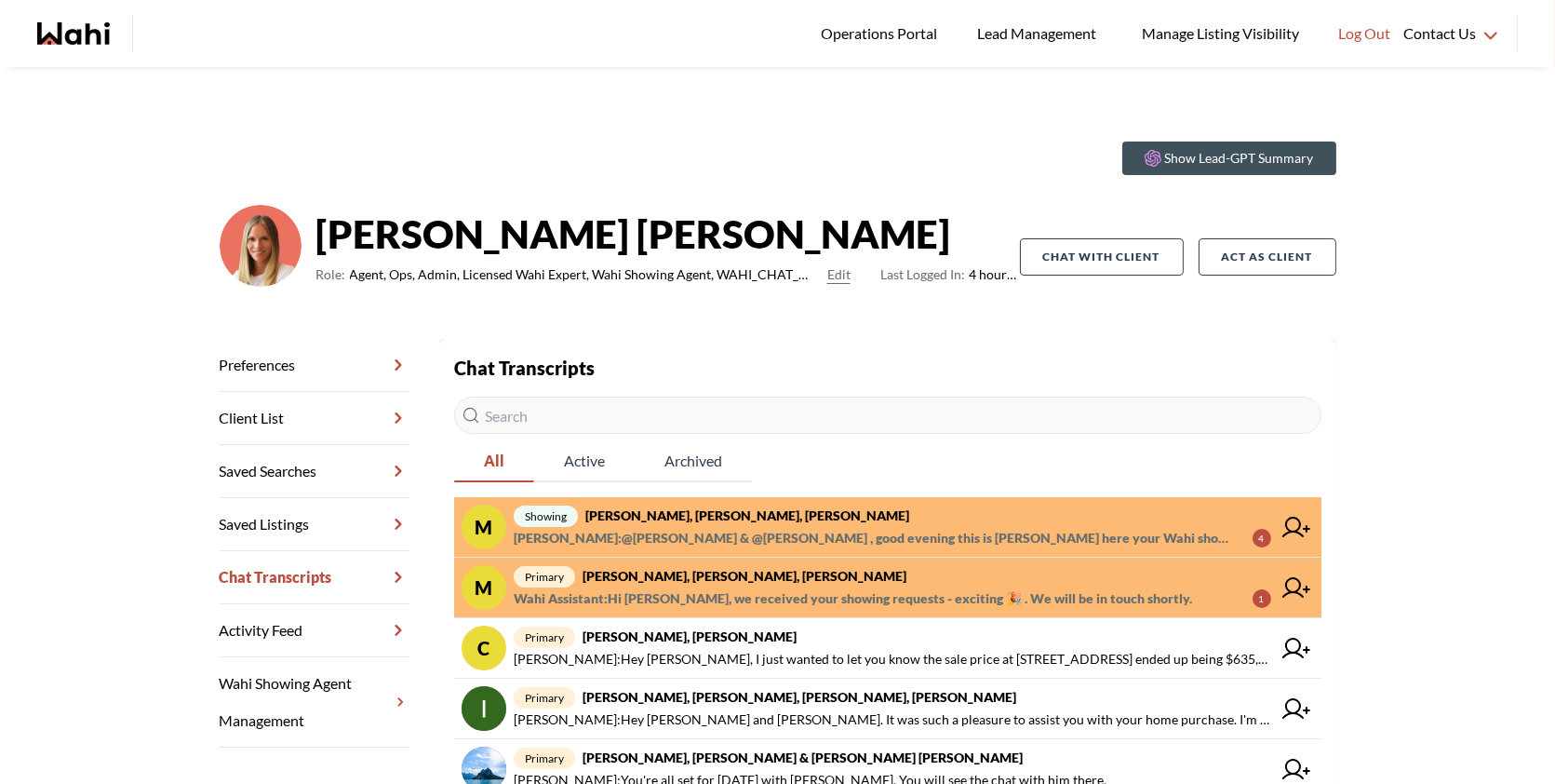
click at [898, 531] on span "Paul Sharma : @Michael Man & @Maria Odejar , good evening this is Paul here you…" at bounding box center [876, 538] width 724 height 22
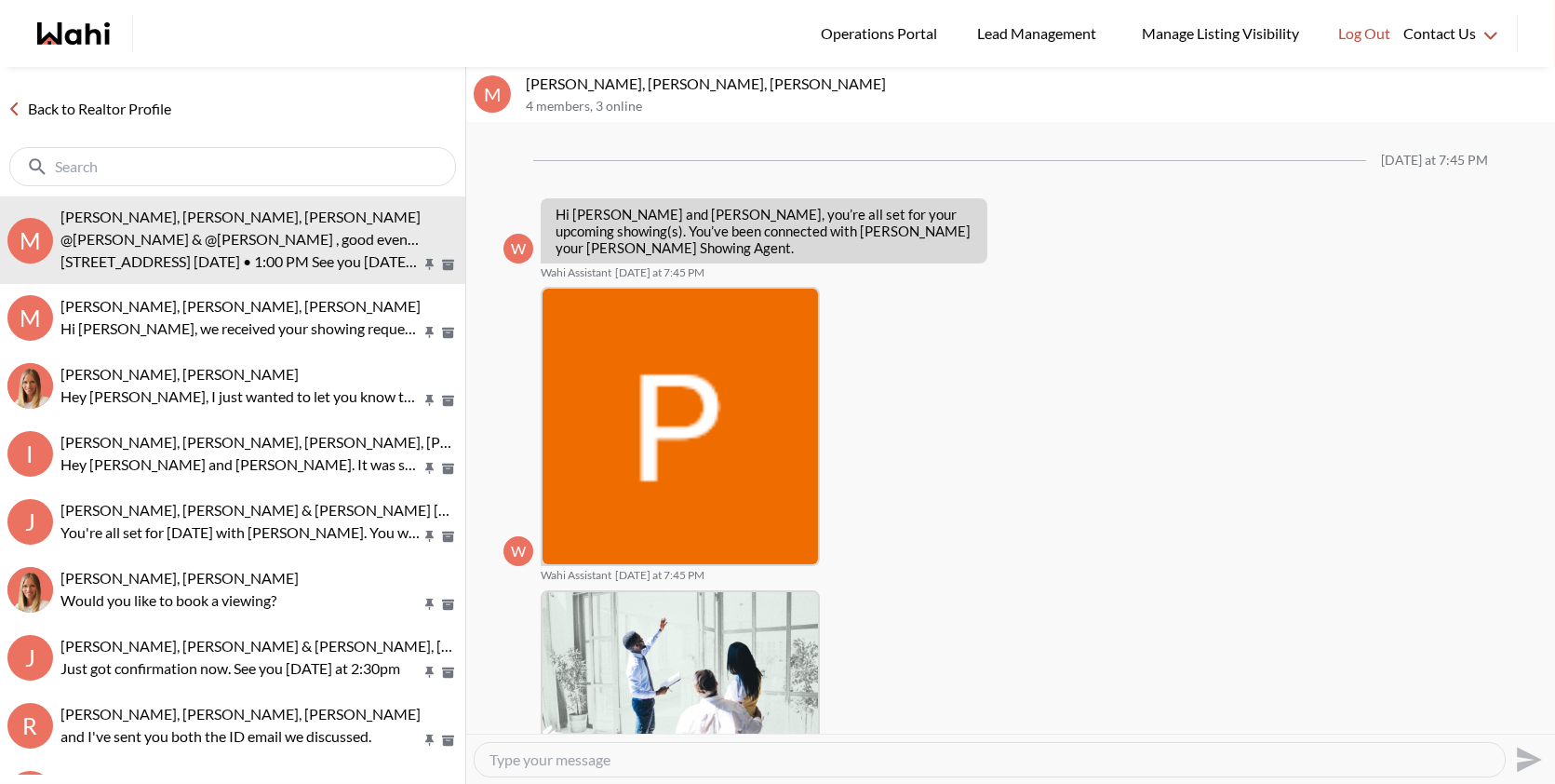
scroll to position [354, 0]
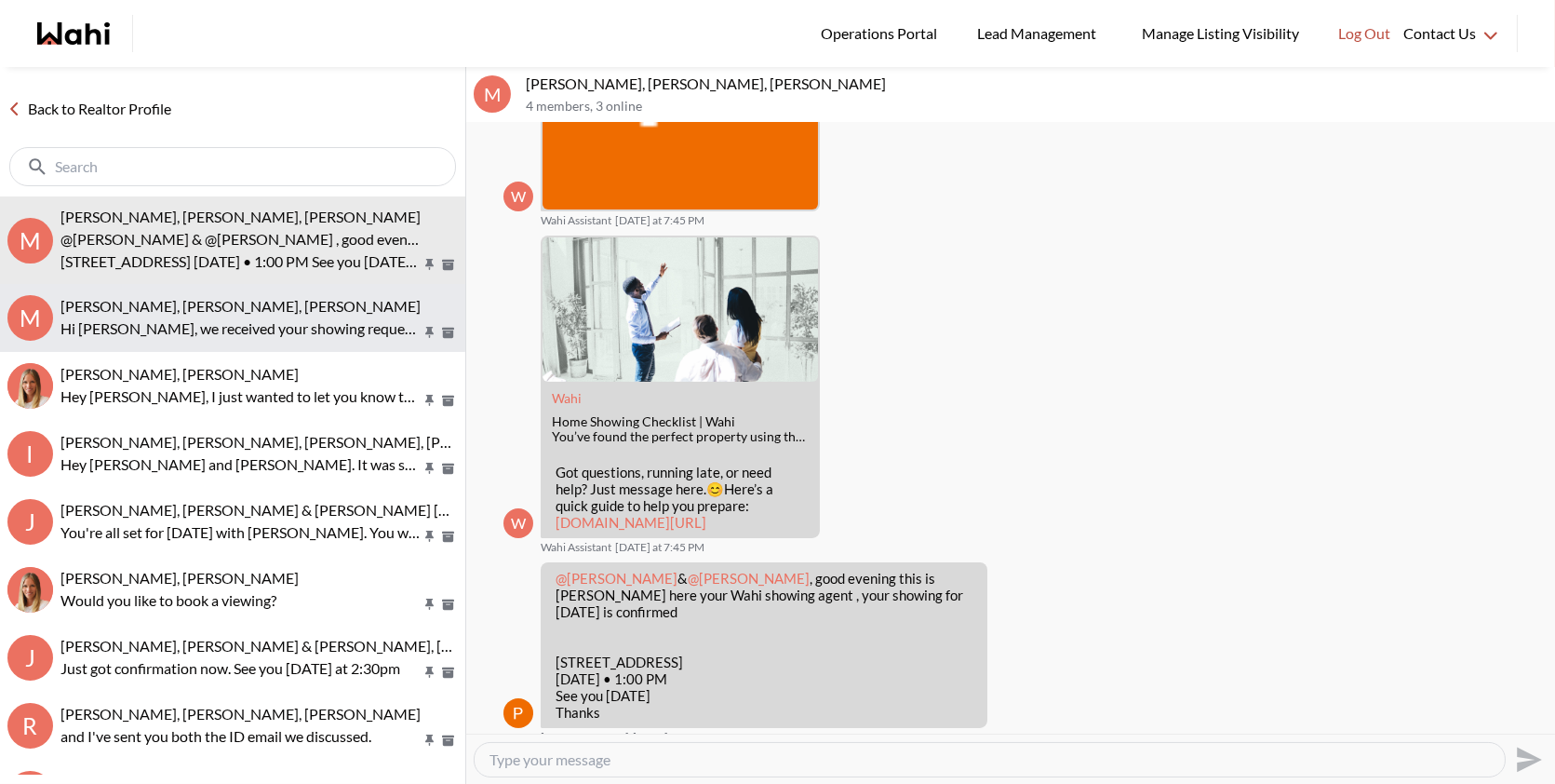
click at [177, 301] on span "Michael Man, Maria Odejar, Michelle" at bounding box center [240, 306] width 360 height 18
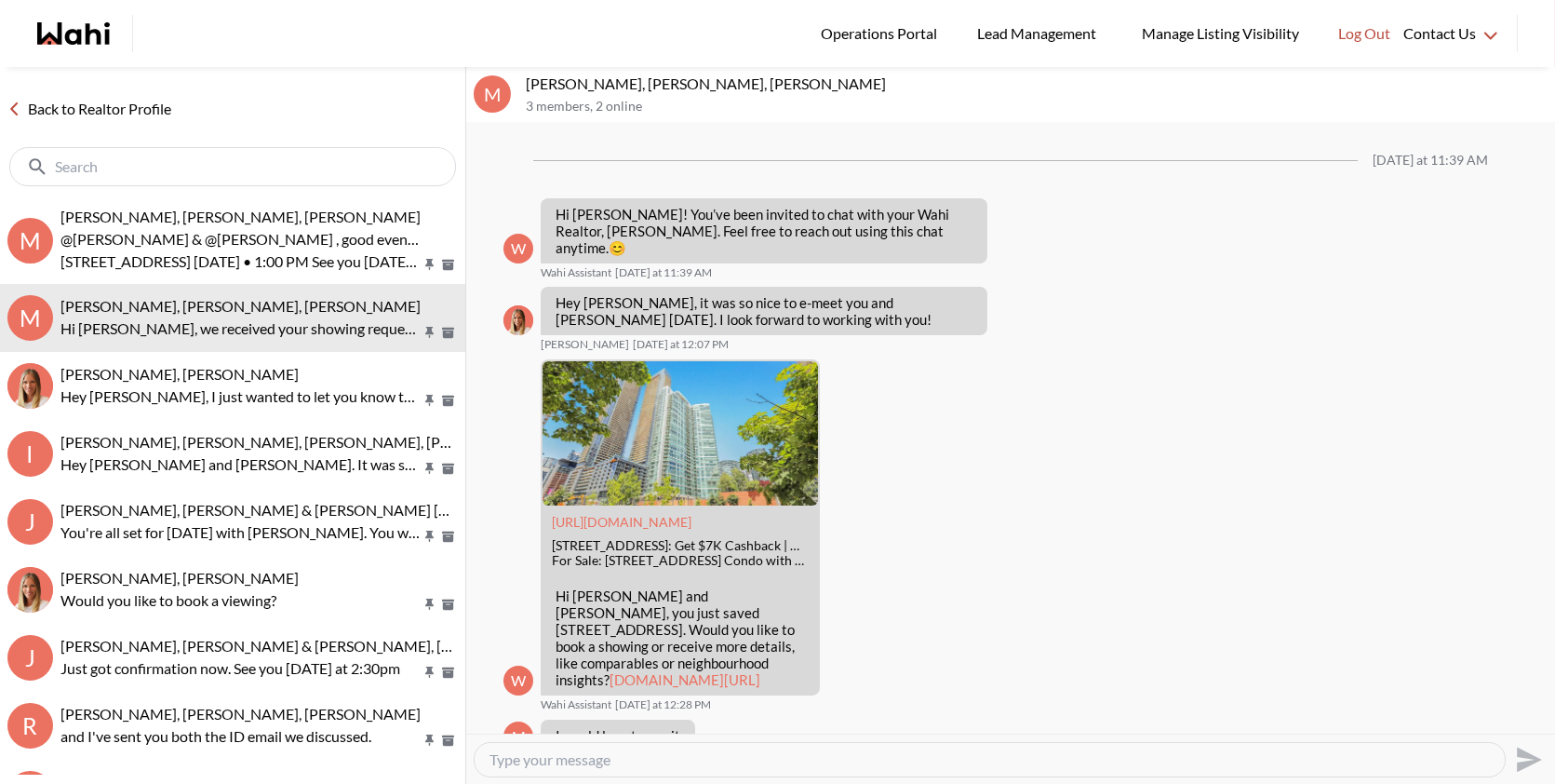
scroll to position [614, 0]
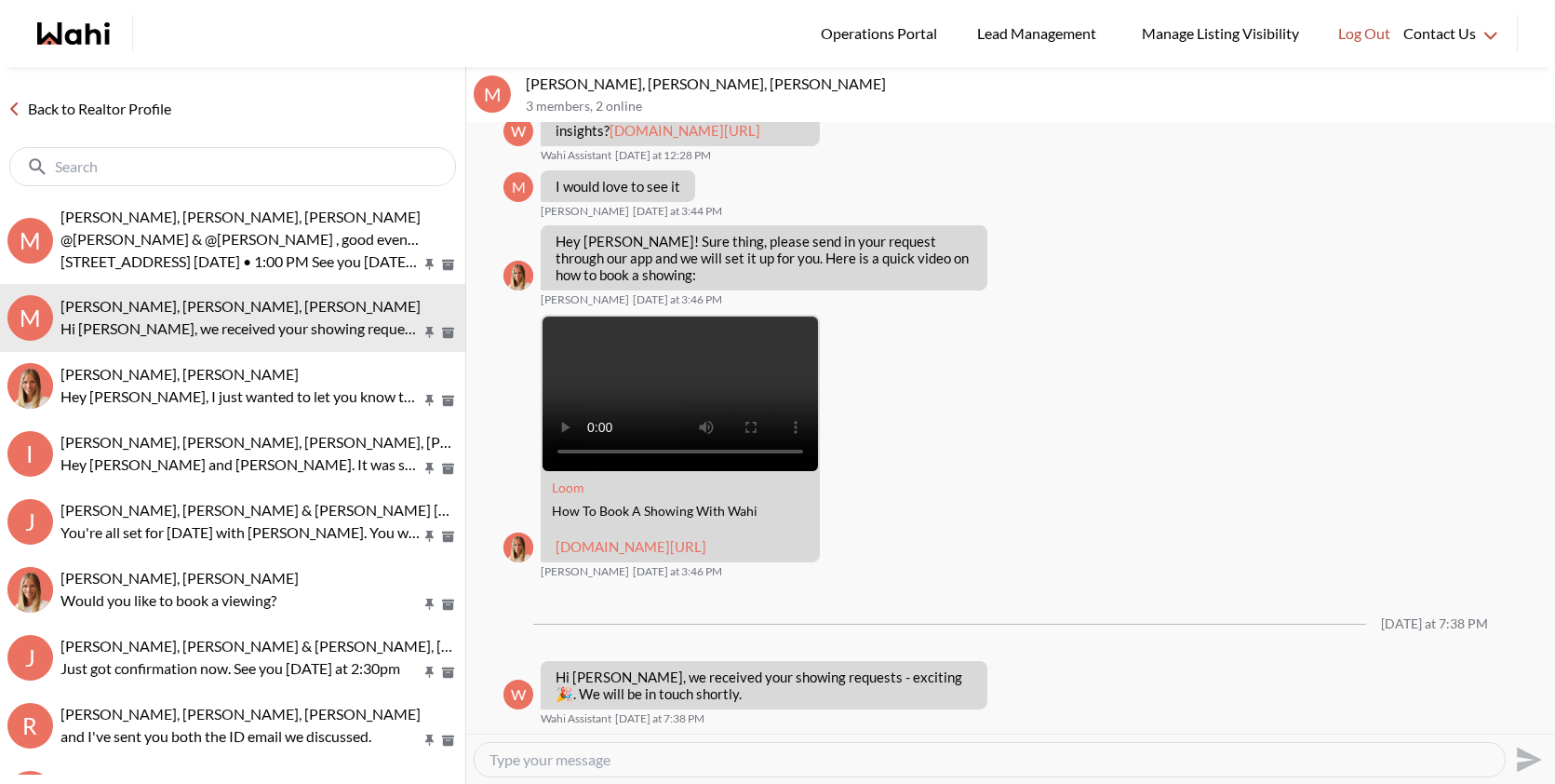
click at [674, 760] on textarea "Type your message" at bounding box center [991, 758] width 1001 height 18
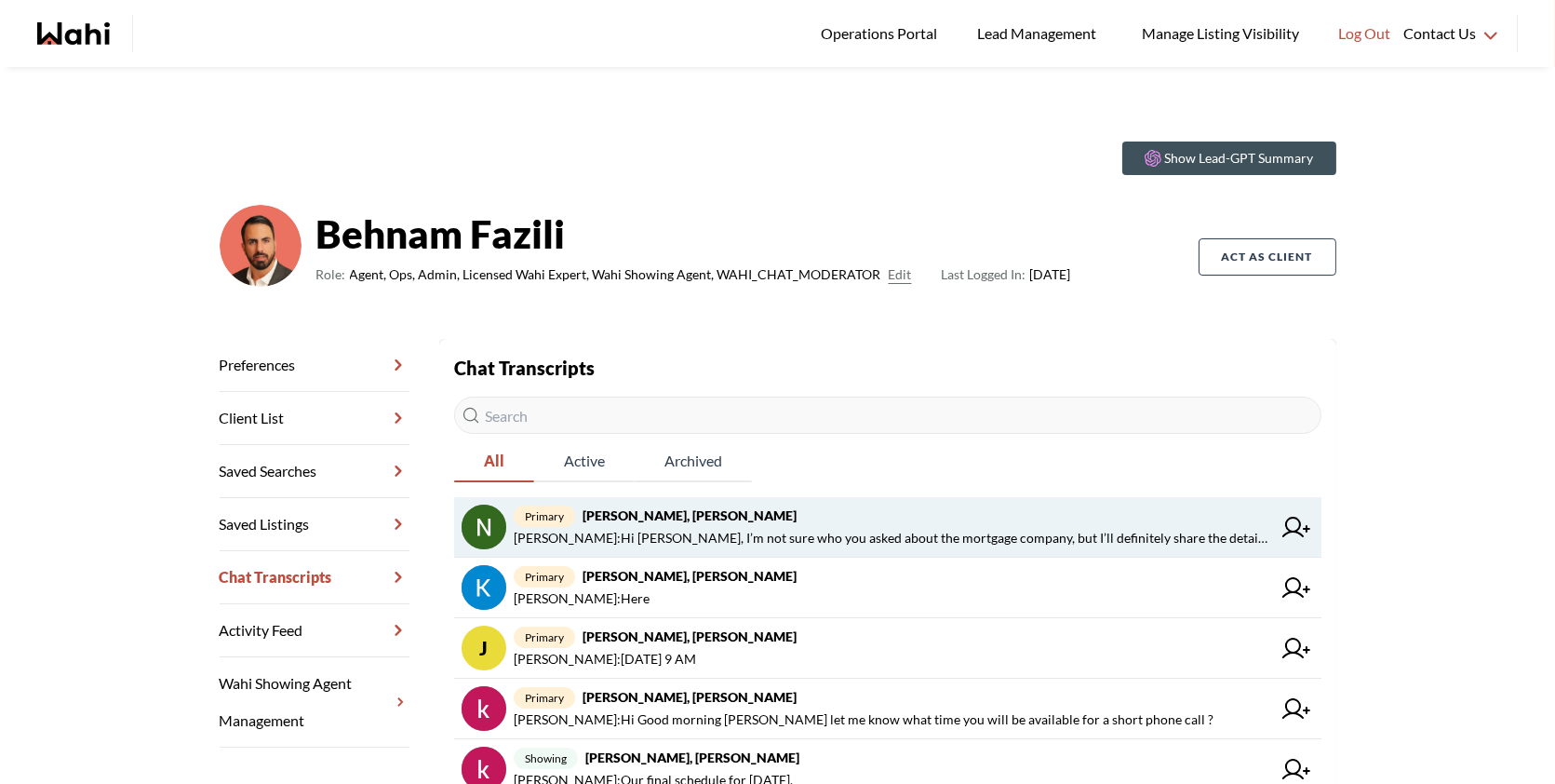
click at [999, 512] on span "primary [PERSON_NAME], [PERSON_NAME]" at bounding box center [892, 515] width 757 height 22
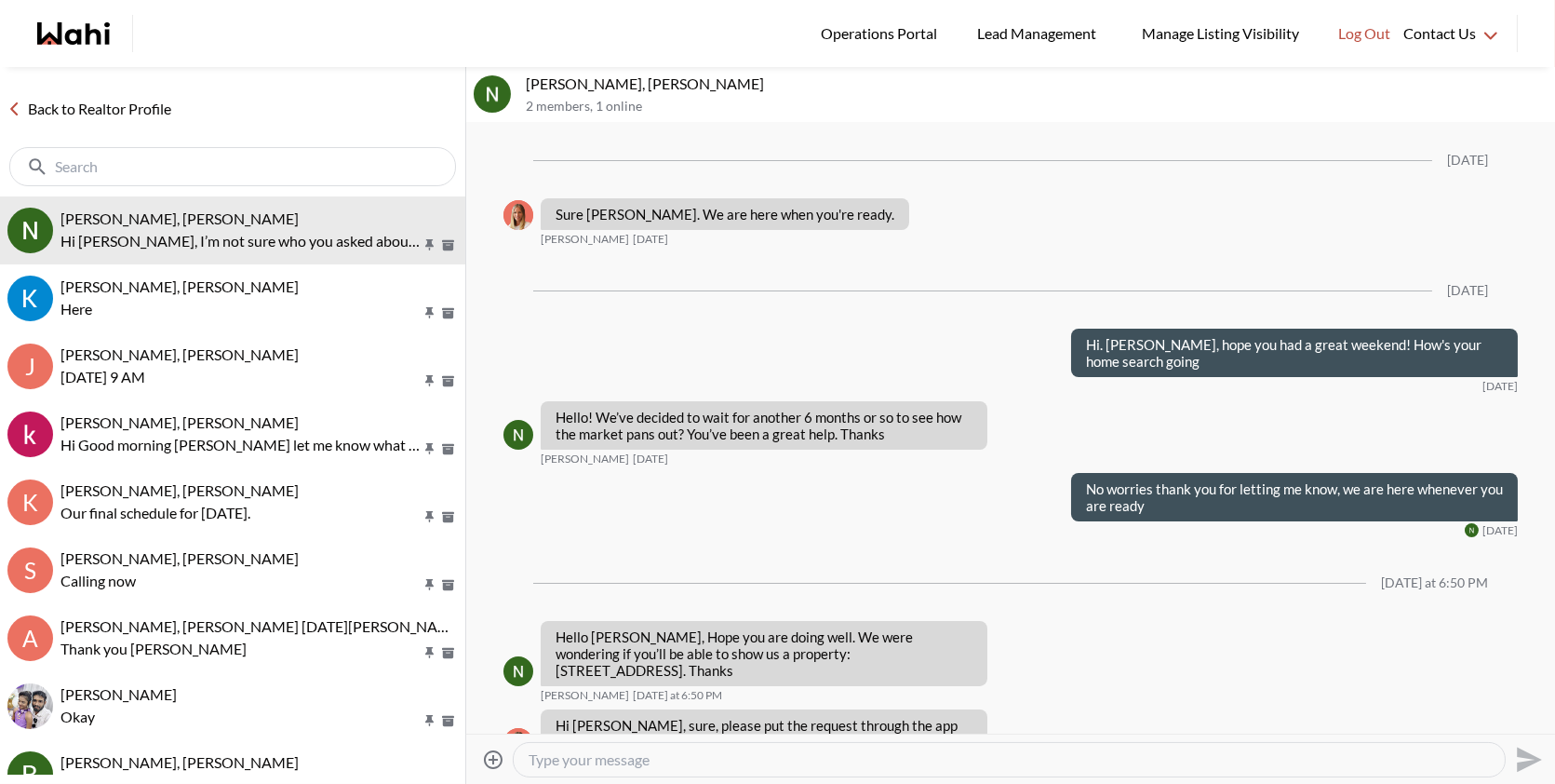
scroll to position [1693, 0]
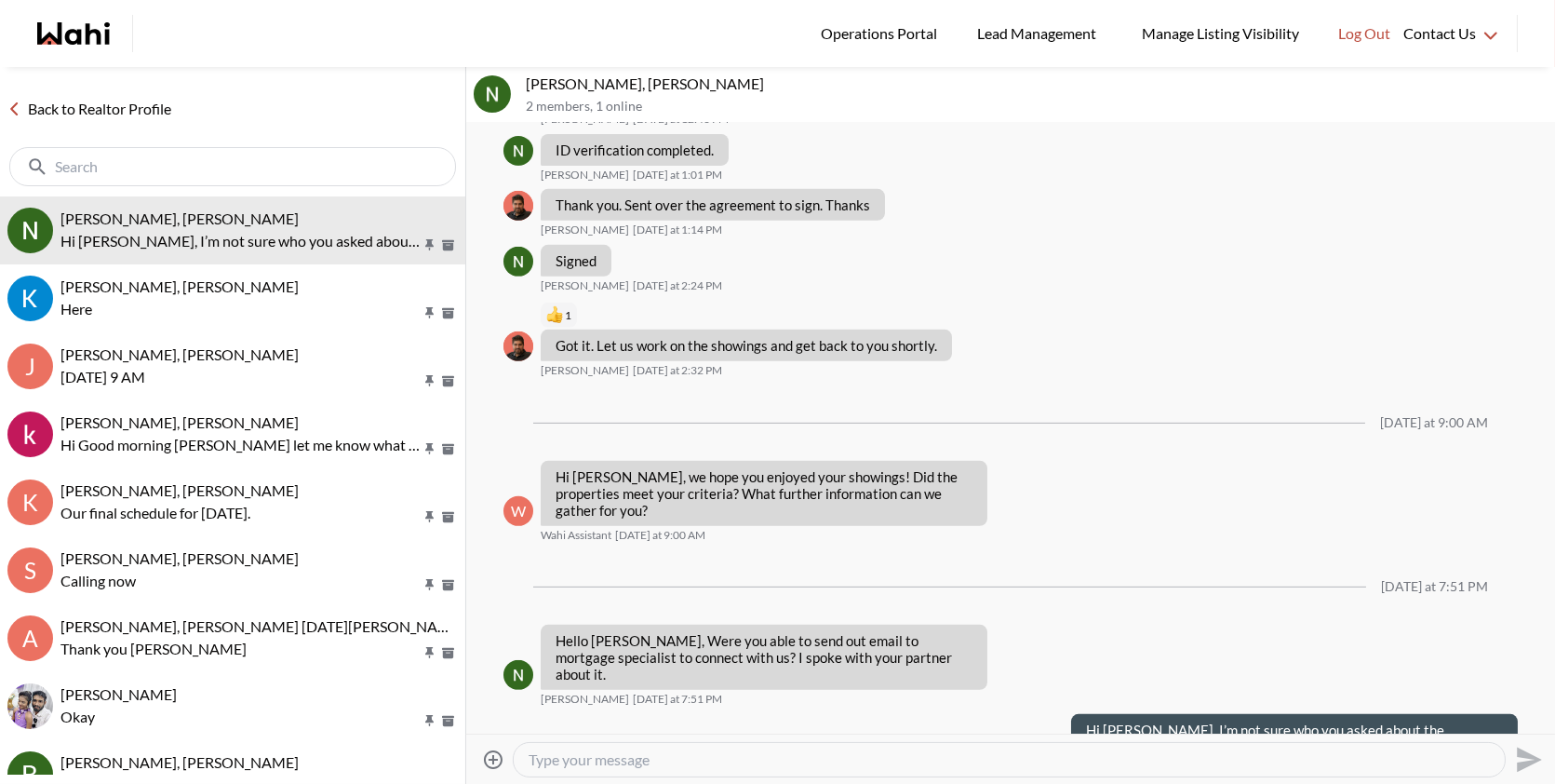
click at [766, 750] on textarea "Type your message" at bounding box center [1010, 758] width 962 height 18
paste textarea "NESTO: https://app.nesto.ca/getaquote?partner=wahi&utm_source=wahi PERCH: Use t…"
type textarea "NESTO: https://app.nesto.ca/getaquote?partner=wahi&utm_source=wahi PERCH: Use t…"
click at [1525, 761] on icon "Send" at bounding box center [1529, 759] width 25 height 25
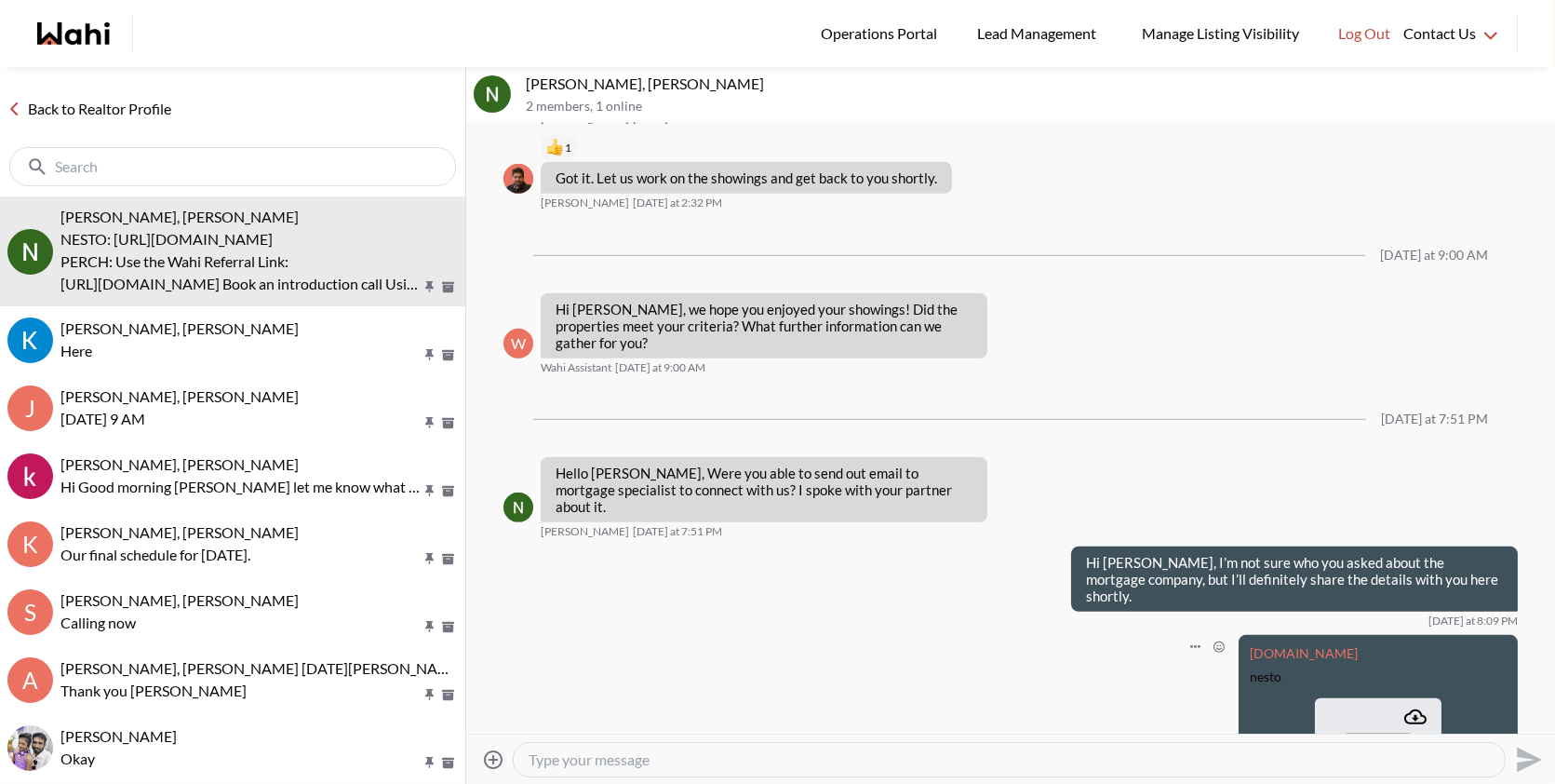
scroll to position [2421, 0]
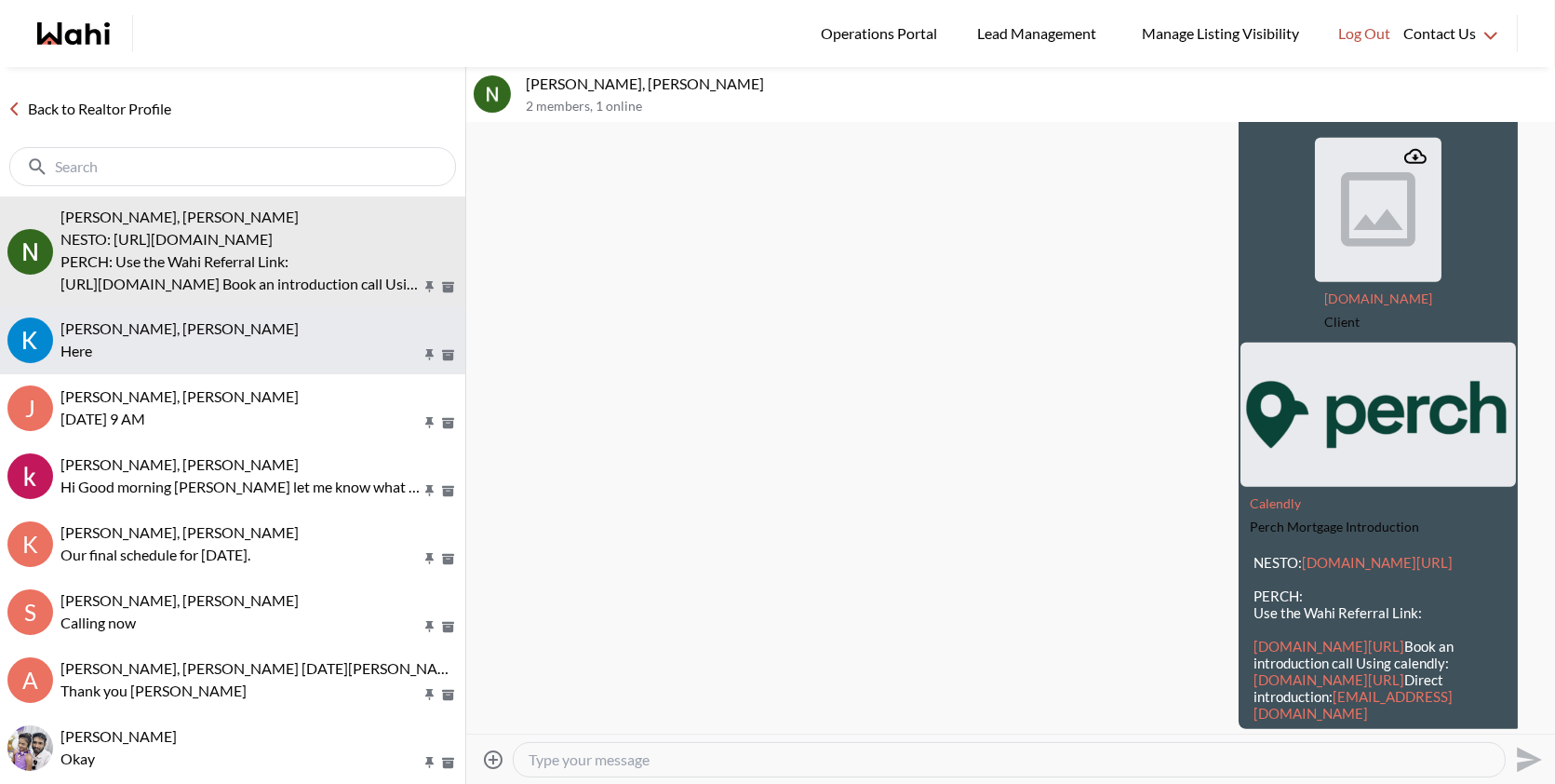
click at [207, 346] on p "Here" at bounding box center [240, 350] width 360 height 22
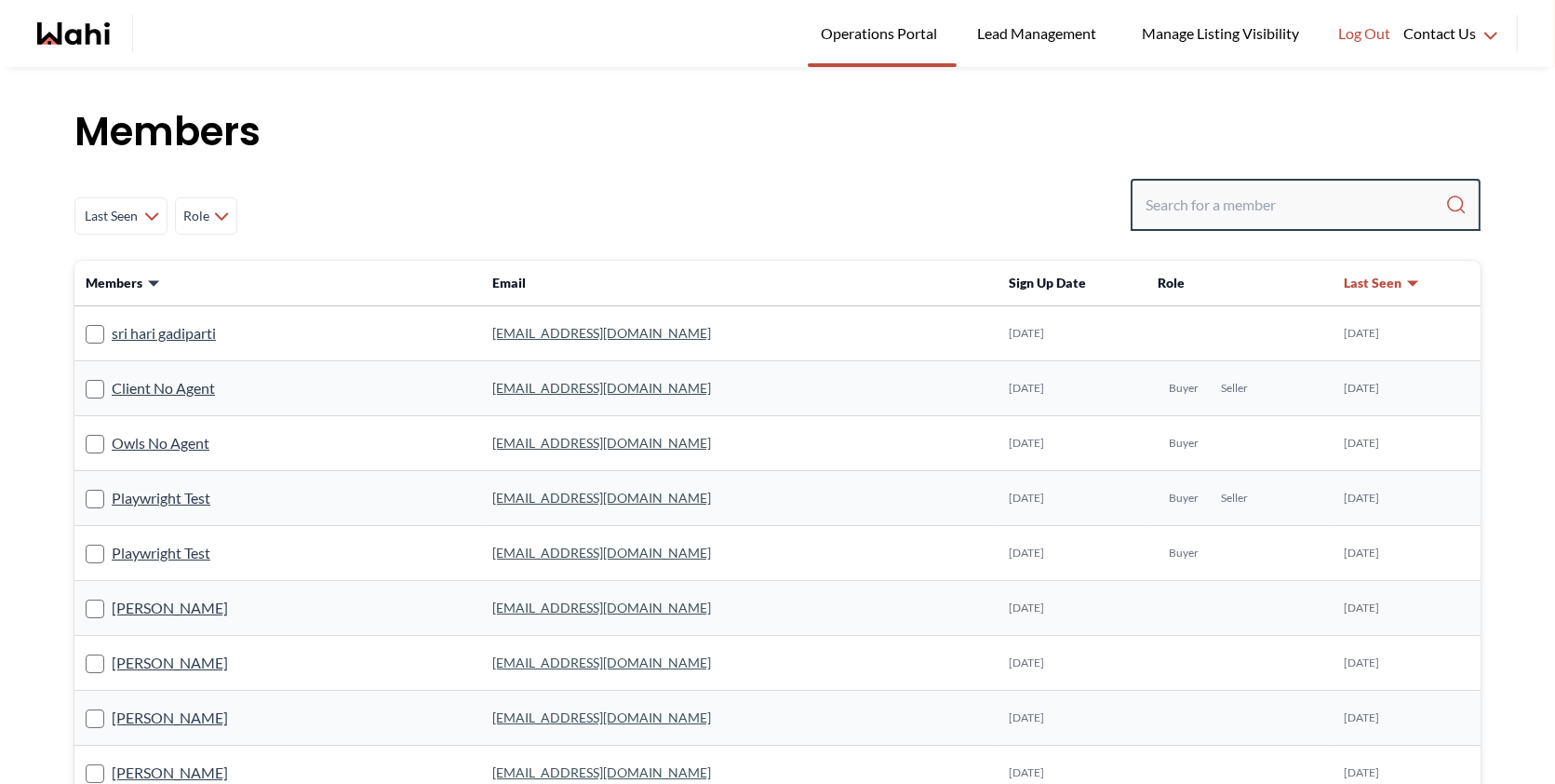
click at [1240, 197] on input "Search input" at bounding box center [1296, 204] width 300 height 33
paste input "[EMAIL_ADDRESS][DOMAIN_NAME]"
type input "[EMAIL_ADDRESS][DOMAIN_NAME]"
